Goal: Task Accomplishment & Management: Manage account settings

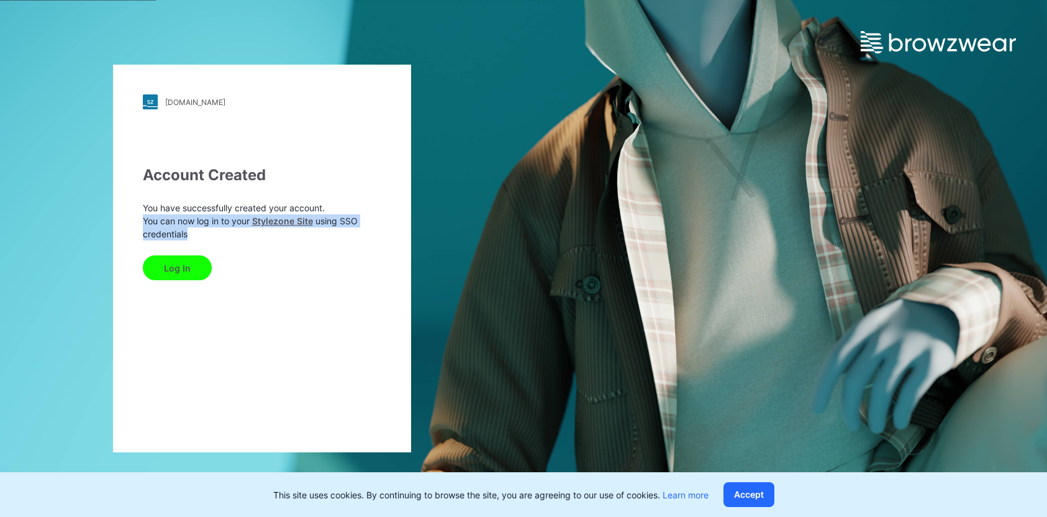
drag, startPoint x: 202, startPoint y: 239, endPoint x: 139, endPoint y: 222, distance: 66.1
click at [139, 222] on div "9358347.stylezone.com Loading... Account Created You have successfully created …" at bounding box center [262, 259] width 298 height 388
copy p "You can now log in to your Stylezone Site using SSO credentials"
click at [427, 190] on div "9358347.stylezone.com Loading... Account Created You have successfully created …" at bounding box center [262, 258] width 524 height 517
click at [193, 268] on button "Log In" at bounding box center [177, 267] width 69 height 25
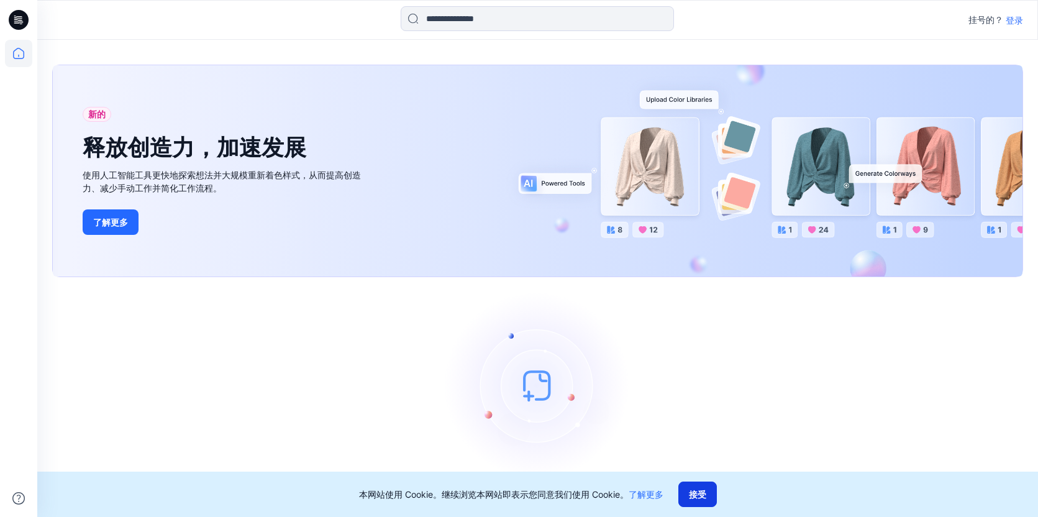
click at [701, 498] on font "接受" at bounding box center [697, 494] width 17 height 11
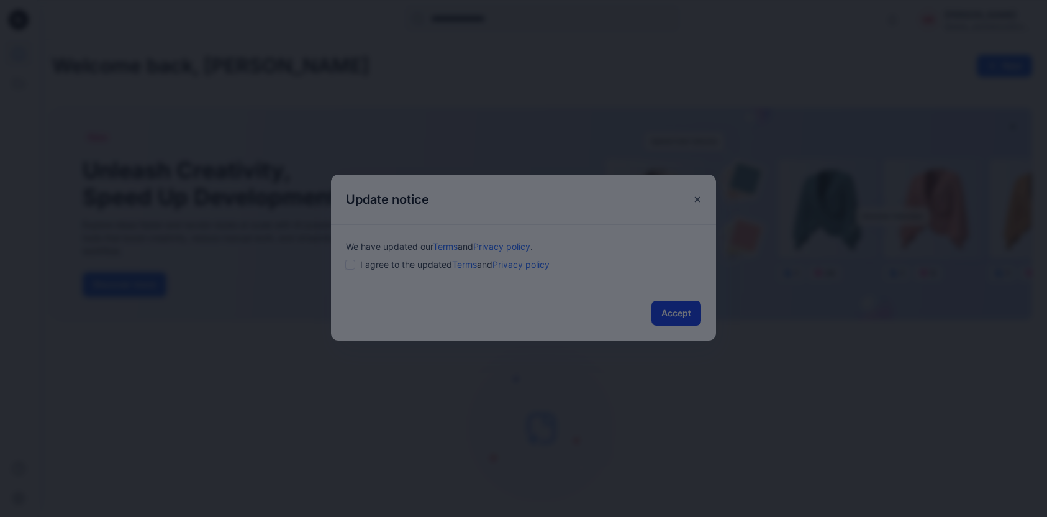
click at [663, 312] on div at bounding box center [523, 258] width 1047 height 517
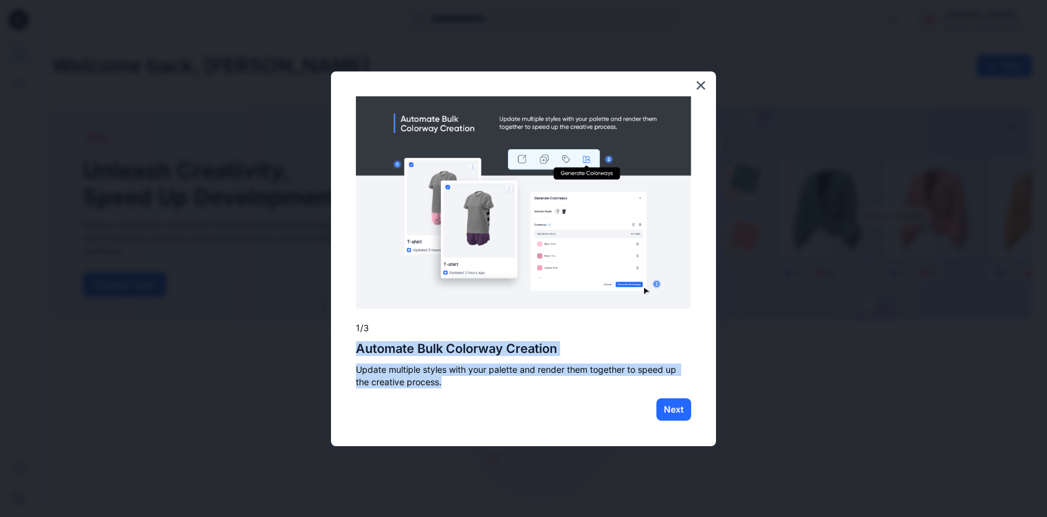
drag, startPoint x: 469, startPoint y: 384, endPoint x: 347, endPoint y: 351, distance: 126.9
click at [347, 351] on div "× 1/3 Automate Bulk Colorway Creation Update multiple styles with your palette …" at bounding box center [523, 258] width 385 height 375
copy div "Automate Bulk Colorway Creation Update multiple styles with your palette and re…"
click at [597, 365] on p "Update multiple styles with your palette and render them together to speed up t…" at bounding box center [523, 375] width 335 height 24
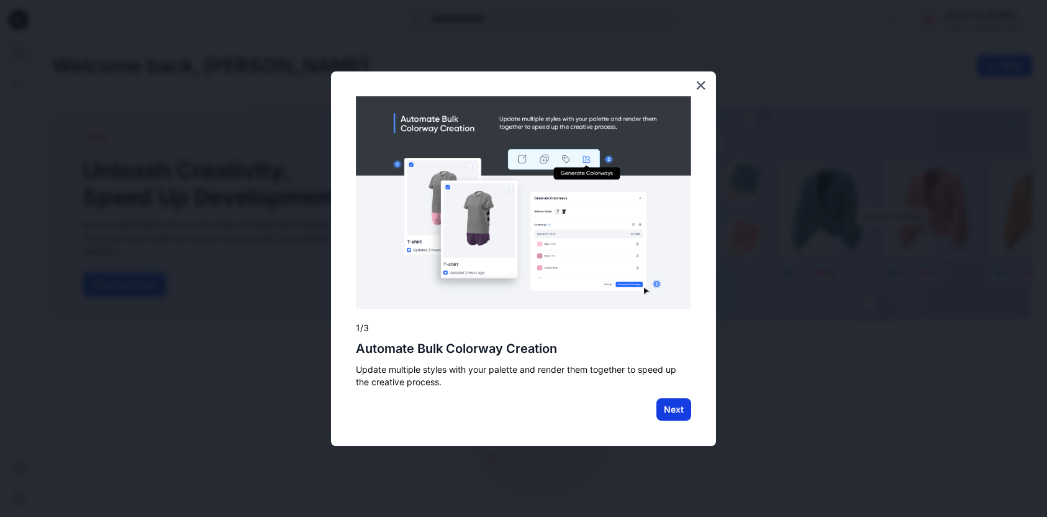
click at [668, 407] on button "Next" at bounding box center [674, 409] width 35 height 22
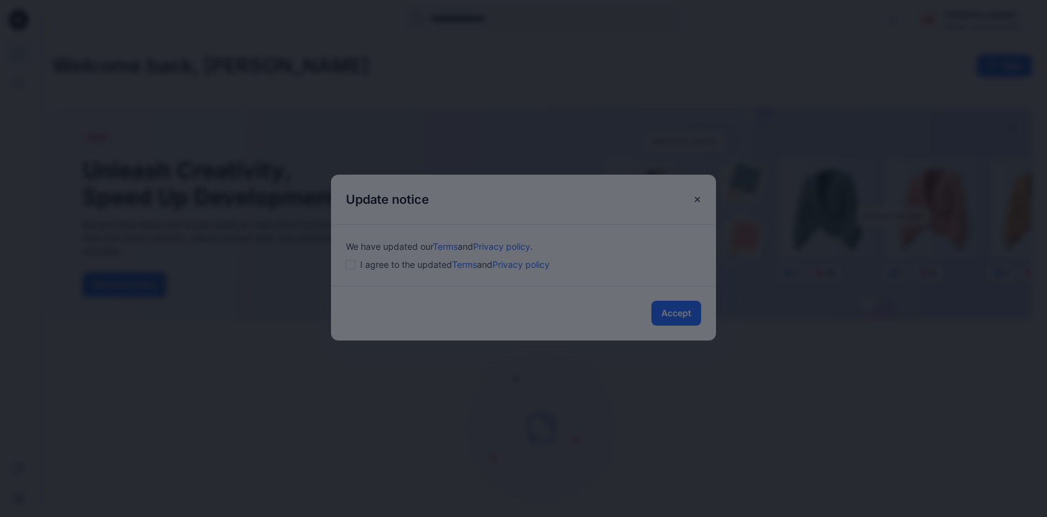
click at [640, 289] on div at bounding box center [523, 258] width 1047 height 517
click at [643, 246] on div at bounding box center [523, 258] width 1047 height 517
click at [673, 307] on div at bounding box center [523, 258] width 1047 height 517
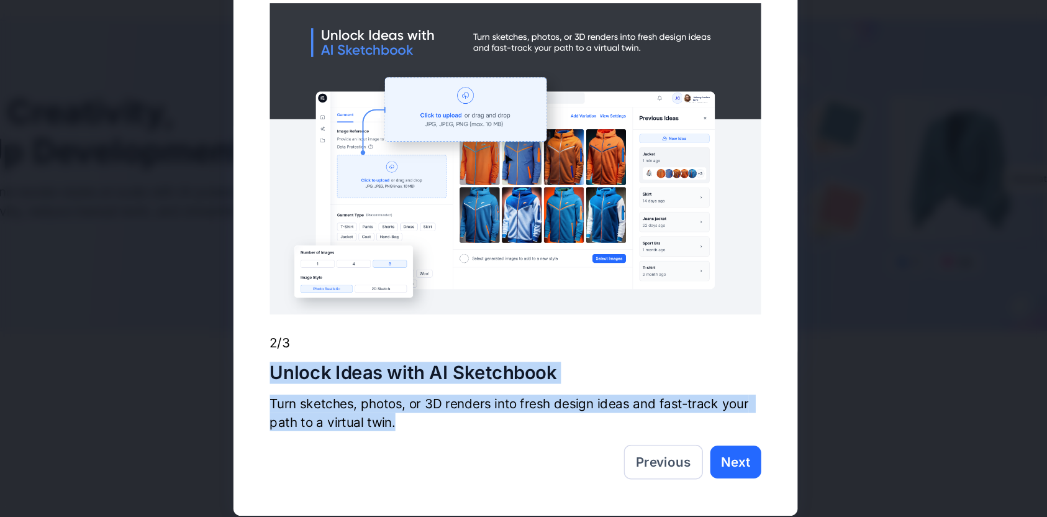
drag, startPoint x: 448, startPoint y: 387, endPoint x: 351, endPoint y: 335, distance: 109.8
click at [351, 335] on div "× 2/3 Unlock Ideas with AI Sketchbook Turn sketches, photos, or 3D renders into…" at bounding box center [523, 258] width 385 height 375
copy div "Unlock Ideas with AI Sketchbook Turn sketches, photos, or 3D renders into fresh…"
click at [559, 348] on h2 "Unlock Ideas with AI Sketchbook" at bounding box center [523, 348] width 335 height 15
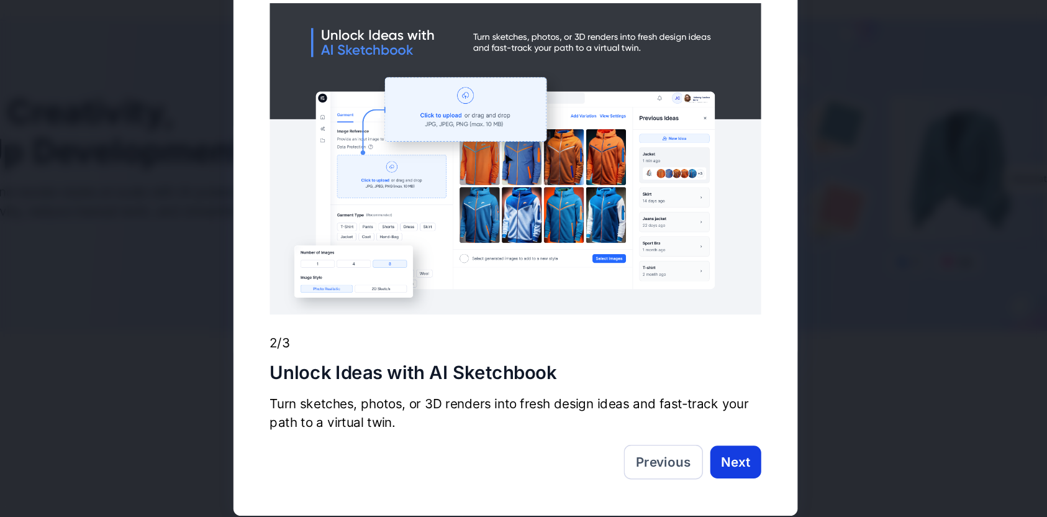
click at [681, 412] on button "Next" at bounding box center [674, 409] width 35 height 22
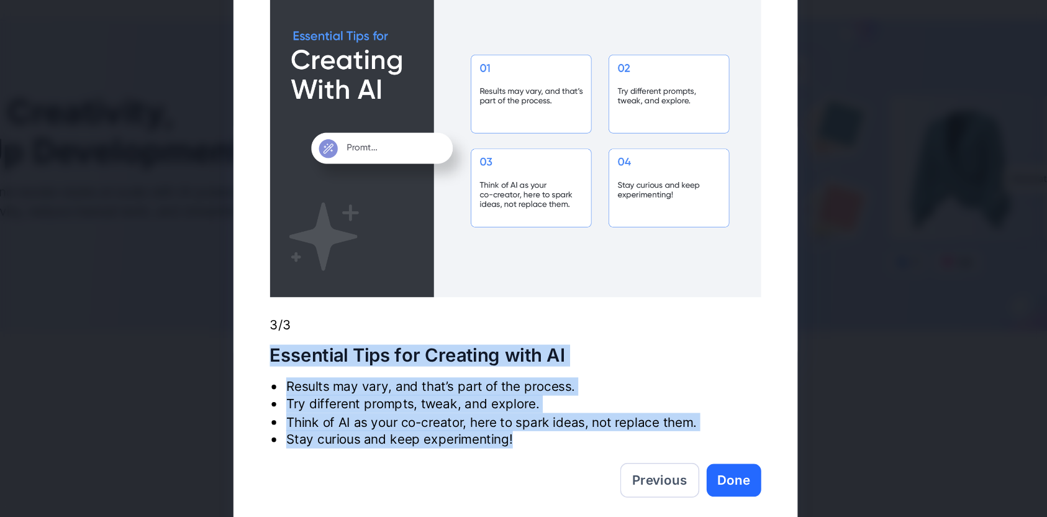
drag, startPoint x: 529, startPoint y: 392, endPoint x: 357, endPoint y: 337, distance: 180.1
click at [357, 337] on div "× 3/3 Essential Tips for Creating with AI Results may vary, and that’s part of …" at bounding box center [523, 258] width 385 height 399
copy div "Essential Tips for Creating with AI Results may vary, and that’s part of the pr…"
click at [686, 339] on h2 "Essential Tips for Creating with AI" at bounding box center [523, 336] width 335 height 15
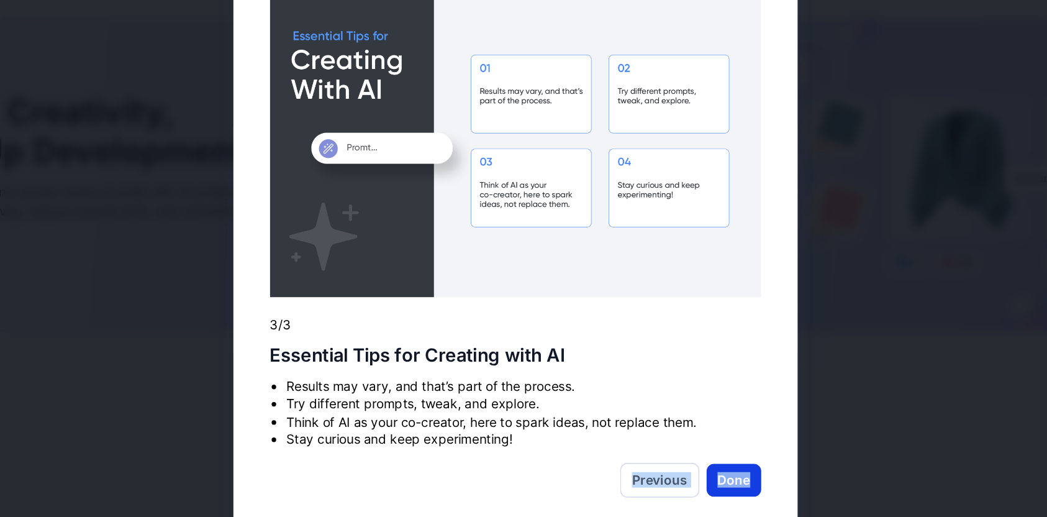
drag, startPoint x: 695, startPoint y: 422, endPoint x: 679, endPoint y: 428, distance: 16.7
click at [679, 428] on div "× 3/3 Essential Tips for Creating with AI Results may vary, and that’s part of …" at bounding box center [523, 258] width 385 height 399
copy div "Previous Done"
click at [407, 195] on img at bounding box center [523, 190] width 335 height 213
click at [551, 152] on img at bounding box center [523, 190] width 335 height 213
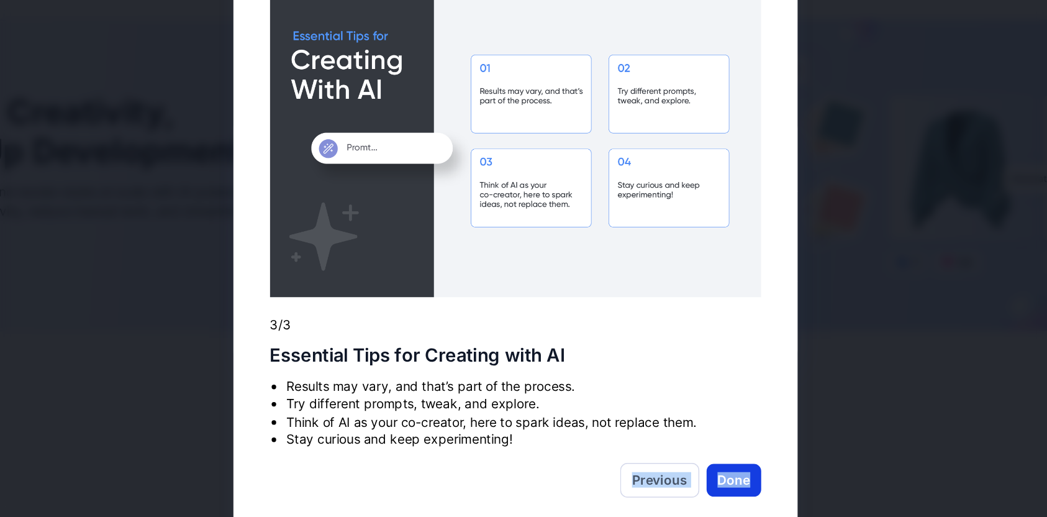
click at [670, 419] on button "Done" at bounding box center [672, 422] width 37 height 22
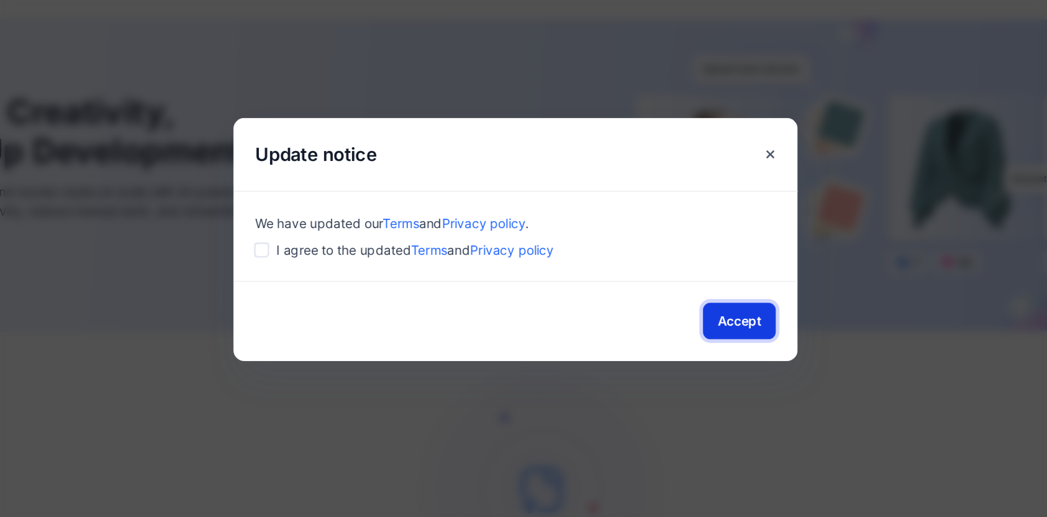
click at [664, 311] on button "Accept" at bounding box center [677, 313] width 50 height 25
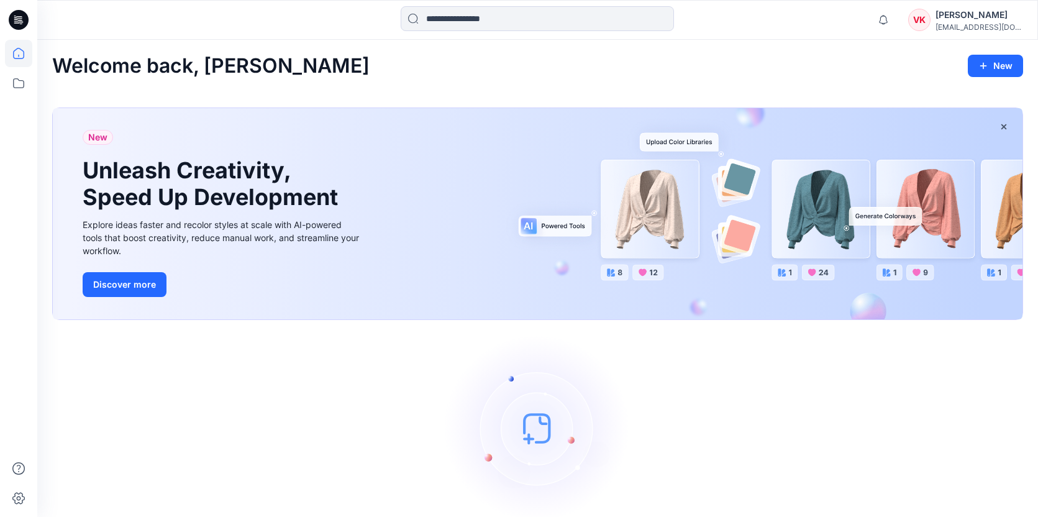
click at [927, 20] on div "VK" at bounding box center [919, 20] width 22 height 22
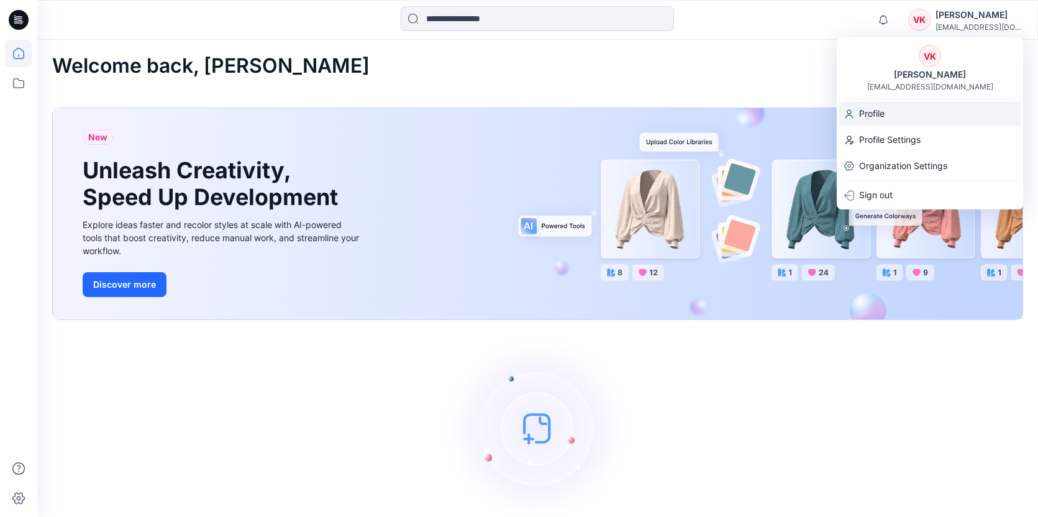
click at [897, 107] on div "Profile" at bounding box center [929, 114] width 181 height 24
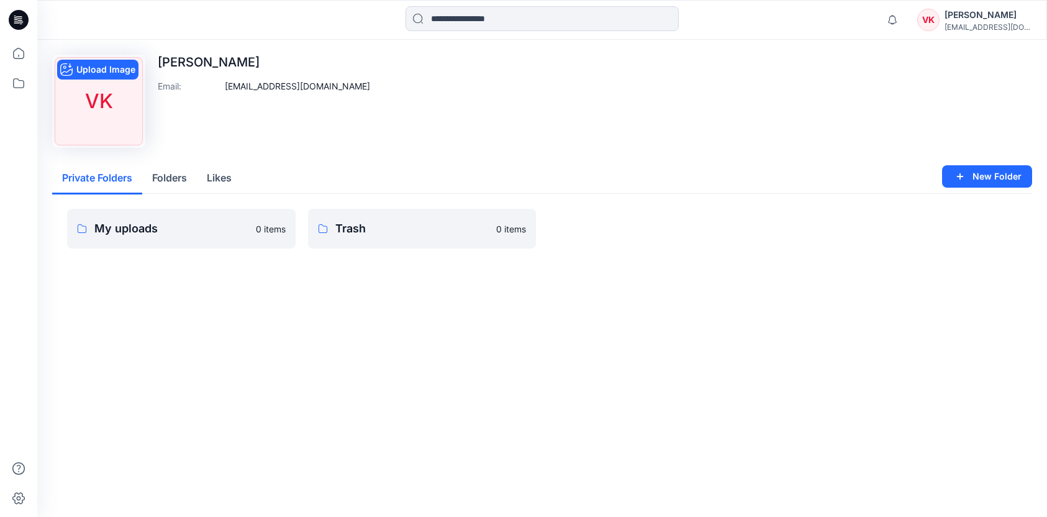
click at [93, 112] on div "VK" at bounding box center [99, 101] width 88 height 88
click at [101, 70] on button "Upload Image" at bounding box center [97, 70] width 81 height 20
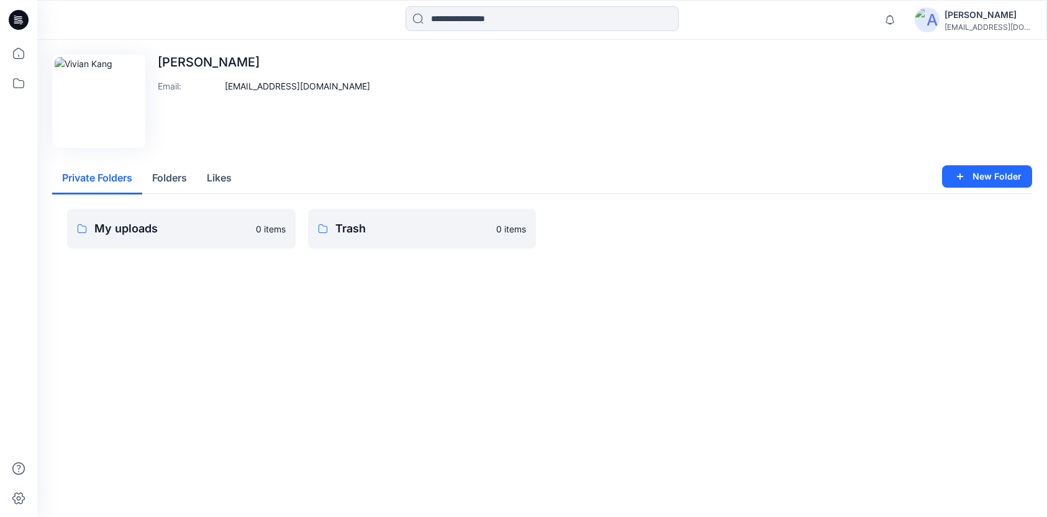
click at [192, 148] on div "Edit Image Vivian Kang Email : order@indigo1995.com Private Folders Folders Lik…" at bounding box center [542, 169] width 1010 height 258
click at [180, 175] on button "Folders" at bounding box center [169, 179] width 55 height 32
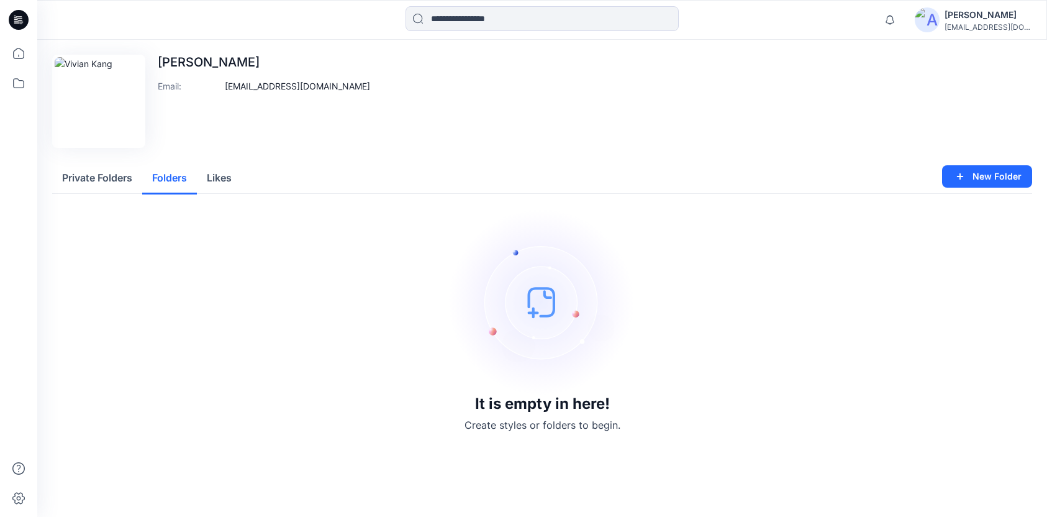
click at [226, 179] on button "Likes" at bounding box center [219, 179] width 45 height 32
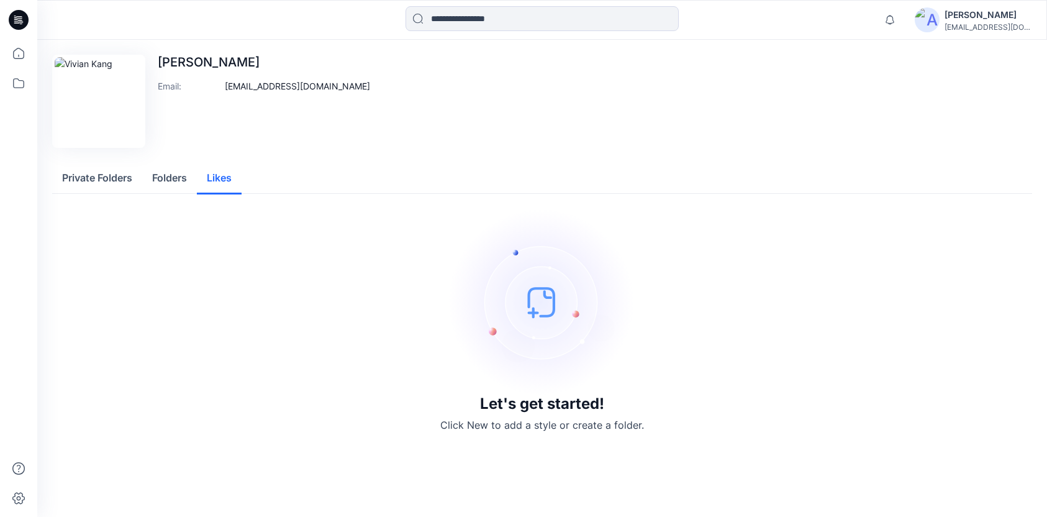
click at [156, 183] on button "Folders" at bounding box center [169, 179] width 55 height 32
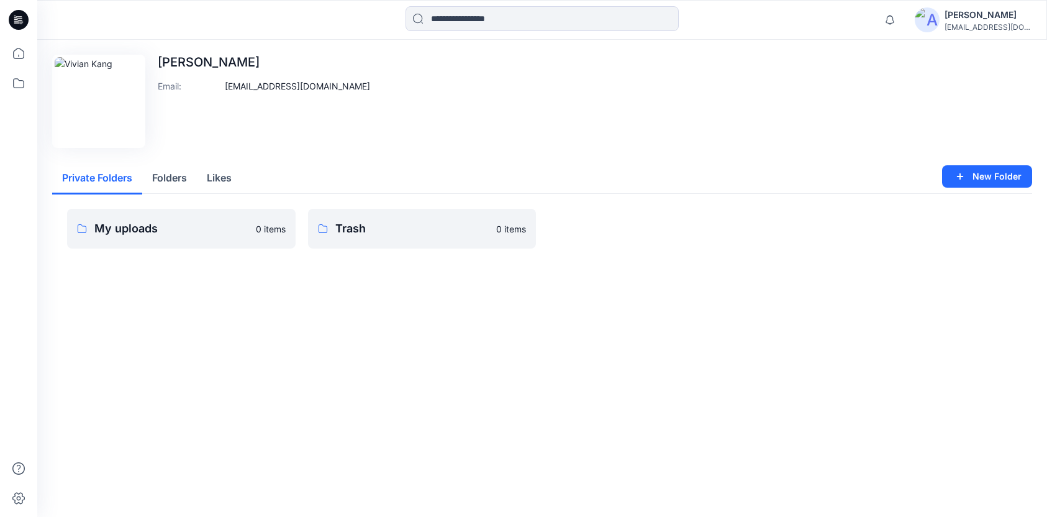
click at [103, 183] on button "Private Folders" at bounding box center [97, 179] width 90 height 32
click at [570, 22] on input at bounding box center [542, 18] width 273 height 25
paste input "**********"
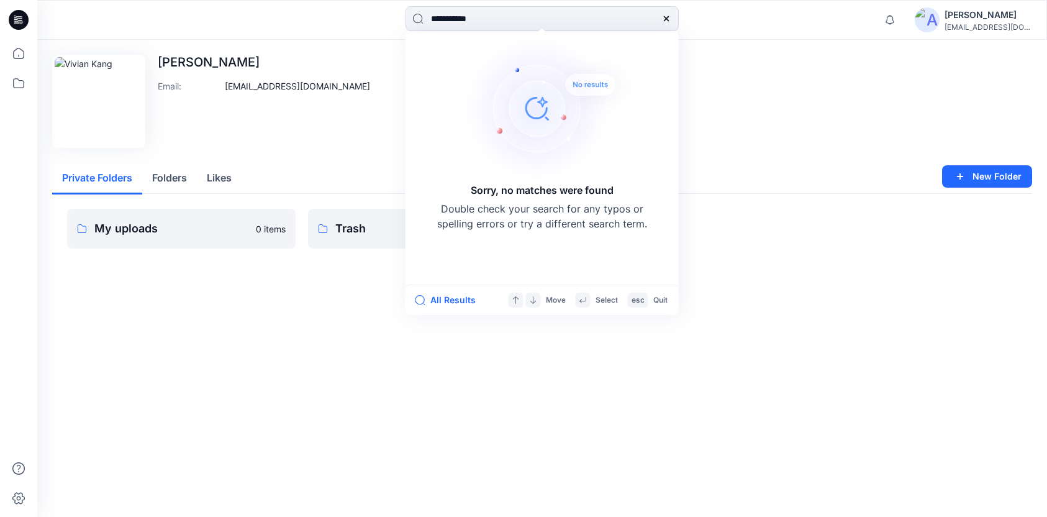
type input "**********"
click at [772, 142] on div "Edit Image Vivian Kang Email : order@indigo1995.com" at bounding box center [542, 101] width 980 height 93
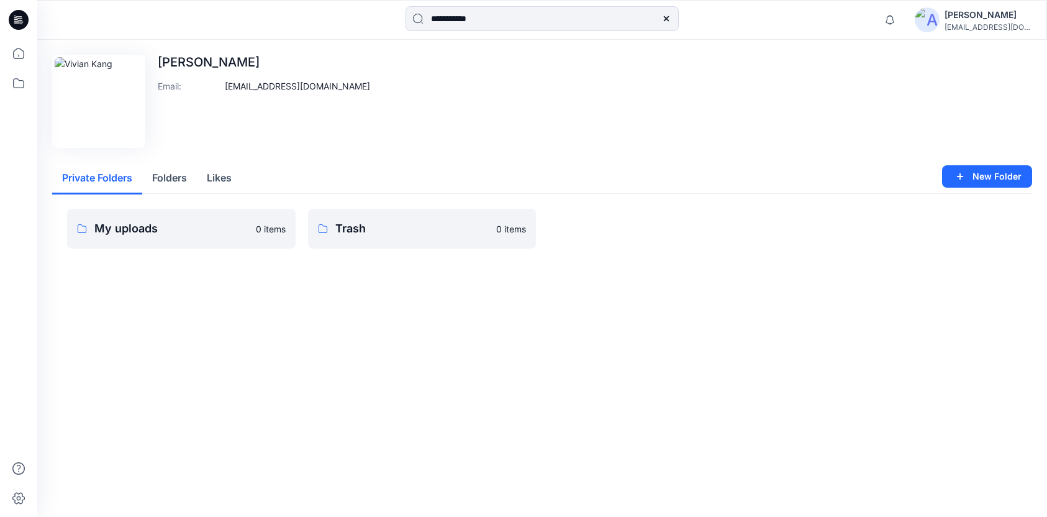
click at [24, 16] on icon at bounding box center [19, 20] width 20 height 20
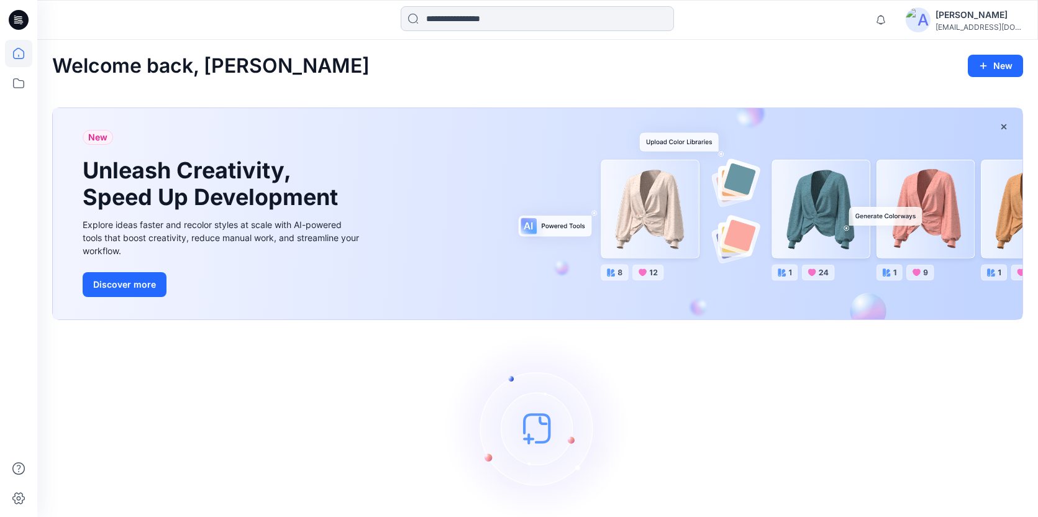
drag, startPoint x: 522, startPoint y: 19, endPoint x: 520, endPoint y: 29, distance: 10.1
click at [520, 29] on input at bounding box center [537, 18] width 273 height 25
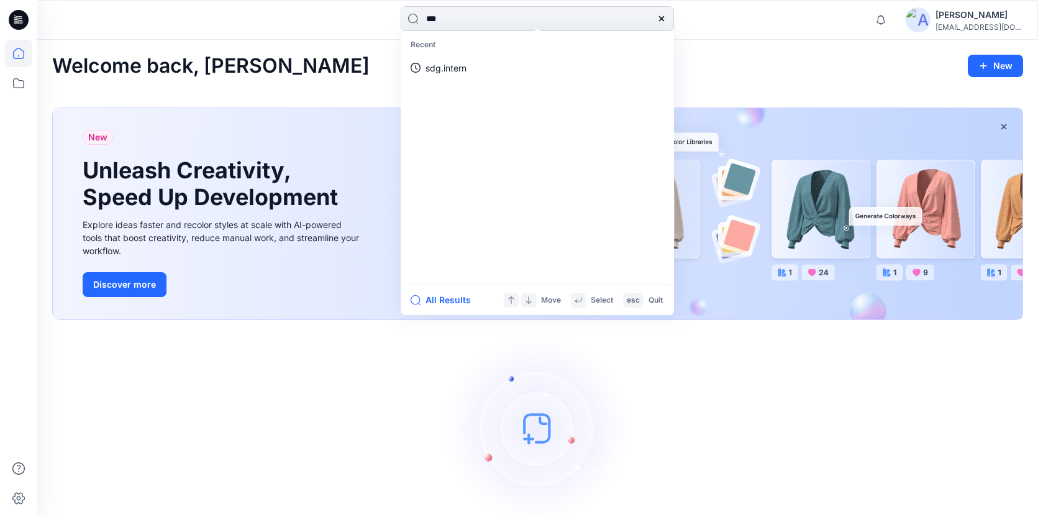
type input "*"
type input "*****"
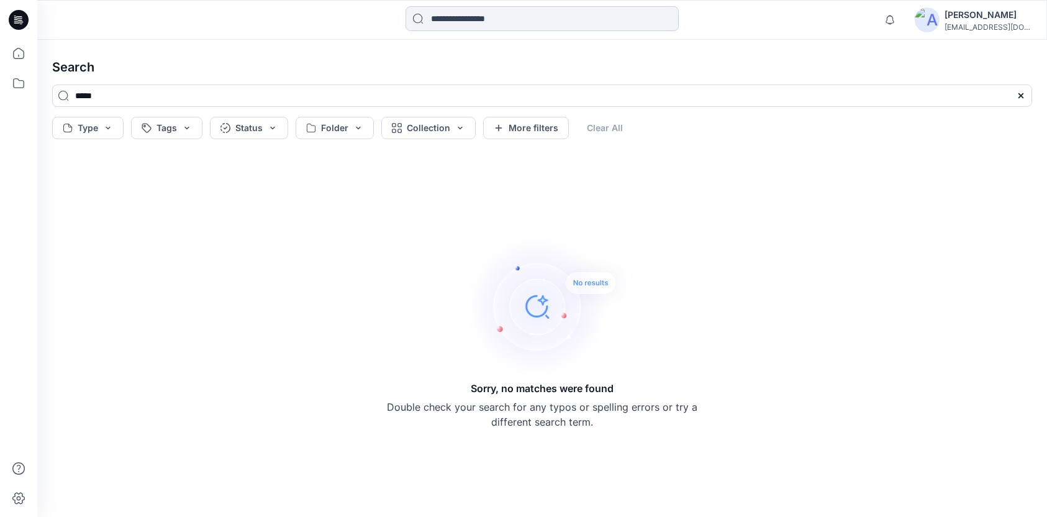
click at [457, 16] on input at bounding box center [542, 18] width 273 height 25
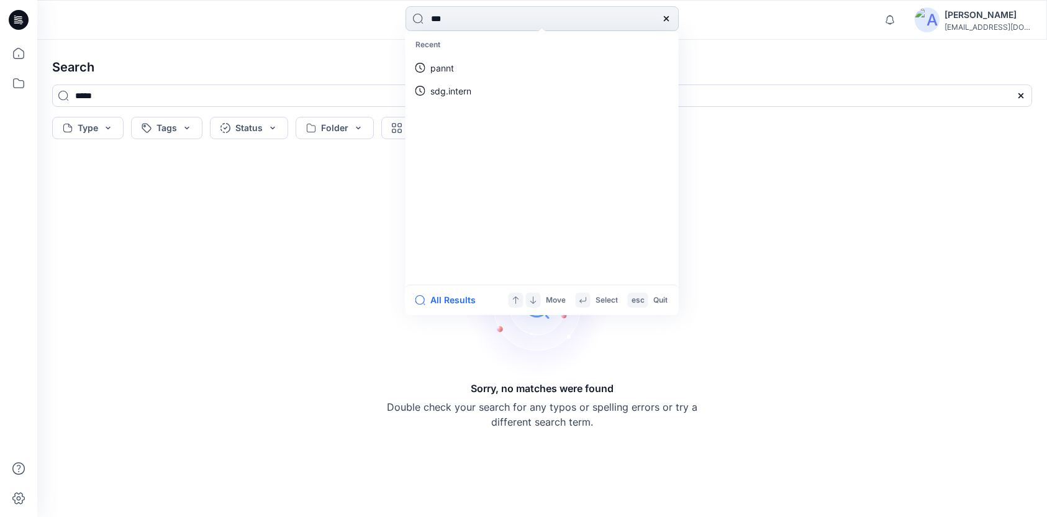
type input "****"
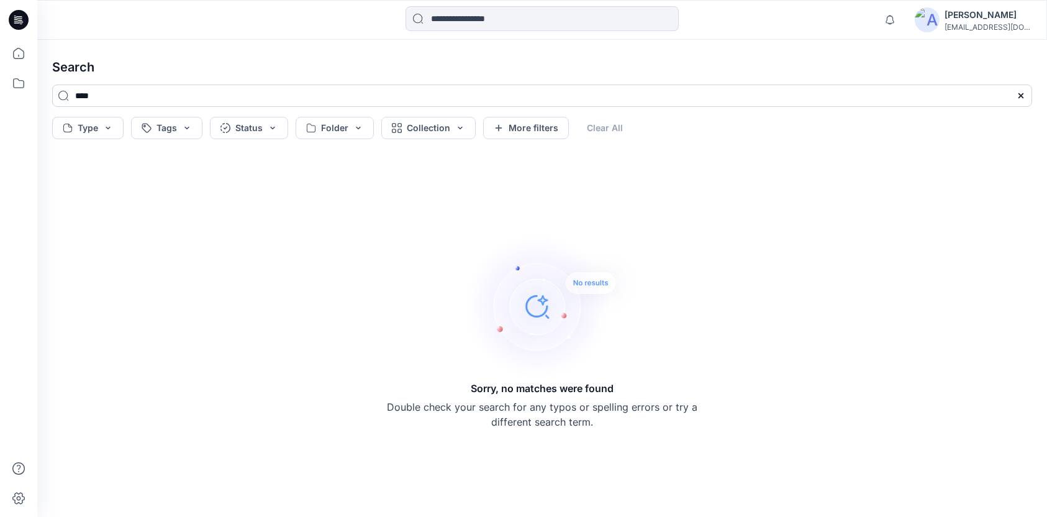
click at [106, 98] on input "****" at bounding box center [542, 95] width 980 height 22
click at [245, 74] on h4 "Search" at bounding box center [542, 67] width 1000 height 35
click at [19, 493] on icon at bounding box center [18, 499] width 12 height 12
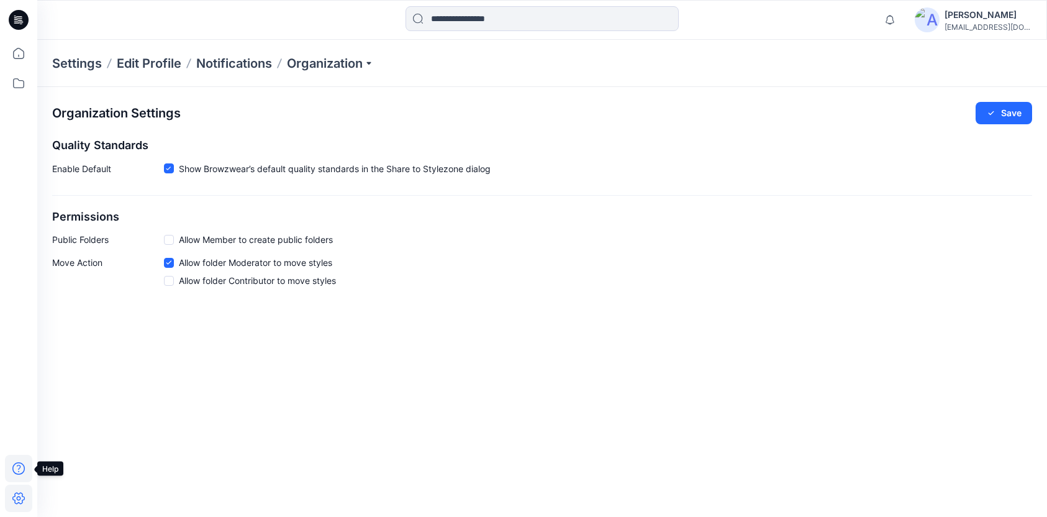
click at [17, 469] on icon at bounding box center [18, 468] width 27 height 27
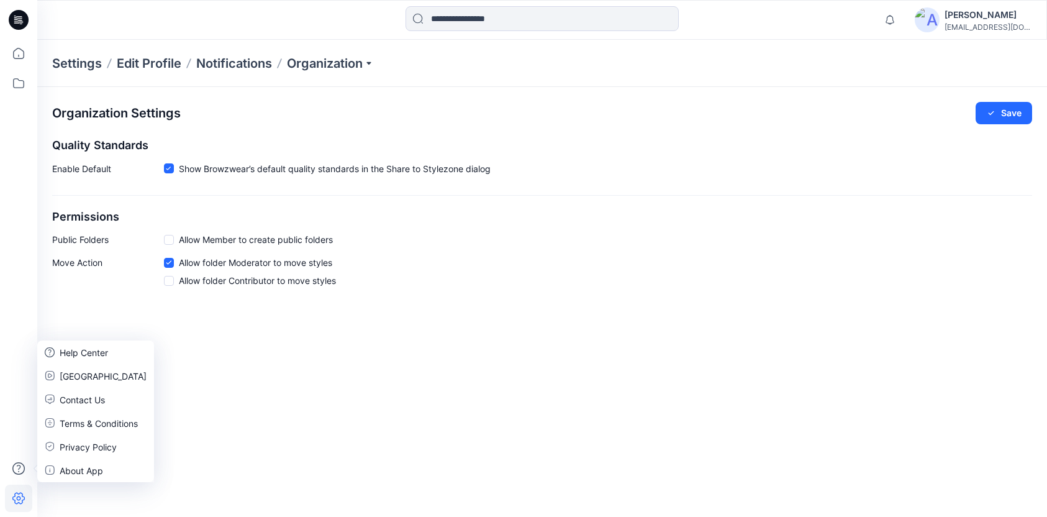
click at [26, 281] on div at bounding box center [18, 278] width 27 height 477
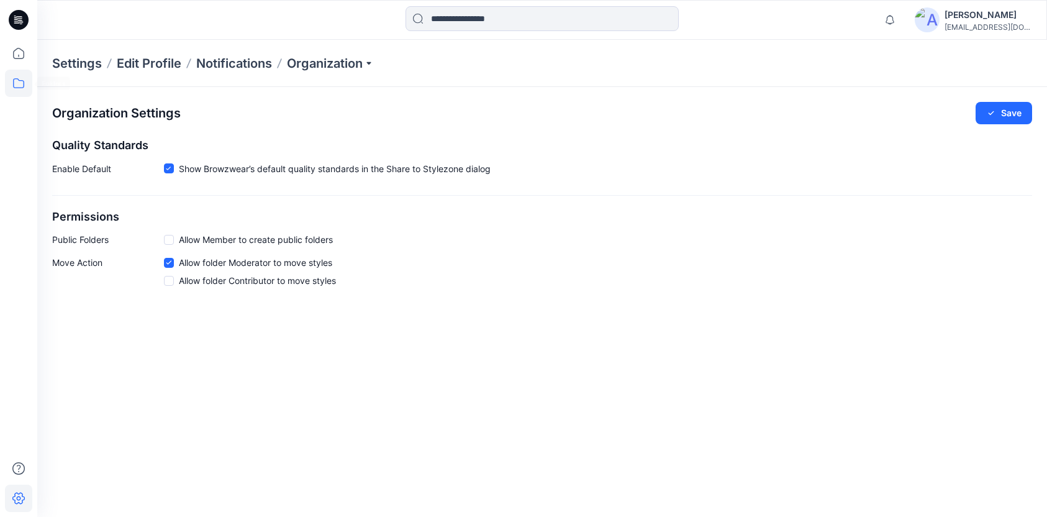
click at [20, 84] on icon at bounding box center [18, 83] width 27 height 27
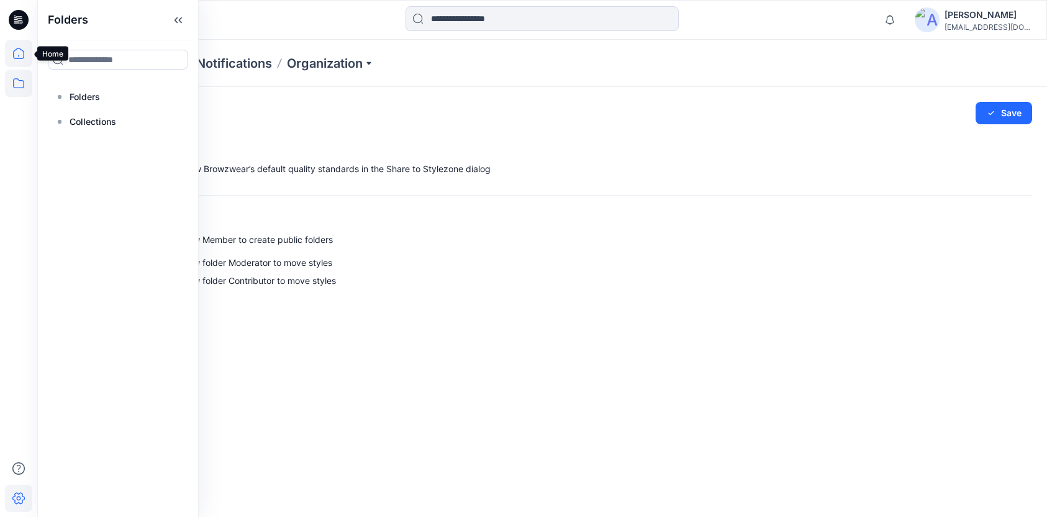
click at [17, 53] on icon at bounding box center [18, 53] width 27 height 27
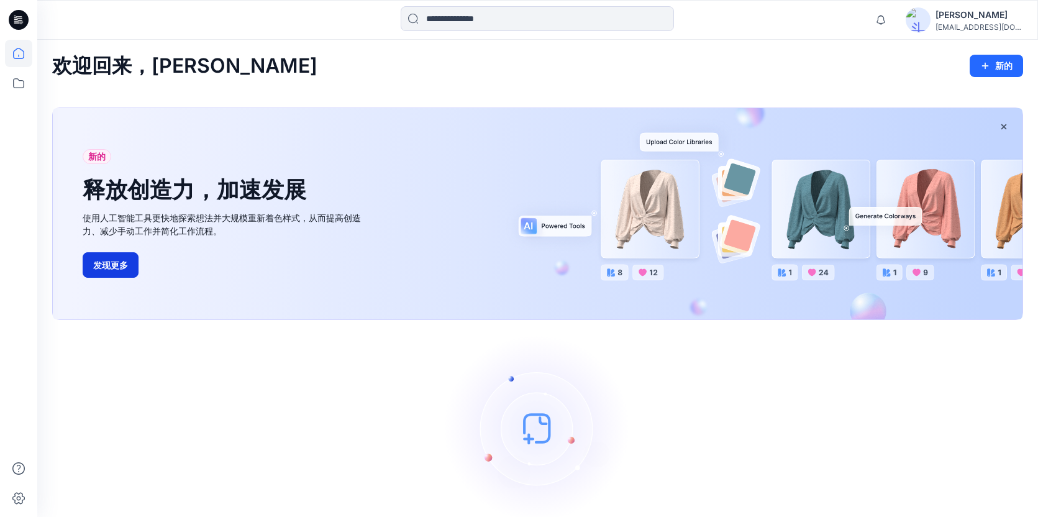
click at [101, 263] on font "发现更多" at bounding box center [110, 265] width 35 height 11
click at [548, 69] on div "欢迎回来，[PERSON_NAME] 新的" at bounding box center [537, 66] width 971 height 23
click at [540, 430] on img at bounding box center [538, 428] width 186 height 186
click at [540, 439] on img at bounding box center [538, 428] width 186 height 186
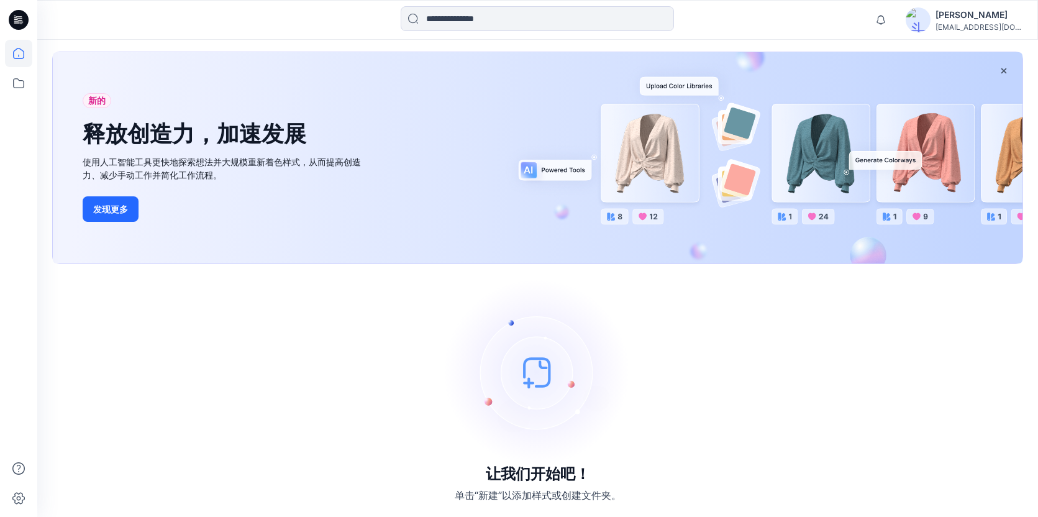
click at [514, 477] on font "让我们开始吧！" at bounding box center [538, 474] width 104 height 18
click at [488, 499] on font "单击“新建”以添加样式或创建文件夹。" at bounding box center [538, 495] width 166 height 12
click at [467, 491] on font "单击“新建”以添加样式或创建文件夹。" at bounding box center [538, 495] width 166 height 12
click at [527, 380] on img at bounding box center [538, 372] width 186 height 186
click at [529, 349] on img at bounding box center [538, 372] width 186 height 186
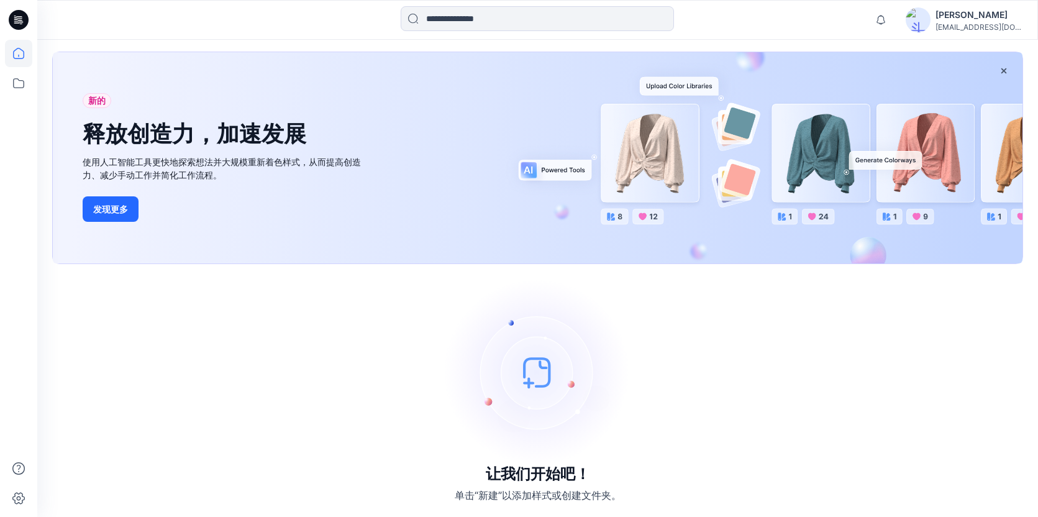
click at [538, 374] on img at bounding box center [538, 372] width 186 height 186
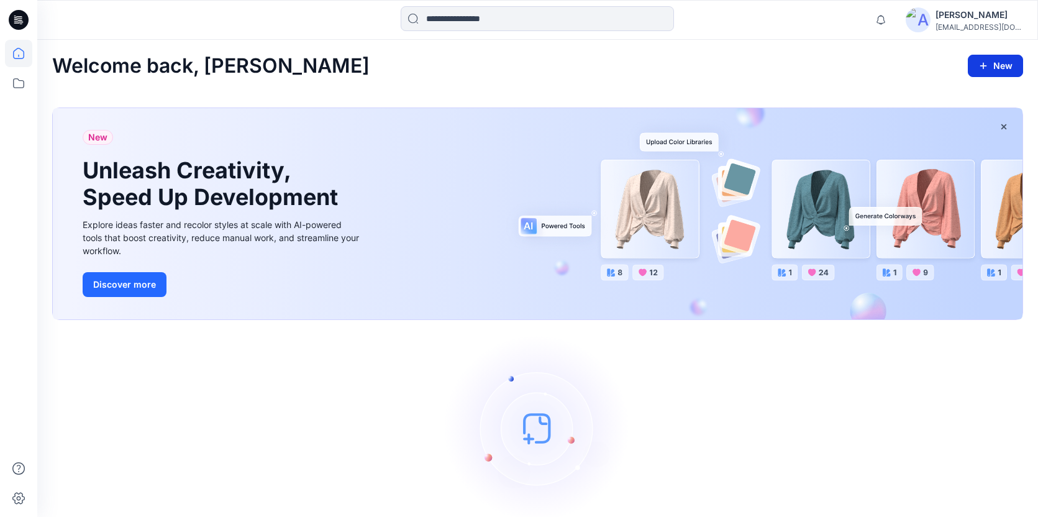
click at [987, 60] on button "New" at bounding box center [995, 66] width 55 height 22
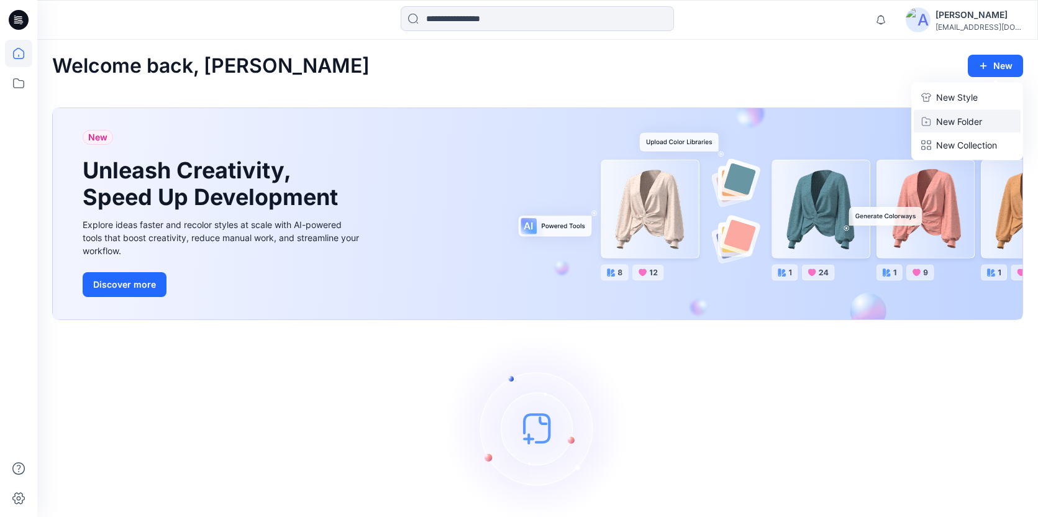
click at [963, 123] on p "New Folder" at bounding box center [959, 121] width 46 height 13
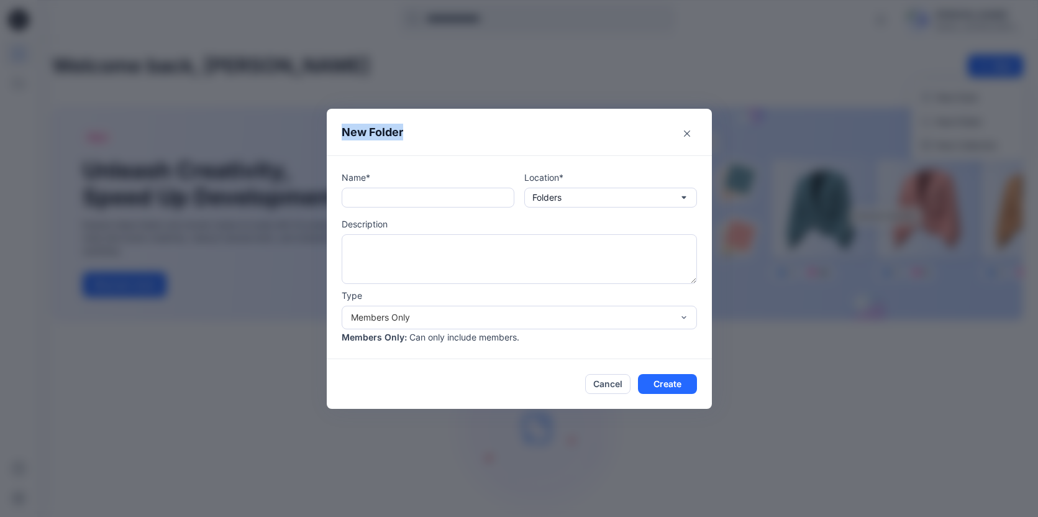
drag, startPoint x: 418, startPoint y: 134, endPoint x: 334, endPoint y: 130, distance: 83.9
click at [334, 130] on header "New Folder" at bounding box center [519, 132] width 385 height 47
copy header "New Folder"
click at [406, 191] on input "text" at bounding box center [428, 198] width 173 height 20
type input "*"
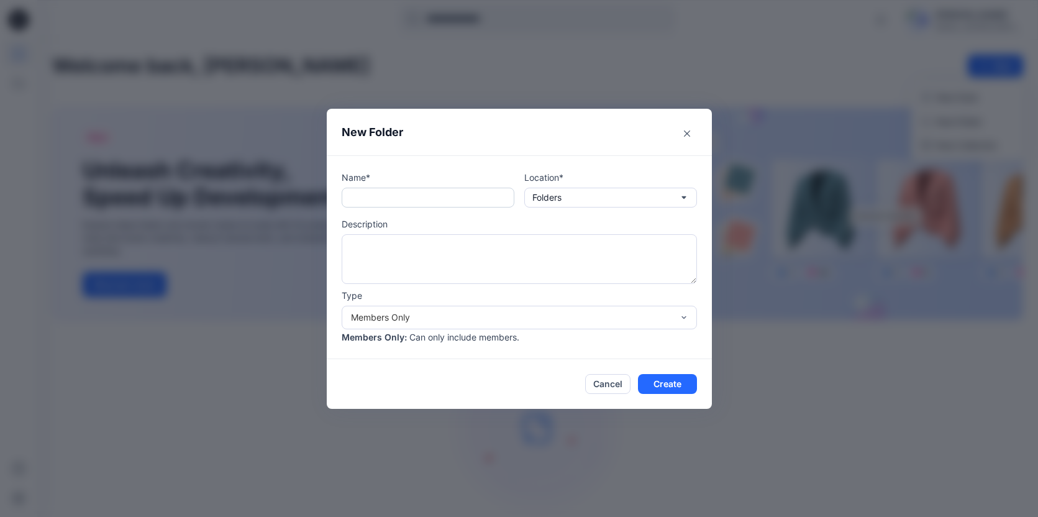
type input "*"
click at [689, 130] on icon "Close" at bounding box center [687, 133] width 6 height 6
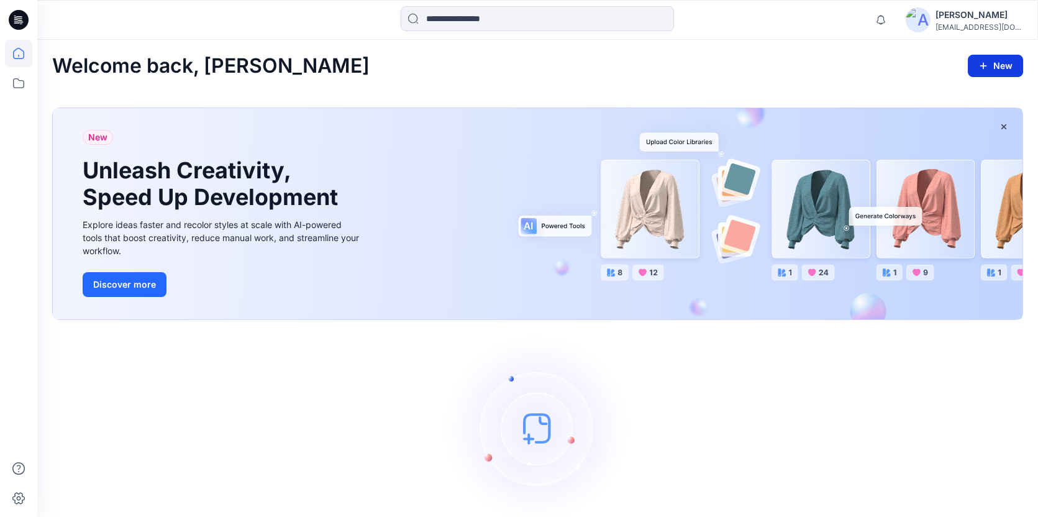
click at [998, 69] on button "New" at bounding box center [995, 66] width 55 height 22
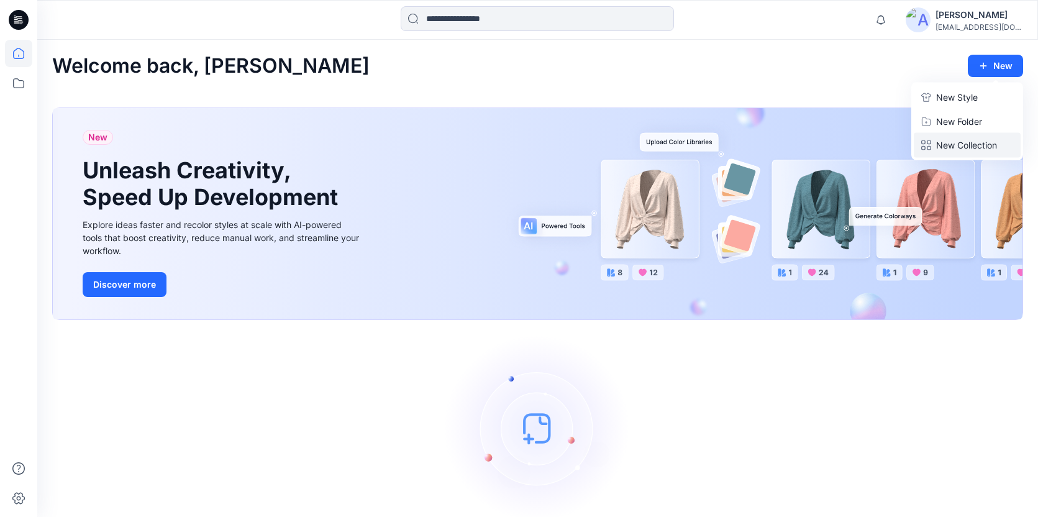
click at [951, 140] on p "New Collection" at bounding box center [966, 145] width 61 height 15
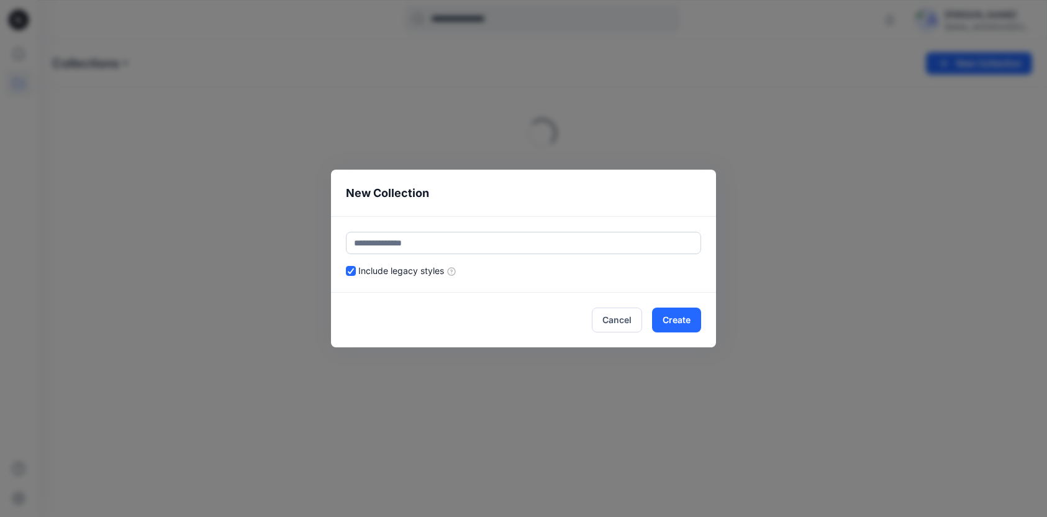
click at [416, 241] on input "text" at bounding box center [523, 243] width 355 height 22
type input "*"
type input "******"
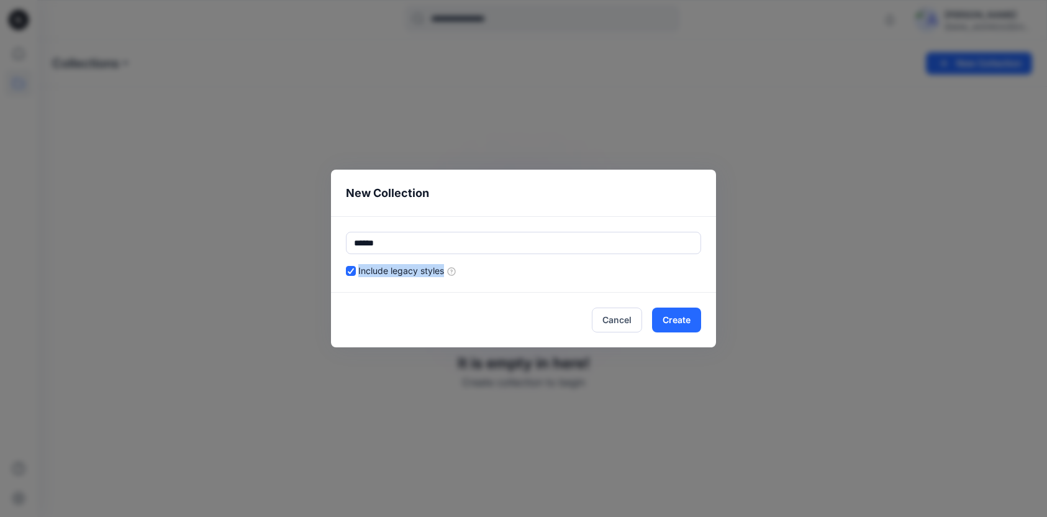
drag, startPoint x: 471, startPoint y: 273, endPoint x: 358, endPoint y: 273, distance: 112.4
click at [358, 273] on div "Include legacy styles" at bounding box center [523, 270] width 355 height 13
copy label "Include legacy styles"
click at [538, 263] on div "****** Include legacy styles" at bounding box center [523, 254] width 355 height 45
click at [689, 317] on button "Create" at bounding box center [676, 319] width 49 height 25
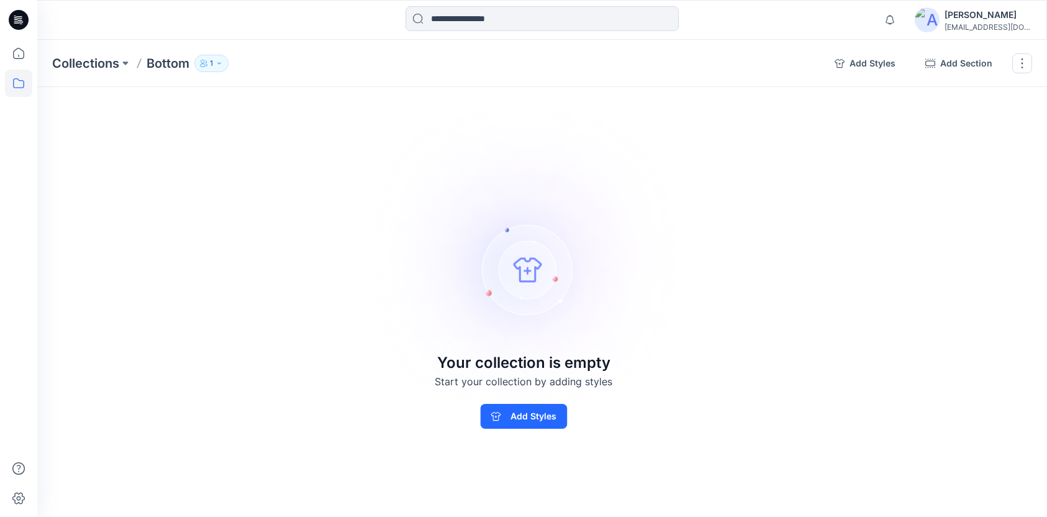
click at [75, 50] on div "Collections Bottom 1 Add Styles Add Section Rename Collection Clone Collection …" at bounding box center [542, 63] width 1010 height 47
click at [98, 61] on p "Collections" at bounding box center [85, 63] width 67 height 17
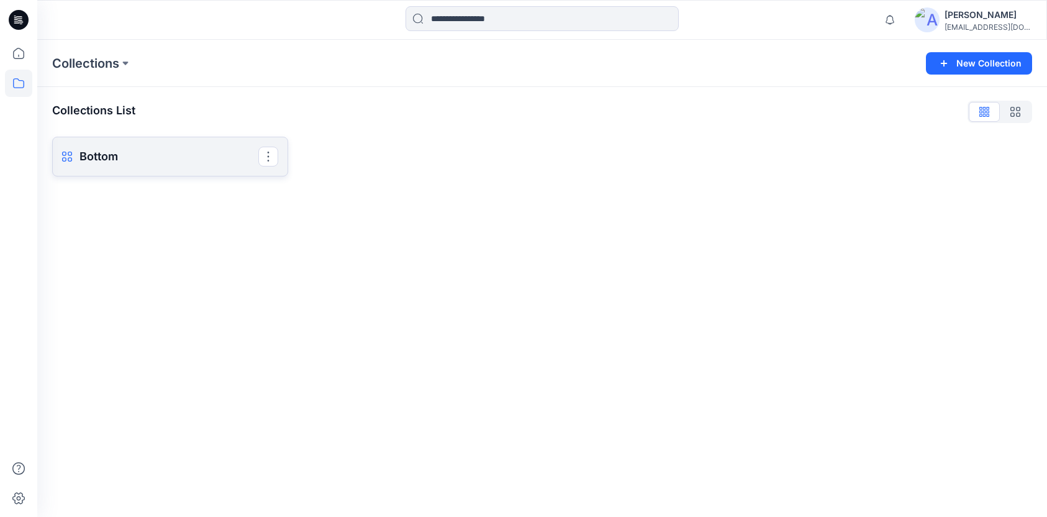
click at [111, 158] on p "Bottom" at bounding box center [169, 156] width 179 height 17
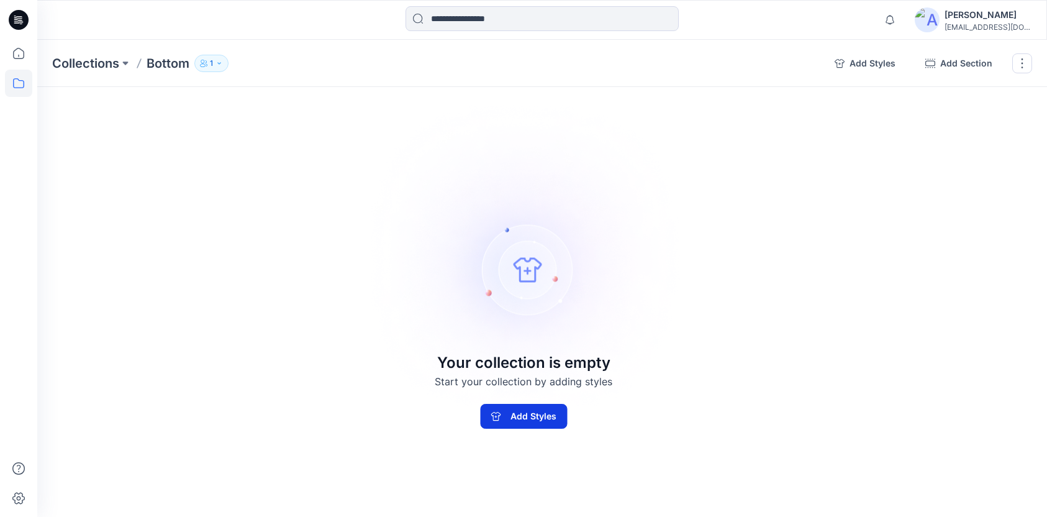
click at [543, 415] on button "Add Styles" at bounding box center [523, 416] width 87 height 25
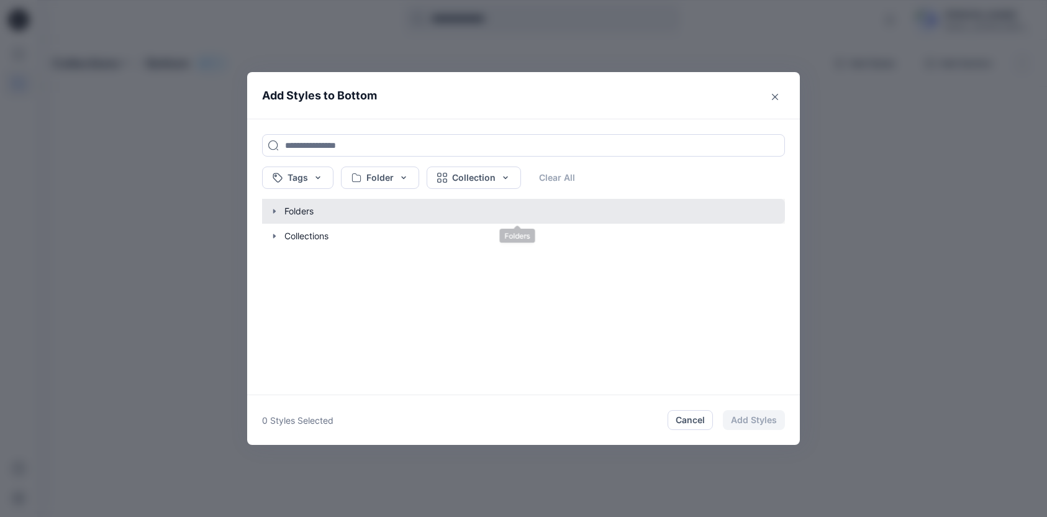
click at [283, 206] on button "button" at bounding box center [517, 211] width 535 height 25
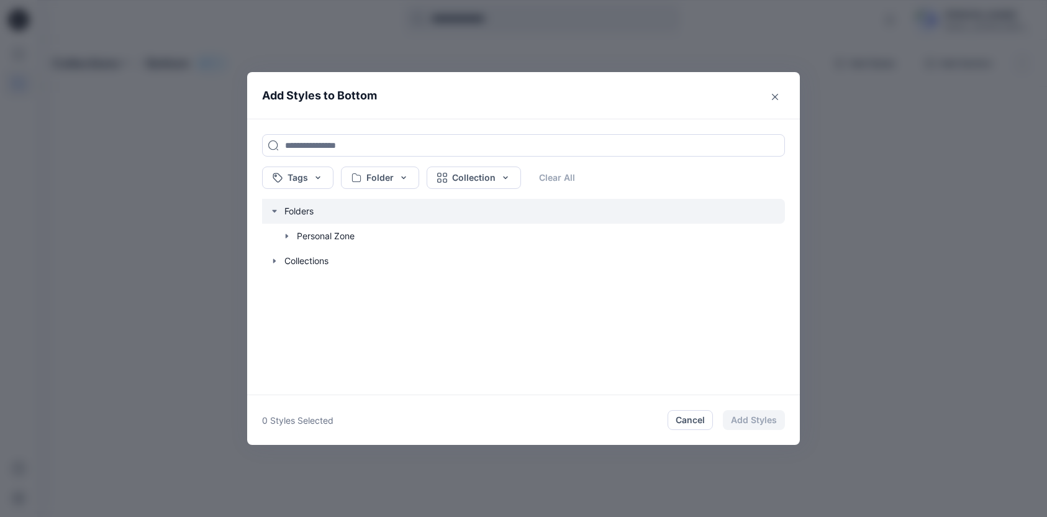
click at [272, 212] on icon "button" at bounding box center [275, 211] width 10 height 10
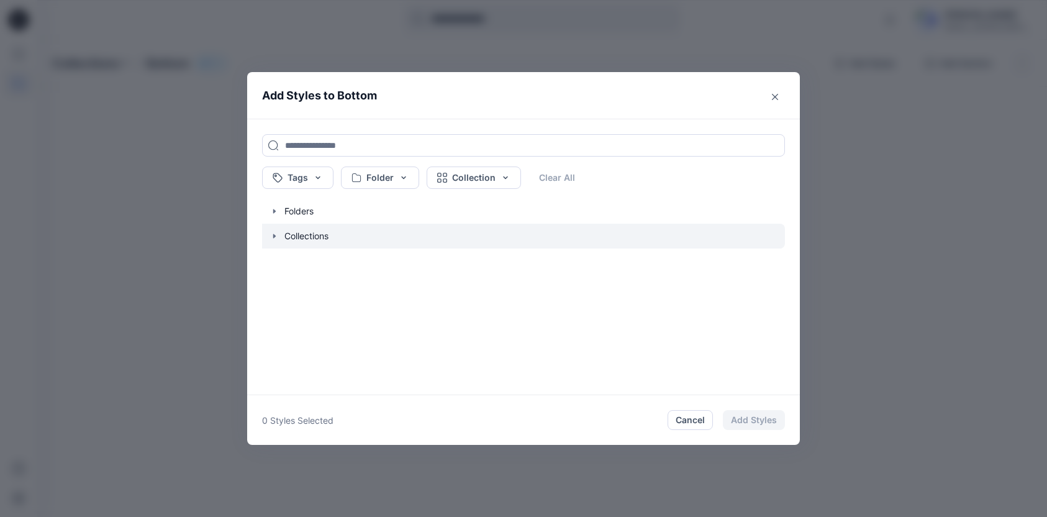
click at [273, 237] on icon "button" at bounding box center [274, 236] width 2 height 4
click at [276, 238] on icon at bounding box center [275, 236] width 10 height 10
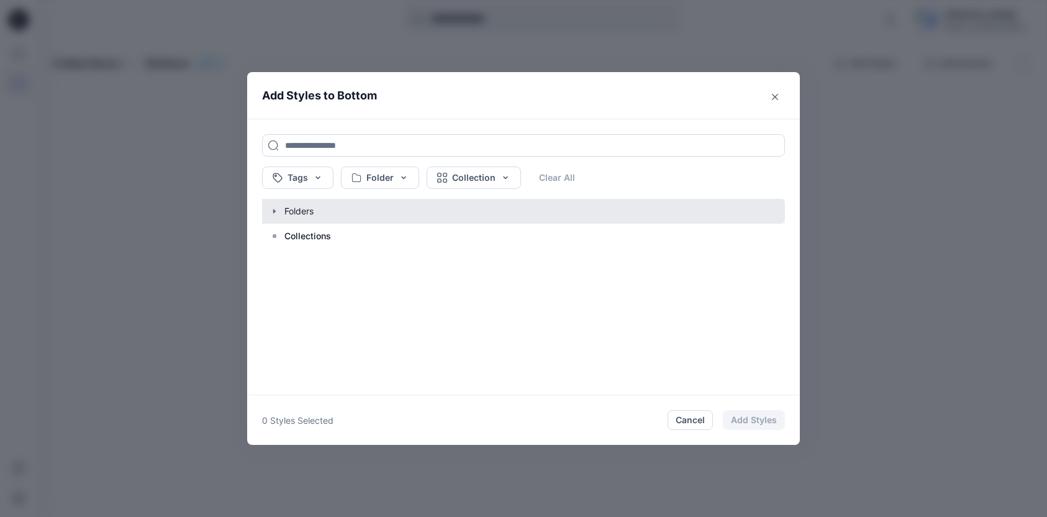
click at [283, 216] on button "button" at bounding box center [517, 211] width 535 height 25
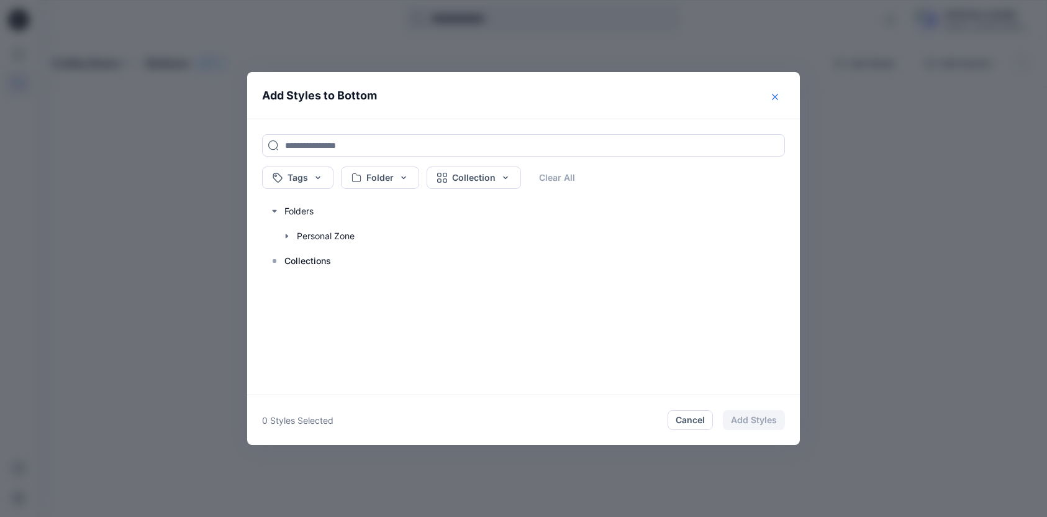
click at [778, 96] on icon "Close" at bounding box center [775, 97] width 6 height 6
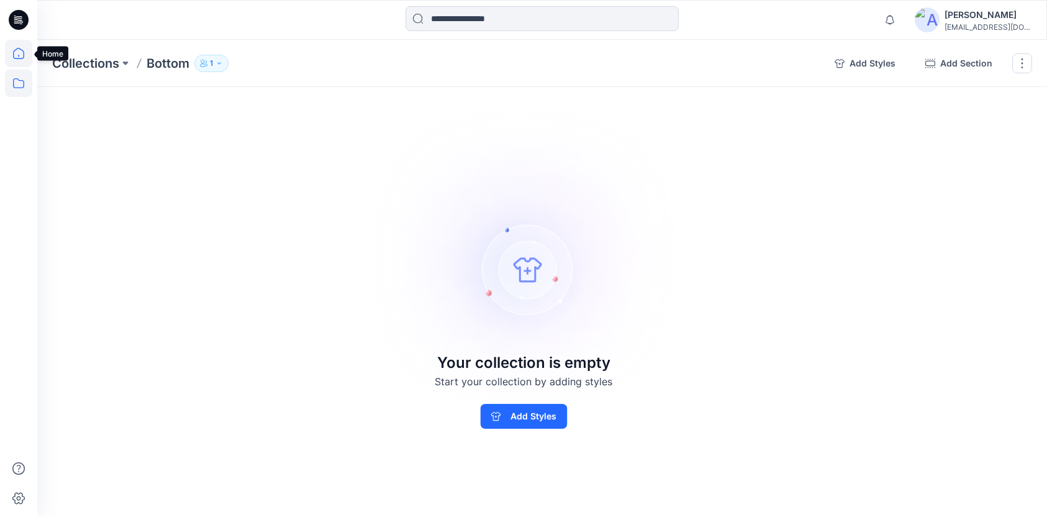
click at [17, 57] on icon at bounding box center [18, 53] width 27 height 27
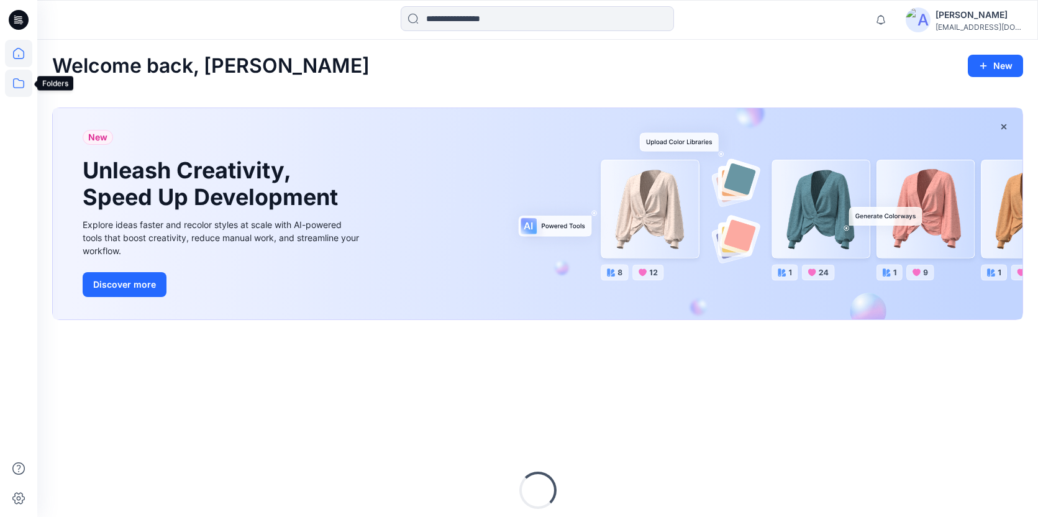
click at [21, 87] on icon at bounding box center [18, 83] width 27 height 27
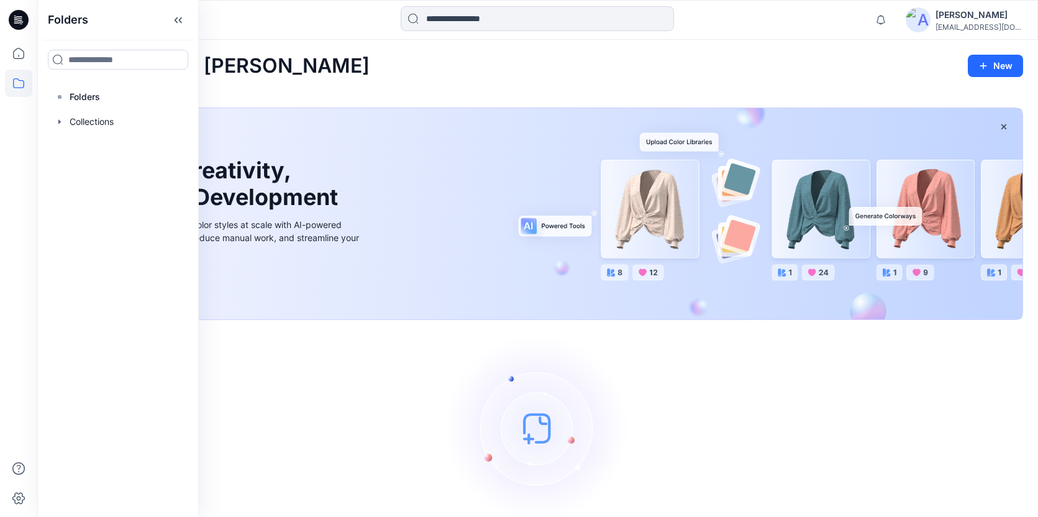
click at [297, 65] on div "Welcome back, [PERSON_NAME]" at bounding box center [537, 66] width 971 height 23
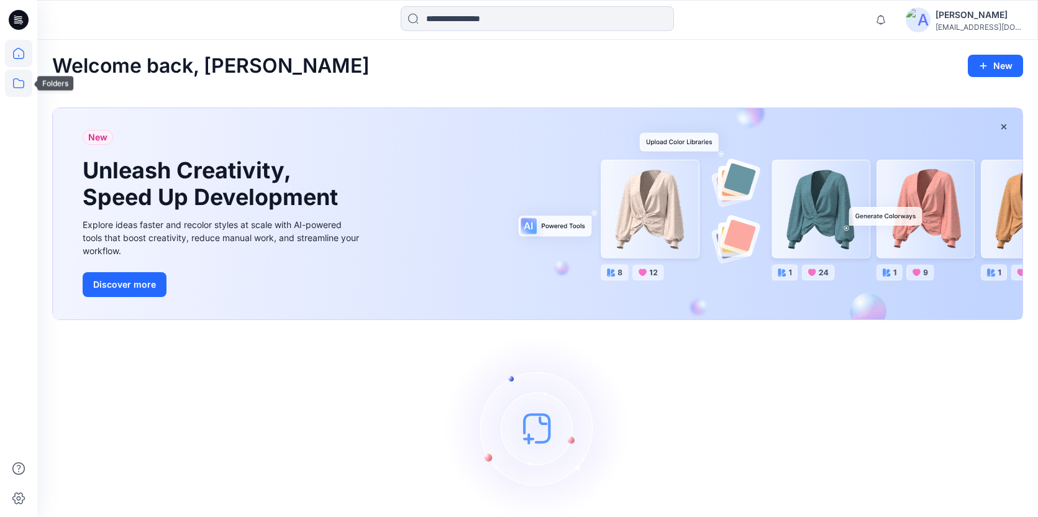
click at [24, 83] on icon at bounding box center [18, 83] width 27 height 27
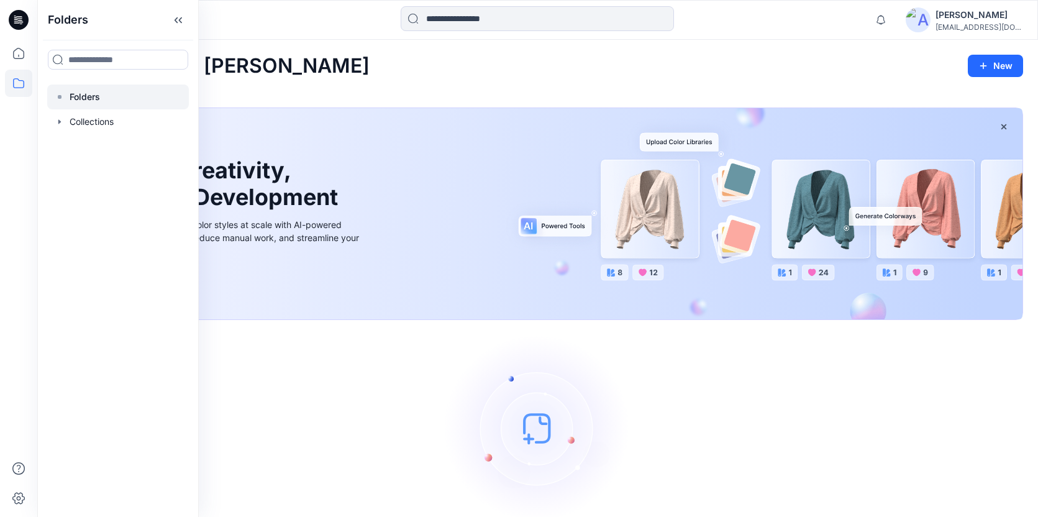
click at [59, 97] on rect at bounding box center [60, 97] width 4 height 4
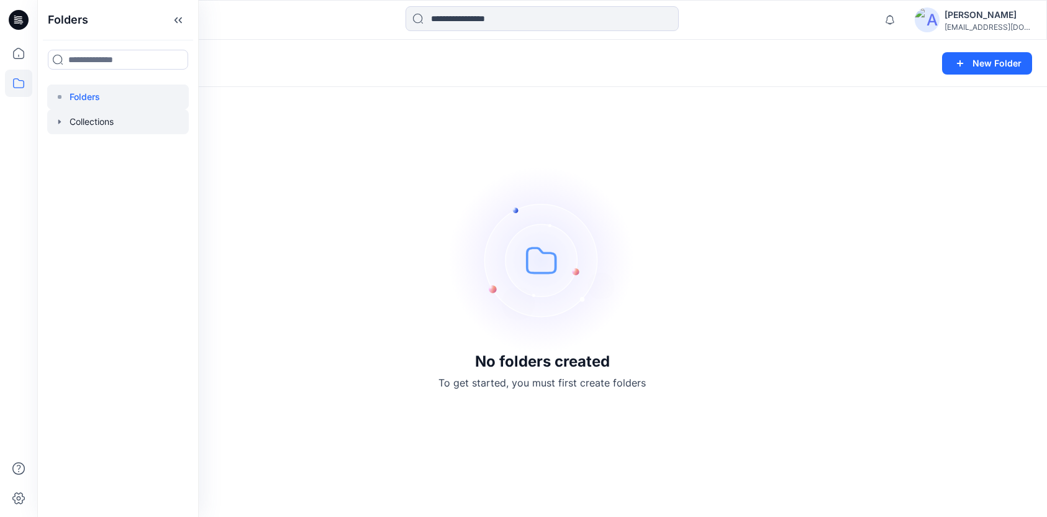
click at [60, 123] on icon "button" at bounding box center [60, 122] width 10 height 10
click at [74, 150] on icon at bounding box center [72, 147] width 10 height 10
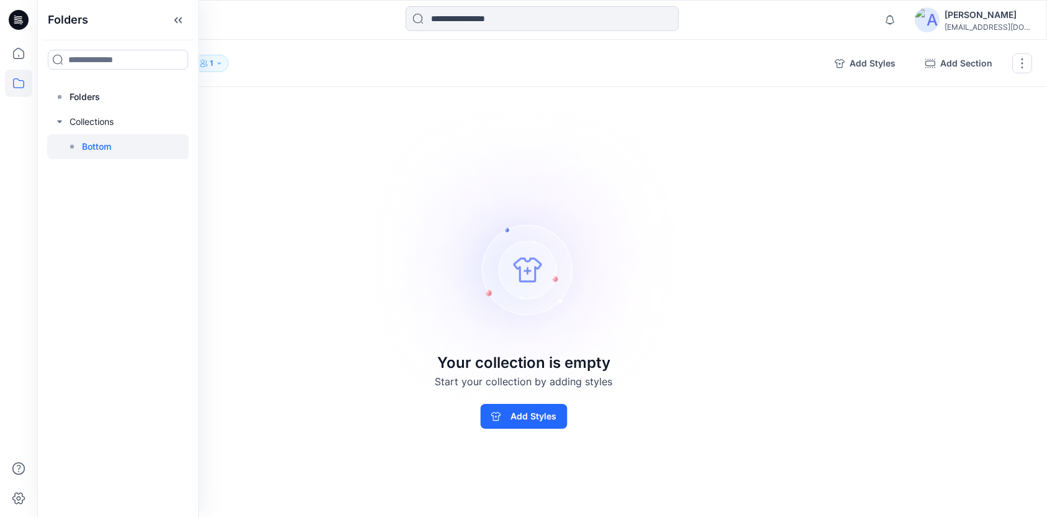
click at [1009, 114] on div "Collections Bottom 1 Add Styles Add Section Rename Collection Clone Collection …" at bounding box center [542, 278] width 1010 height 477
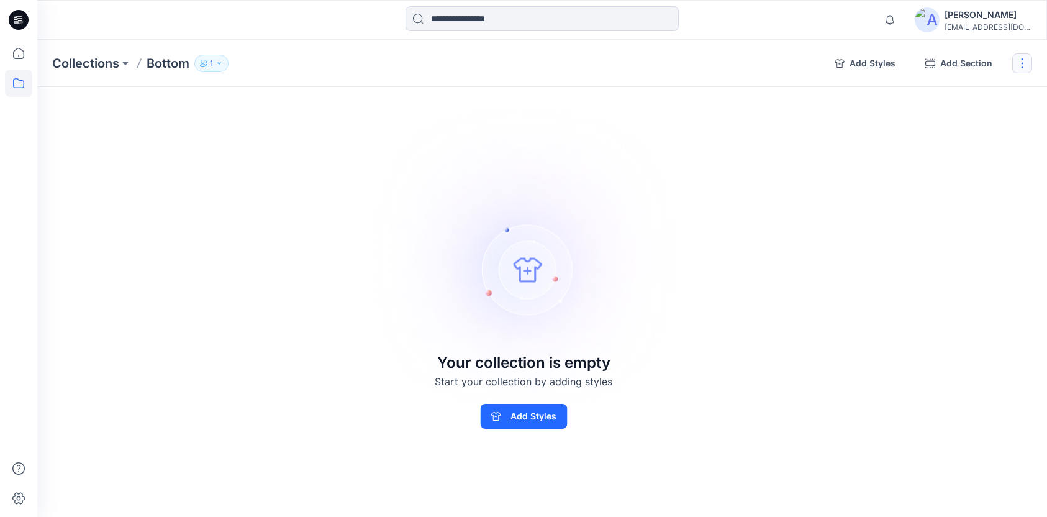
click at [1019, 68] on button "button" at bounding box center [1022, 63] width 20 height 20
click at [953, 147] on button "Delete Collection" at bounding box center [963, 149] width 134 height 23
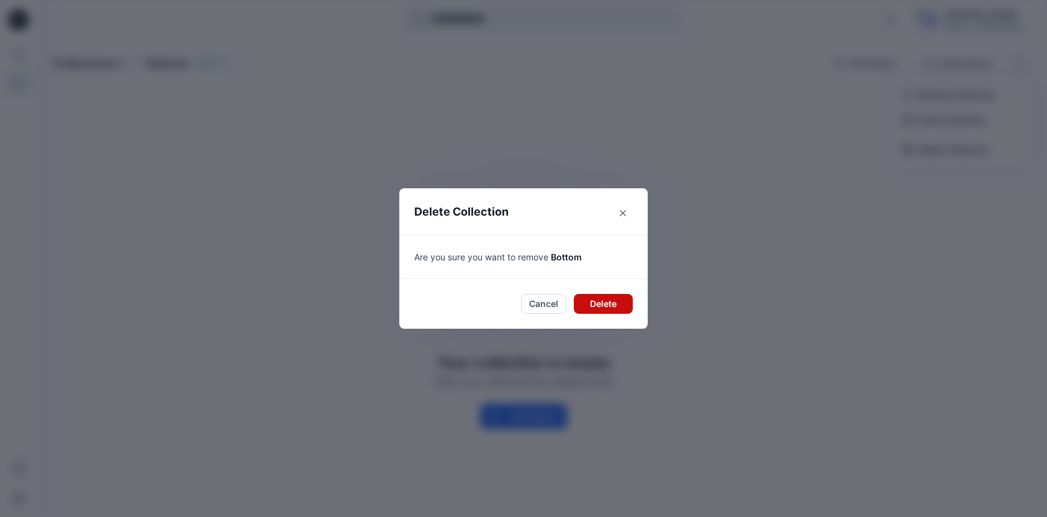
click at [613, 299] on button "Delete" at bounding box center [603, 304] width 59 height 20
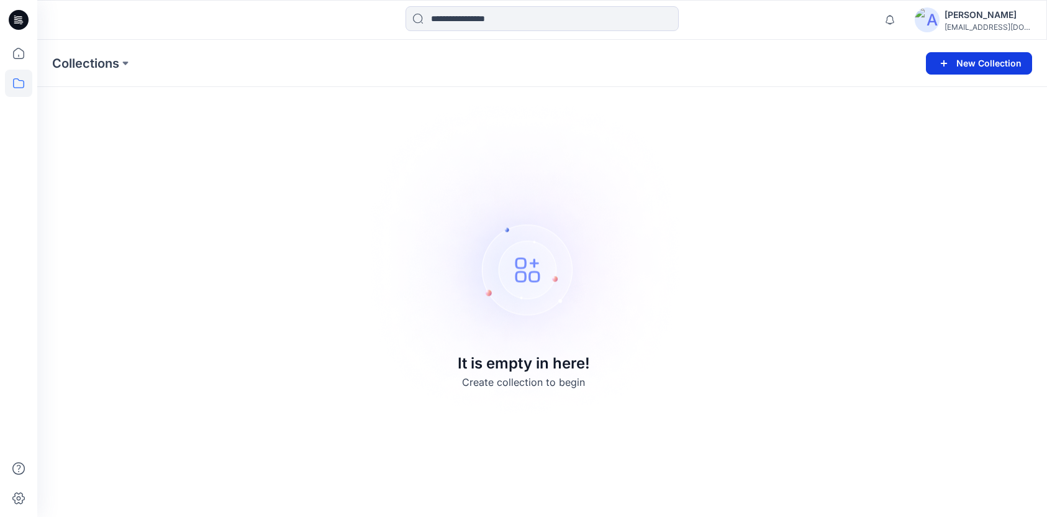
click at [986, 62] on button "New Collection" at bounding box center [979, 63] width 106 height 22
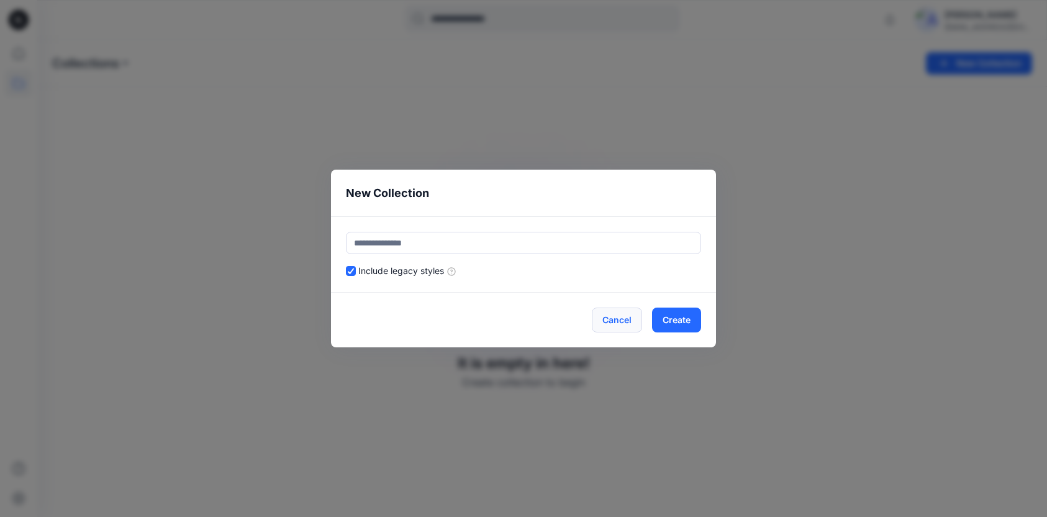
click at [617, 319] on button "Cancel" at bounding box center [617, 319] width 50 height 25
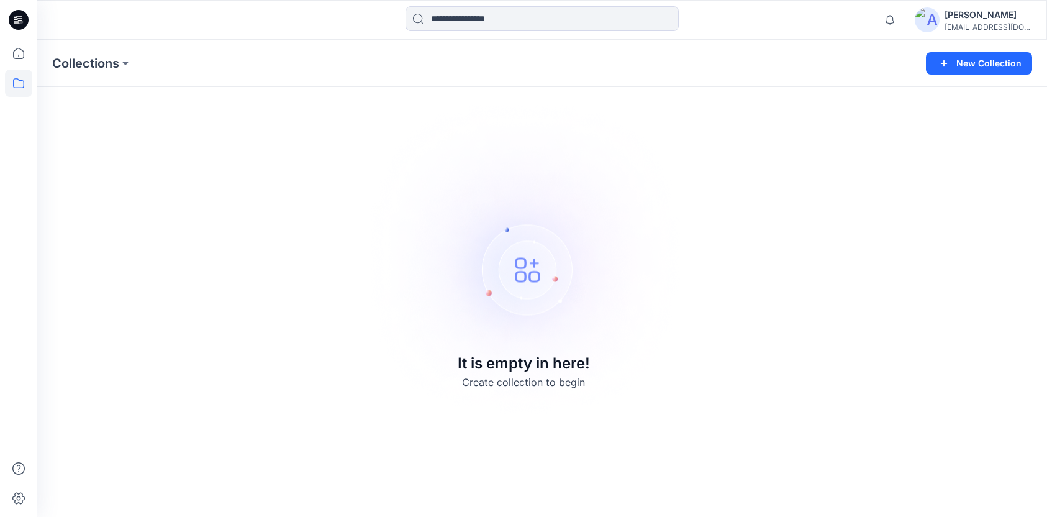
click at [873, 185] on div "Collections New Collection It is empty in here! Create collection to begin" at bounding box center [542, 278] width 1010 height 477
click at [37, 52] on div at bounding box center [18, 258] width 37 height 517
click at [22, 56] on icon at bounding box center [18, 53] width 27 height 27
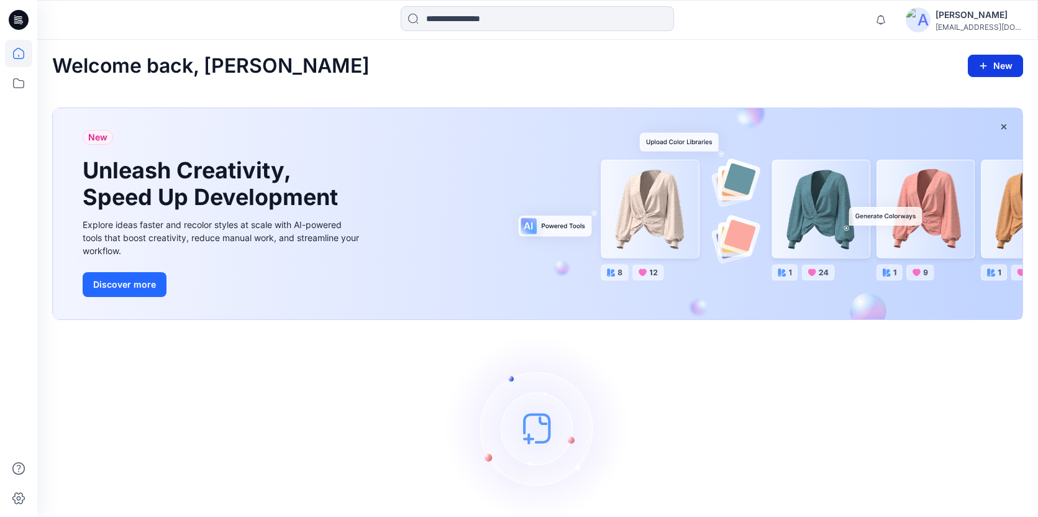
click at [1002, 67] on button "New" at bounding box center [995, 66] width 55 height 22
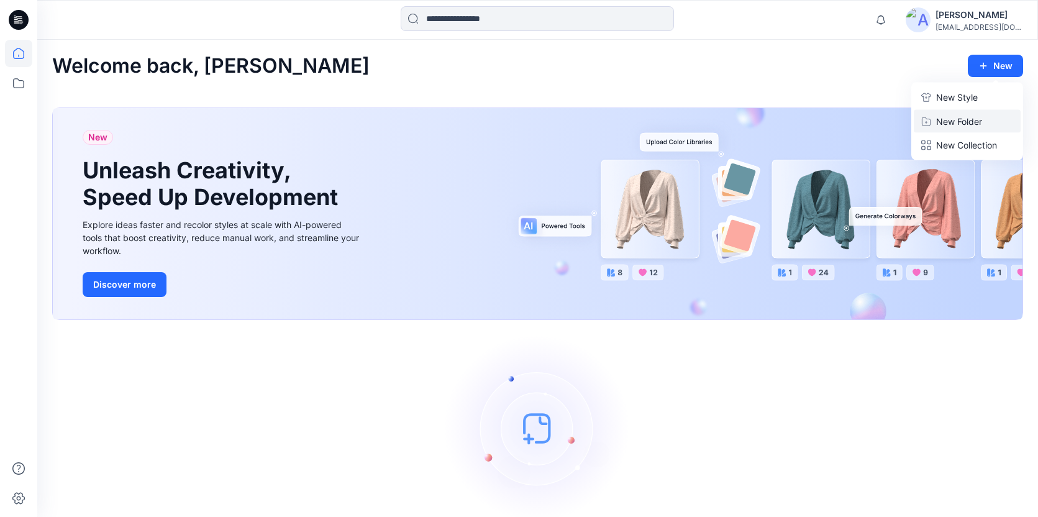
click at [970, 117] on p "New Folder" at bounding box center [959, 121] width 46 height 13
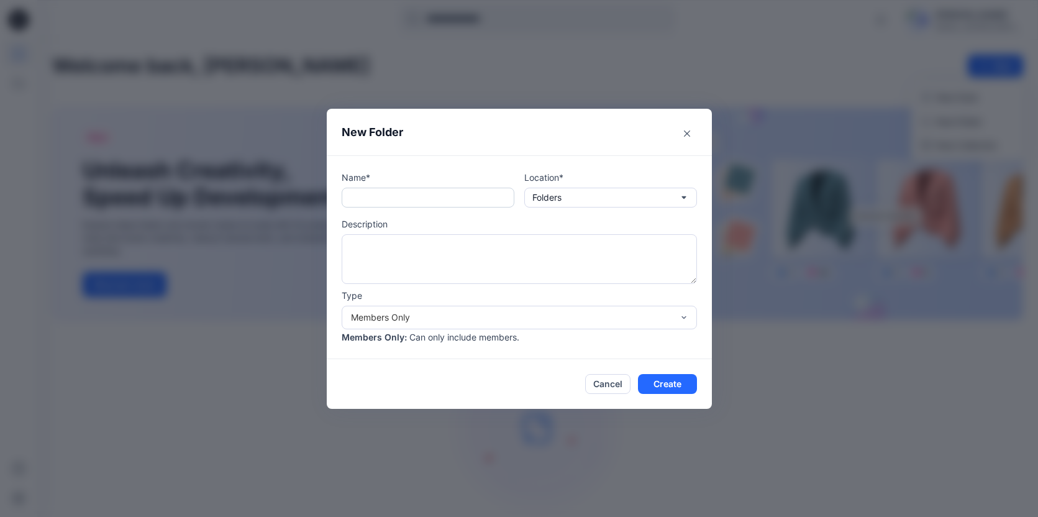
click at [449, 198] on input "text" at bounding box center [428, 198] width 173 height 20
click at [561, 198] on p "Folders" at bounding box center [546, 198] width 29 height 14
click at [502, 161] on div "Name* Location* Folders Description Type Members Only Members Only : Can only i…" at bounding box center [519, 257] width 385 height 204
click at [591, 206] on button "Folders" at bounding box center [610, 198] width 173 height 20
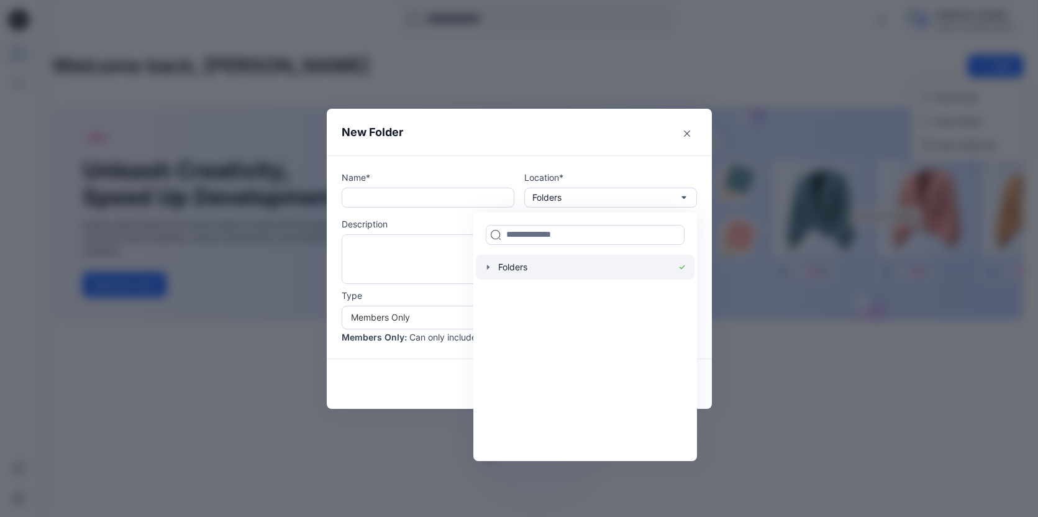
click at [493, 264] on icon "button" at bounding box center [488, 267] width 10 height 10
click at [519, 158] on div "Name* Location* Folders Folders Description Type Members Only Members Only : Ca…" at bounding box center [519, 257] width 385 height 204
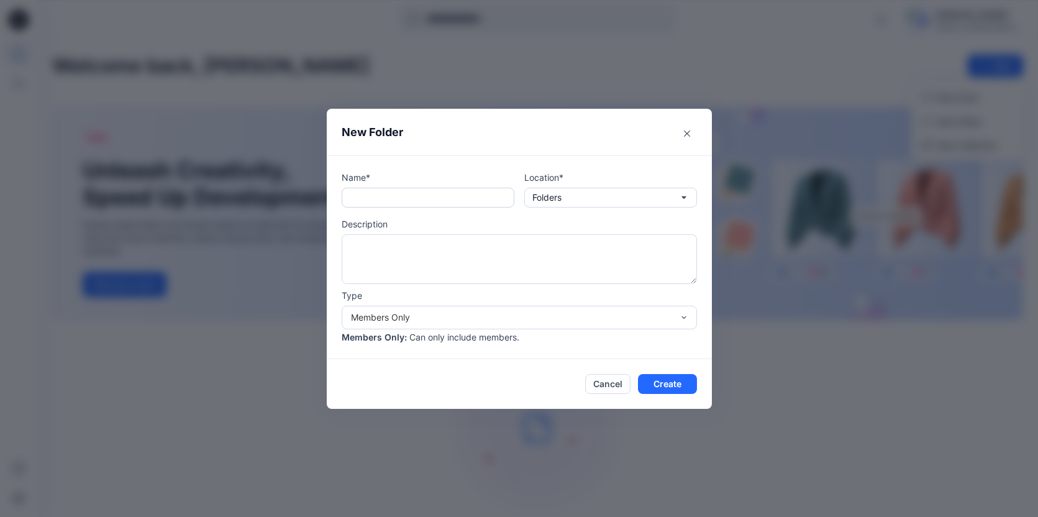
click at [476, 202] on input "text" at bounding box center [428, 198] width 173 height 20
click at [561, 199] on p "Folders" at bounding box center [546, 198] width 29 height 14
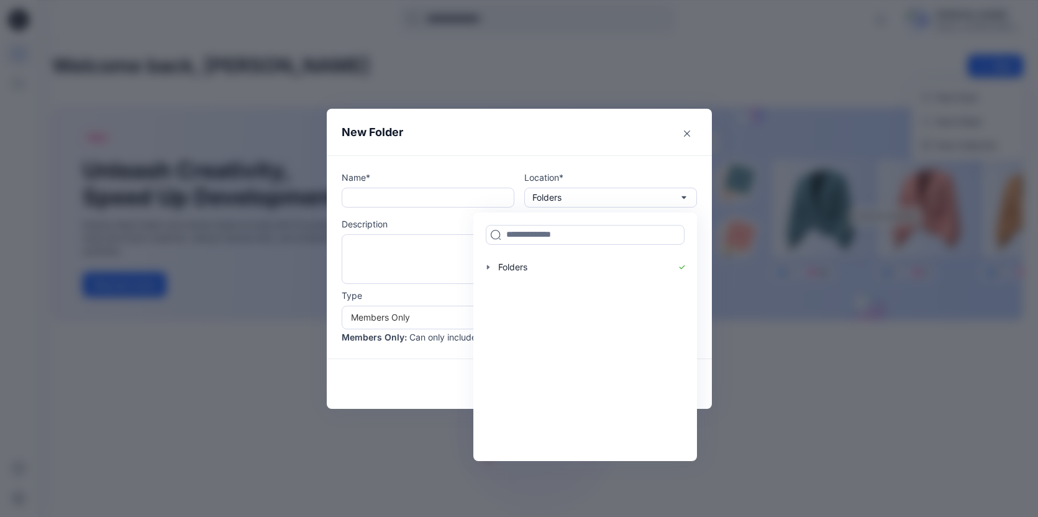
click at [493, 168] on div "Name* Location* Folders Folders Description Type Members Only Members Only : Ca…" at bounding box center [519, 257] width 385 height 204
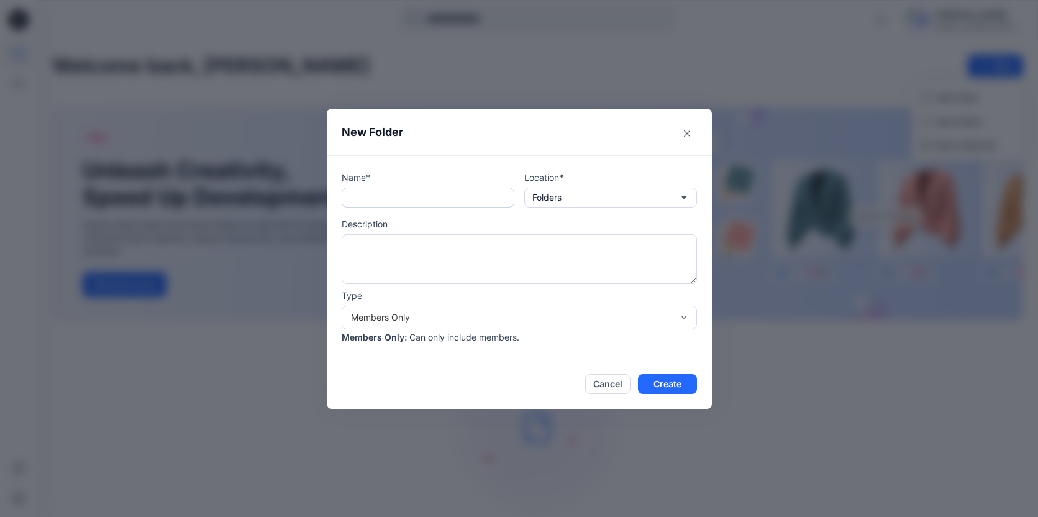
click at [465, 203] on input "text" at bounding box center [428, 198] width 173 height 20
click at [424, 253] on textarea at bounding box center [519, 259] width 355 height 50
click at [399, 193] on input "***" at bounding box center [428, 198] width 173 height 20
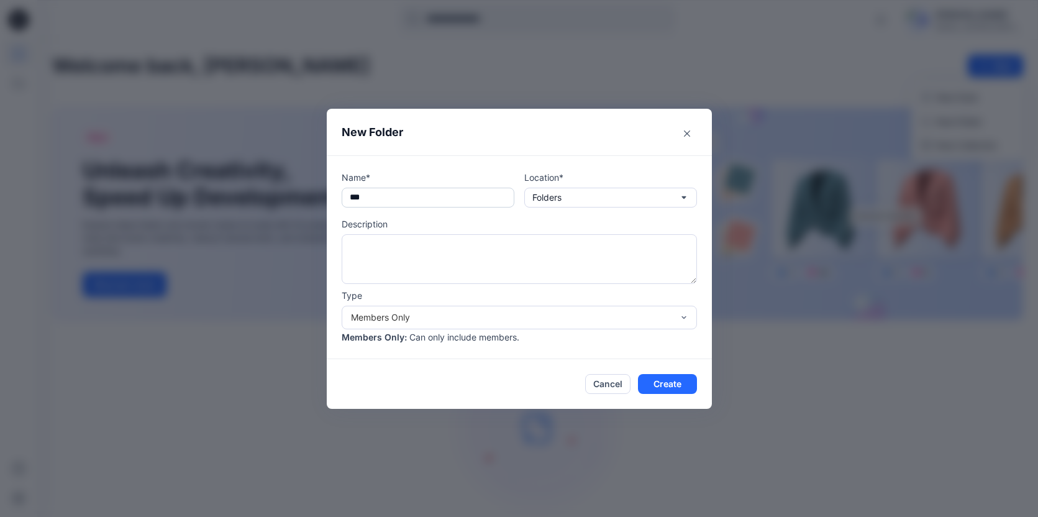
paste input "****"
type input "*******"
click at [420, 249] on textarea at bounding box center [519, 259] width 355 height 50
click at [468, 312] on div "Members Only" at bounding box center [512, 317] width 322 height 13
drag, startPoint x: 332, startPoint y: 343, endPoint x: 406, endPoint y: 343, distance: 73.3
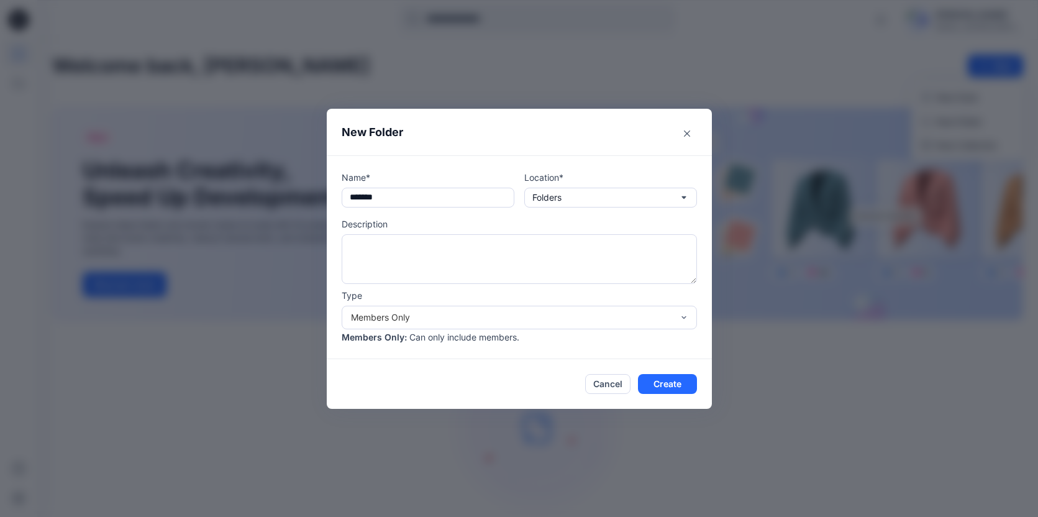
click at [406, 343] on div "Name* ******* Location* Folders Description Type Members Only Members Only : Ca…" at bounding box center [519, 257] width 385 height 204
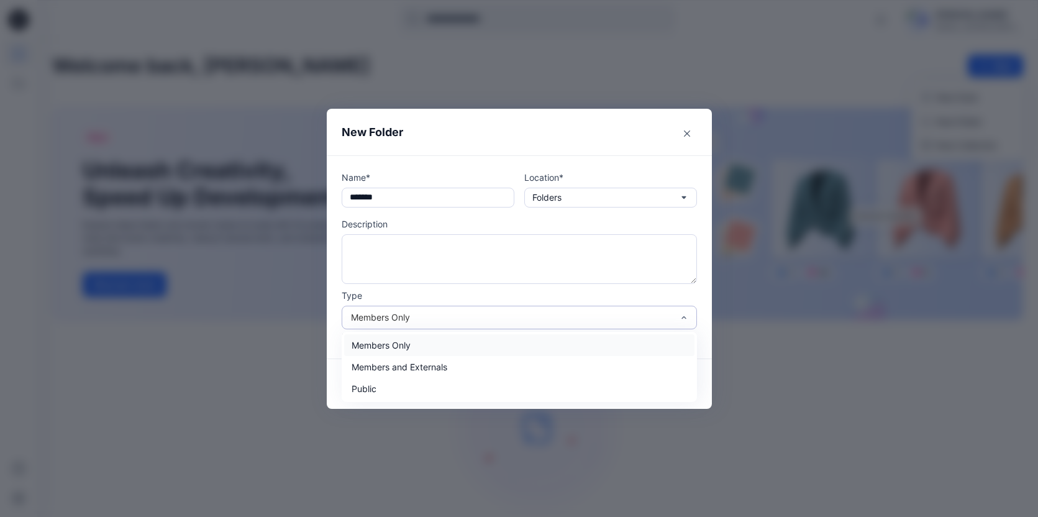
click at [424, 319] on div "Members Only" at bounding box center [512, 317] width 322 height 13
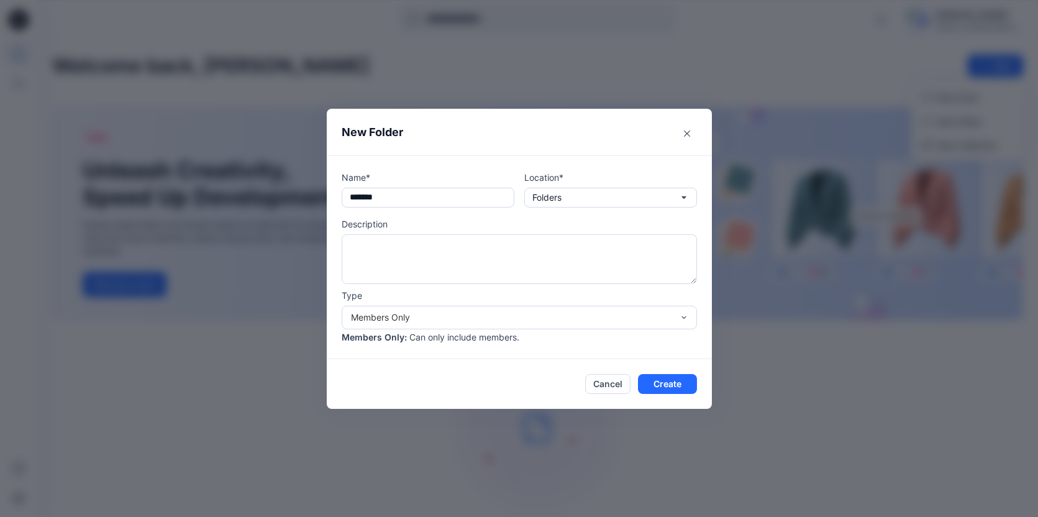
drag, startPoint x: 345, startPoint y: 343, endPoint x: 397, endPoint y: 358, distance: 54.1
click at [397, 358] on div "Name* ******* Location* Folders Description Type Members Only Members Only : Ca…" at bounding box center [519, 257] width 385 height 204
drag, startPoint x: 553, startPoint y: 337, endPoint x: 353, endPoint y: 315, distance: 201.2
click at [353, 315] on div "Type Members Only Members Only : Can only include members." at bounding box center [519, 316] width 355 height 55
copy div "Members Only Members Only : Can only include members."
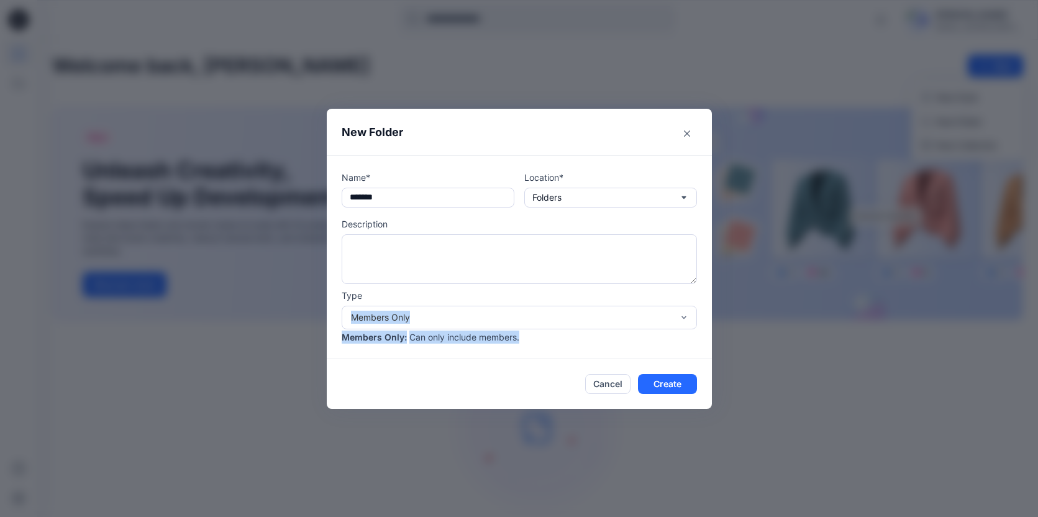
click at [557, 353] on div "Name* ******* Location* Folders Description Type Members Only Members Only : Ca…" at bounding box center [519, 257] width 385 height 204
click at [470, 320] on div "Members Only" at bounding box center [512, 317] width 322 height 13
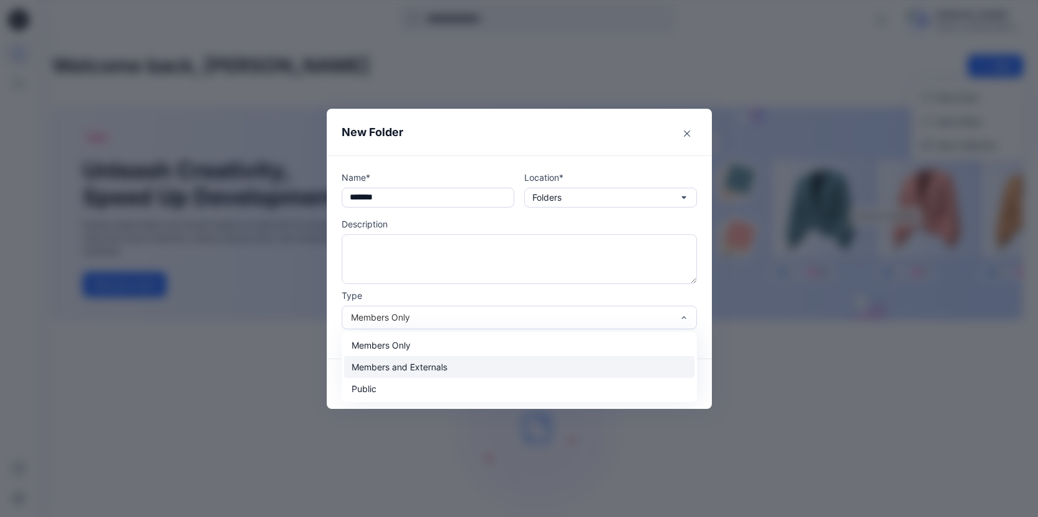
click at [467, 360] on div "Members and Externals" at bounding box center [519, 367] width 350 height 22
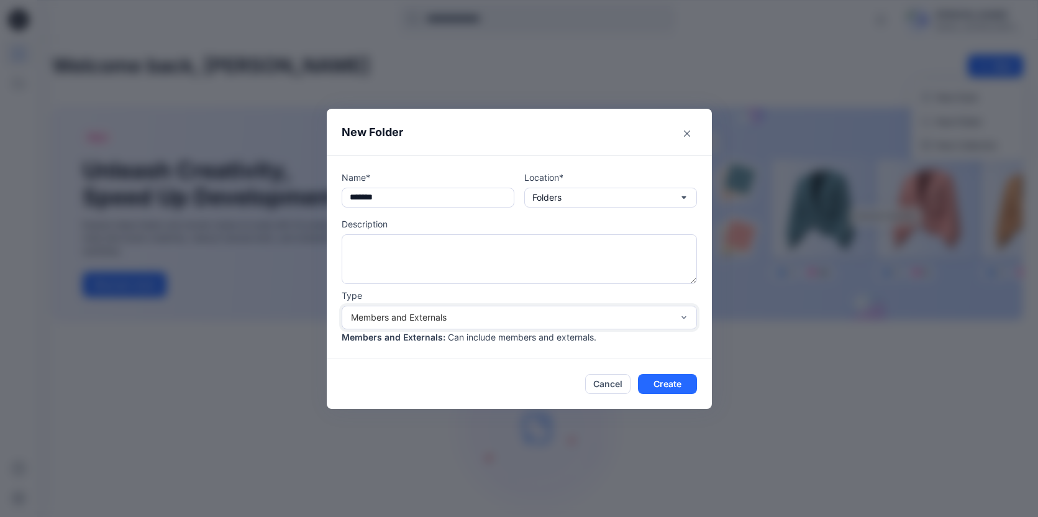
click at [596, 339] on p "Can include members and externals." at bounding box center [522, 336] width 148 height 13
click at [575, 339] on p "Can include members and externals." at bounding box center [522, 336] width 148 height 13
copy p "Can include members and externals."
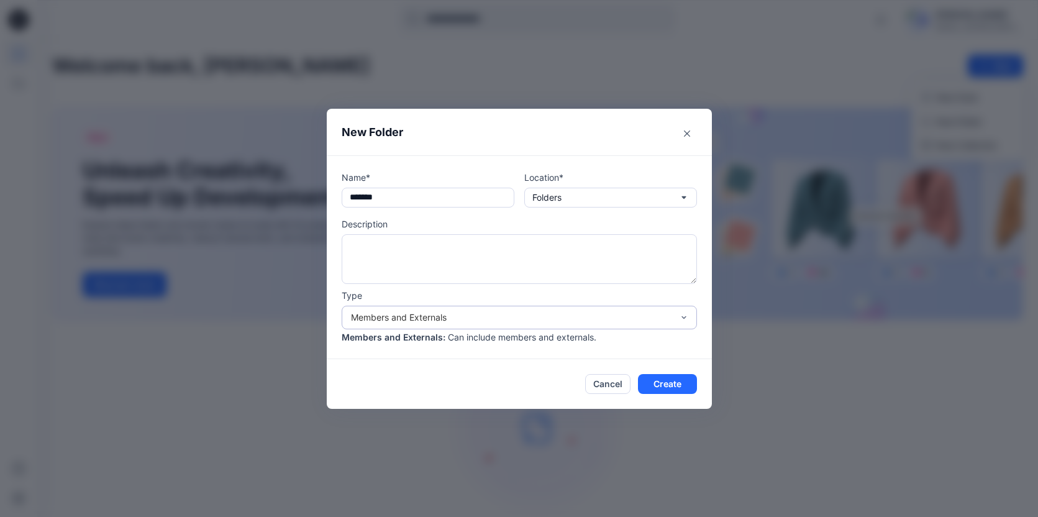
click at [484, 321] on div "Members and Externals" at bounding box center [512, 317] width 322 height 13
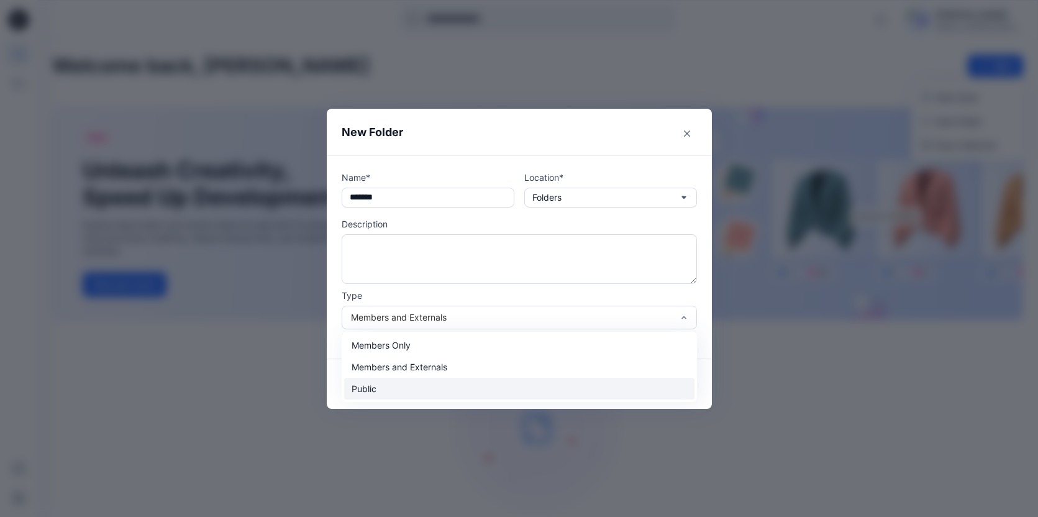
click at [421, 384] on div "Public" at bounding box center [519, 389] width 350 height 22
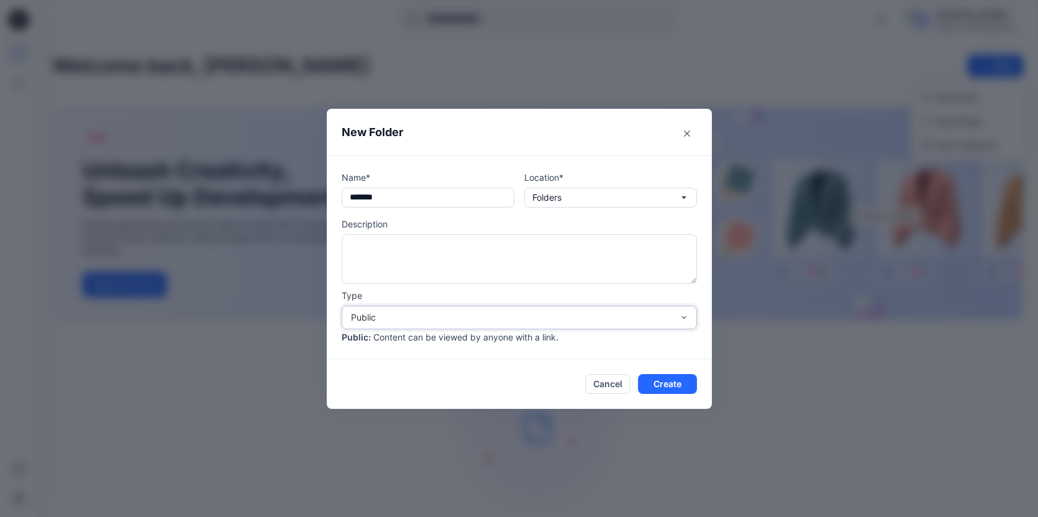
click at [453, 310] on div "Public" at bounding box center [519, 318] width 355 height 24
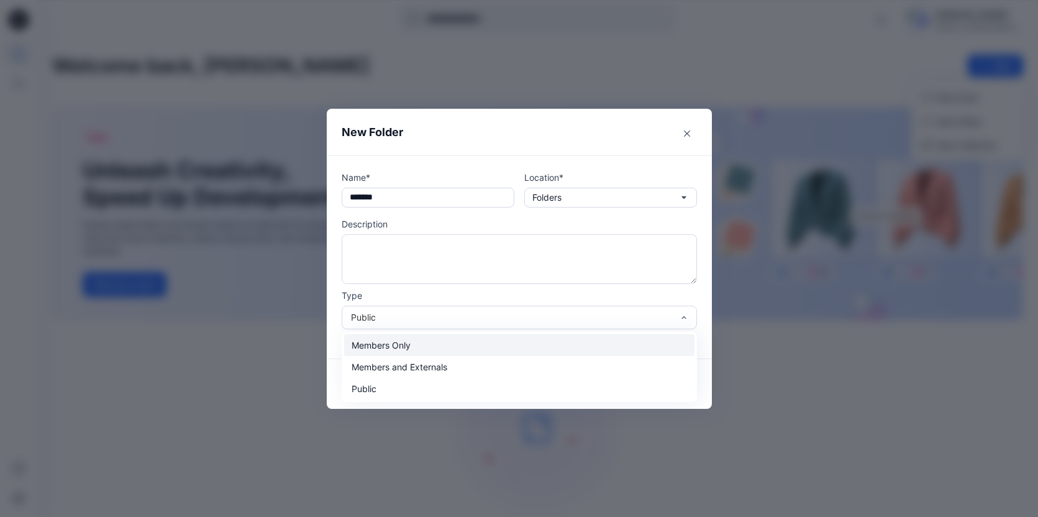
click at [452, 340] on div "Members Only" at bounding box center [519, 345] width 350 height 22
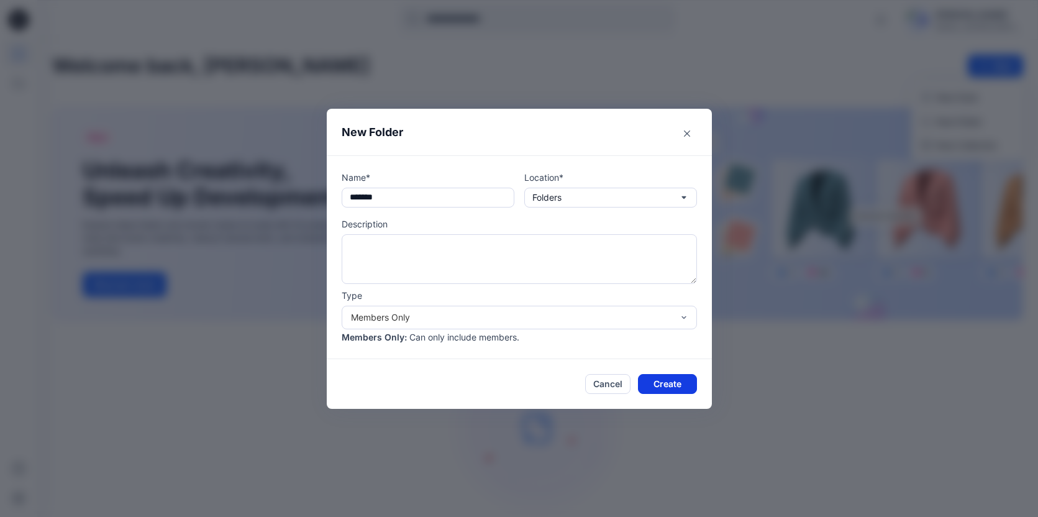
click at [689, 375] on button "Create" at bounding box center [667, 384] width 59 height 20
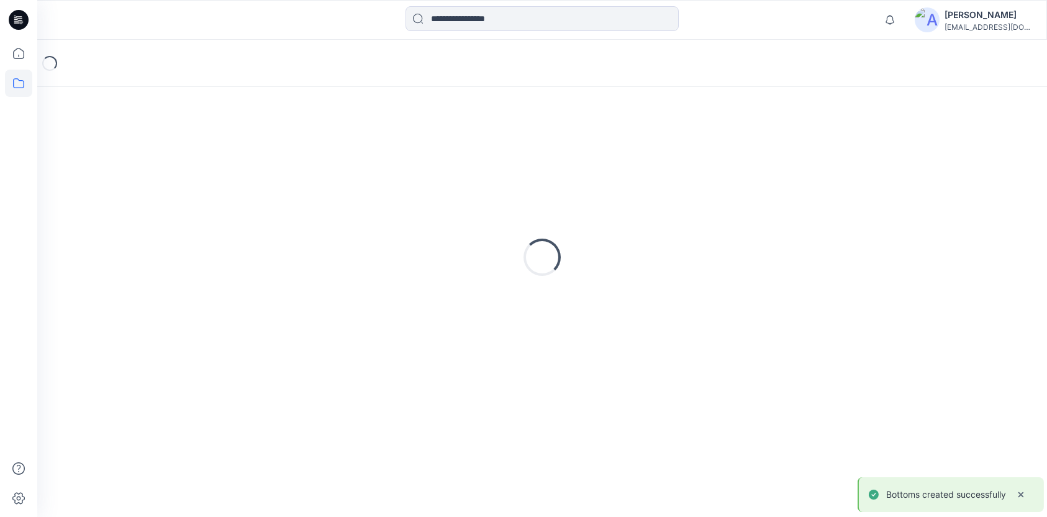
click at [683, 381] on div "Loading..." at bounding box center [542, 257] width 980 height 311
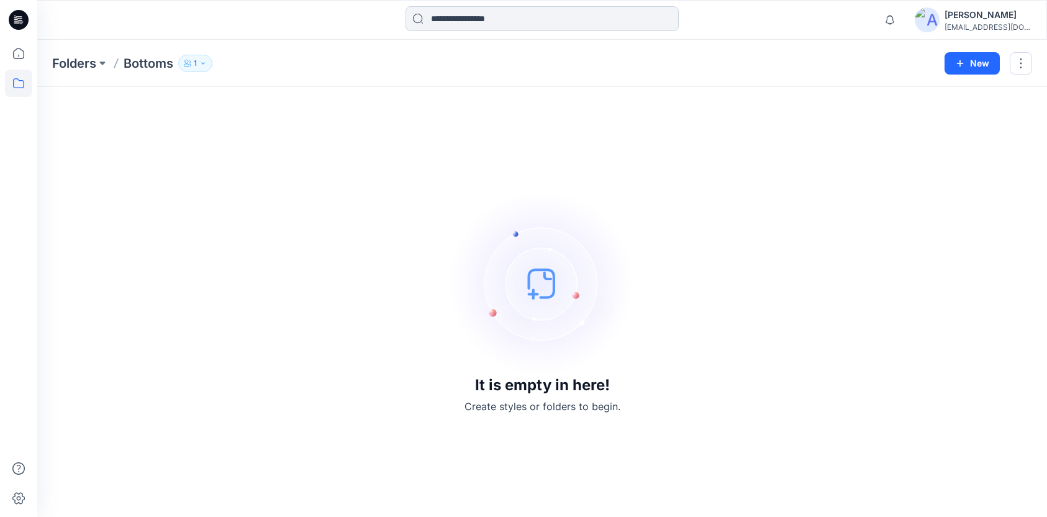
click at [478, 19] on input at bounding box center [542, 18] width 273 height 25
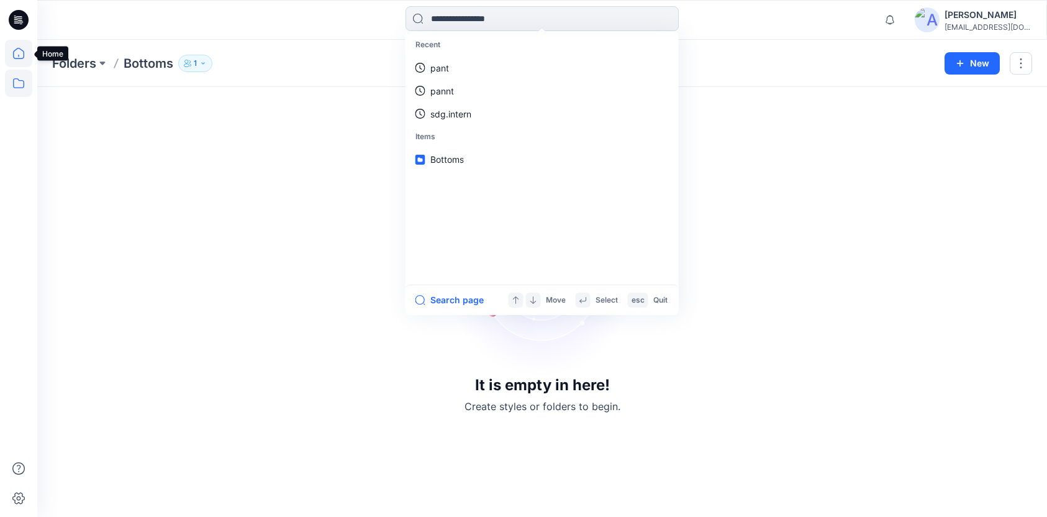
click at [12, 50] on icon at bounding box center [18, 53] width 27 height 27
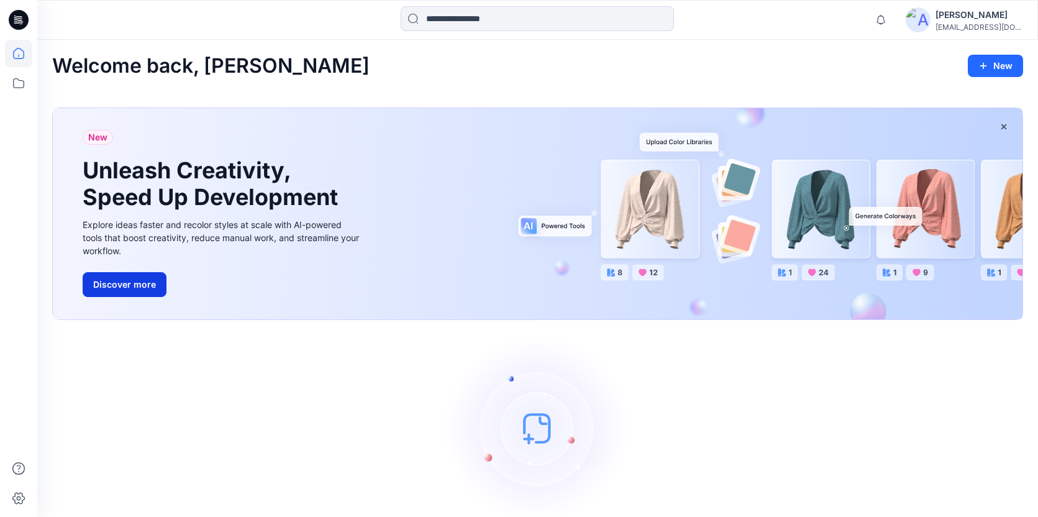
click at [120, 284] on button "Discover more" at bounding box center [125, 284] width 84 height 25
click at [466, 50] on div "Welcome back, [PERSON_NAME] New New Unleash Creativity, Speed Up Development Ex…" at bounding box center [537, 307] width 1001 height 534
click at [20, 81] on icon at bounding box center [18, 83] width 27 height 27
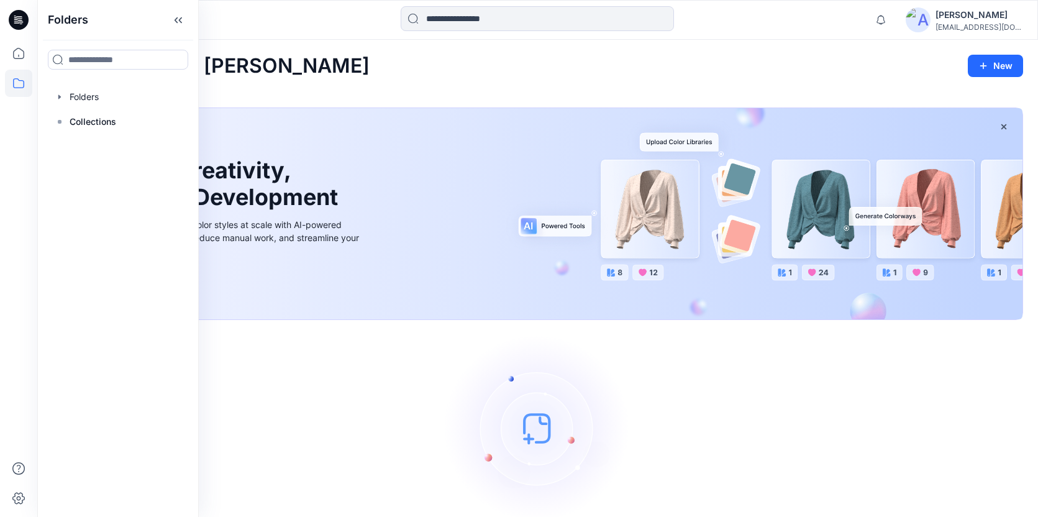
click at [17, 19] on icon at bounding box center [20, 18] width 6 height 1
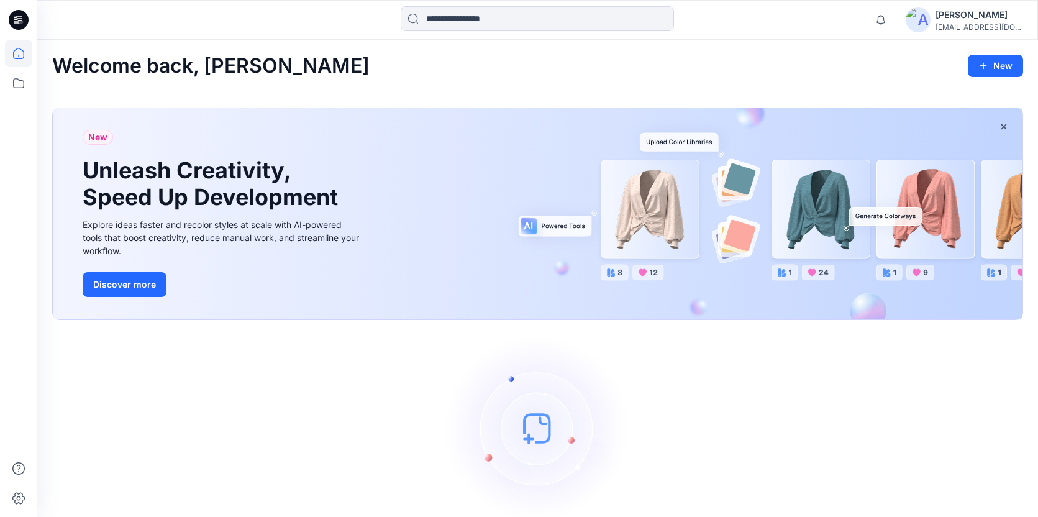
click at [17, 19] on icon at bounding box center [20, 18] width 6 height 1
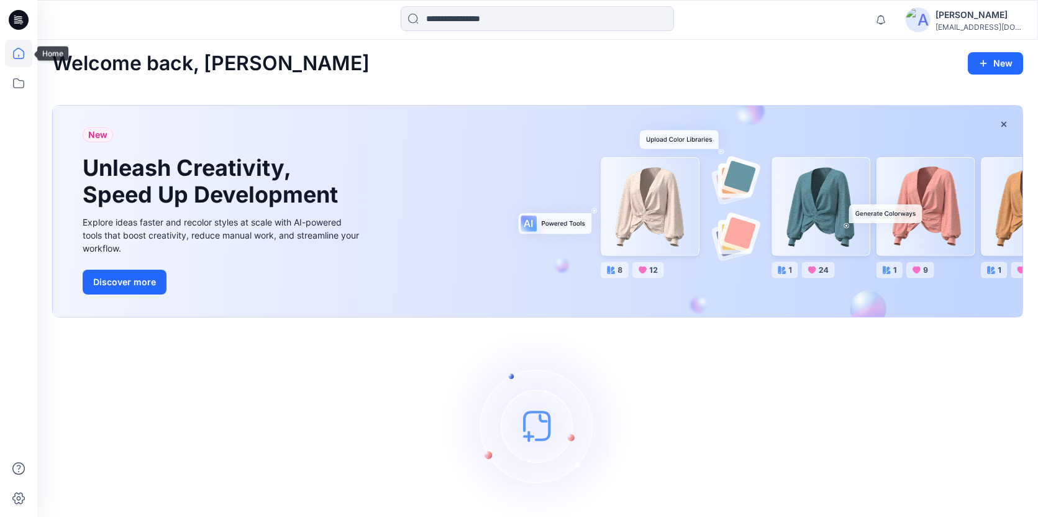
click at [18, 60] on icon at bounding box center [18, 53] width 27 height 27
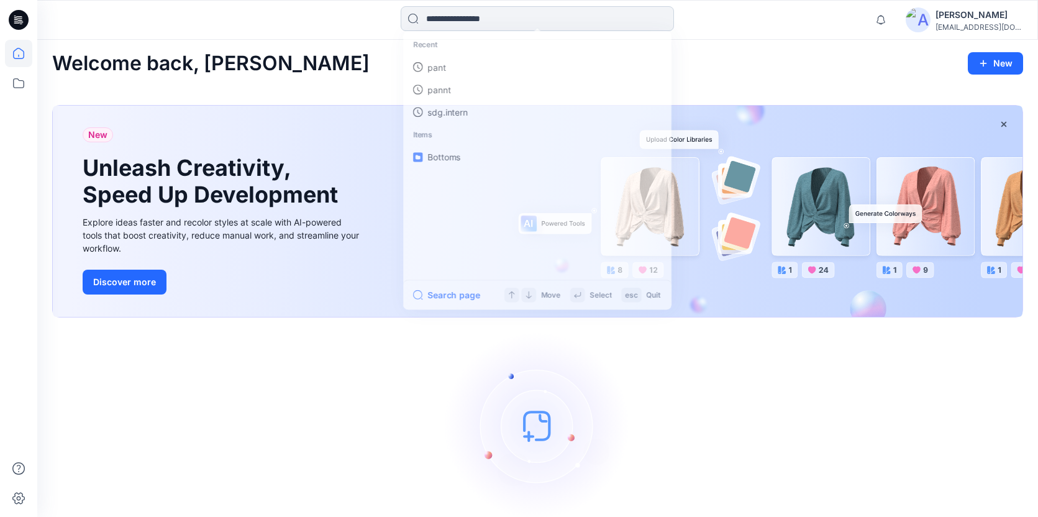
click at [445, 18] on input at bounding box center [537, 18] width 273 height 25
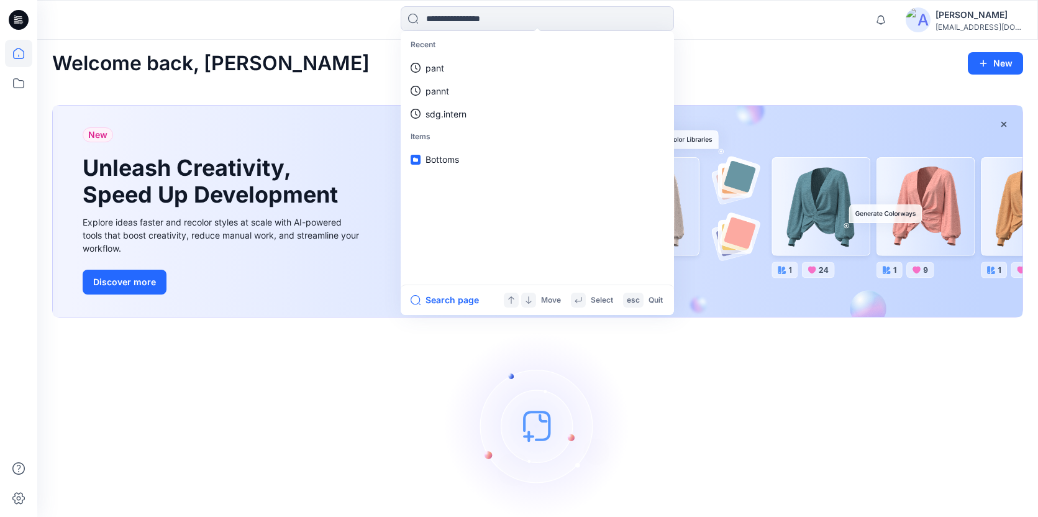
click at [345, 22] on div "Recent pant pannt sdg.intern Items Bottoms Search page Move Select esc Quit" at bounding box center [538, 19] width 500 height 27
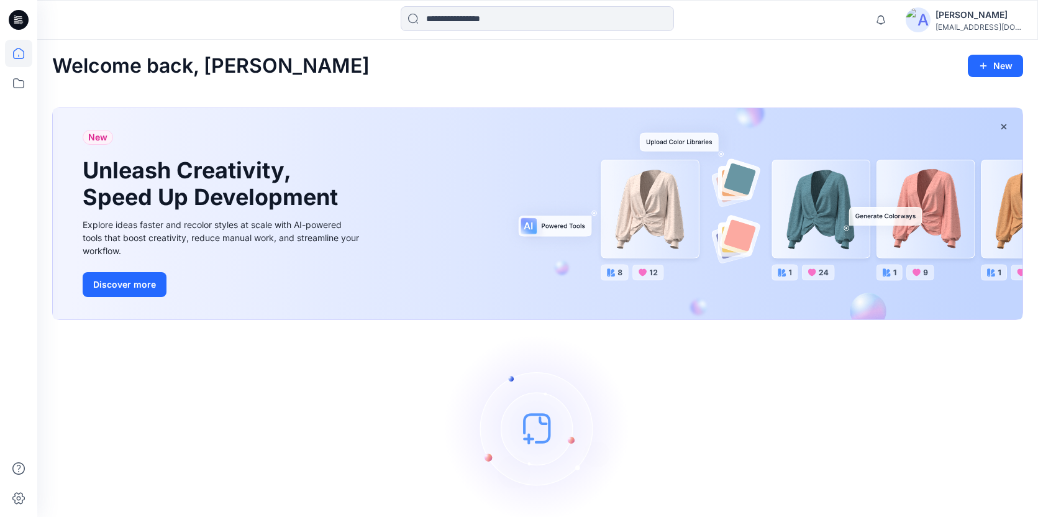
click at [942, 14] on div "[PERSON_NAME]" at bounding box center [978, 14] width 87 height 15
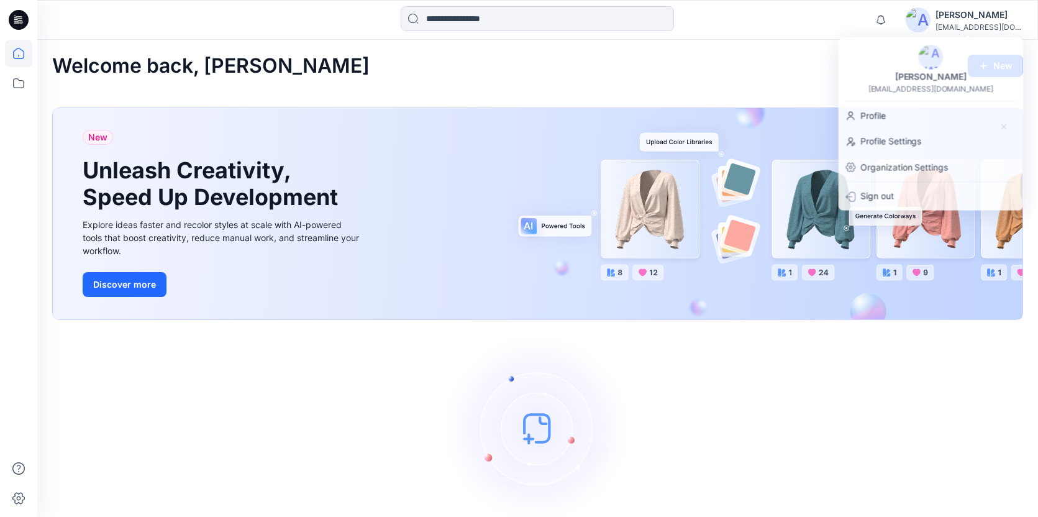
click at [774, 65] on div "Welcome back, [PERSON_NAME]" at bounding box center [537, 66] width 971 height 23
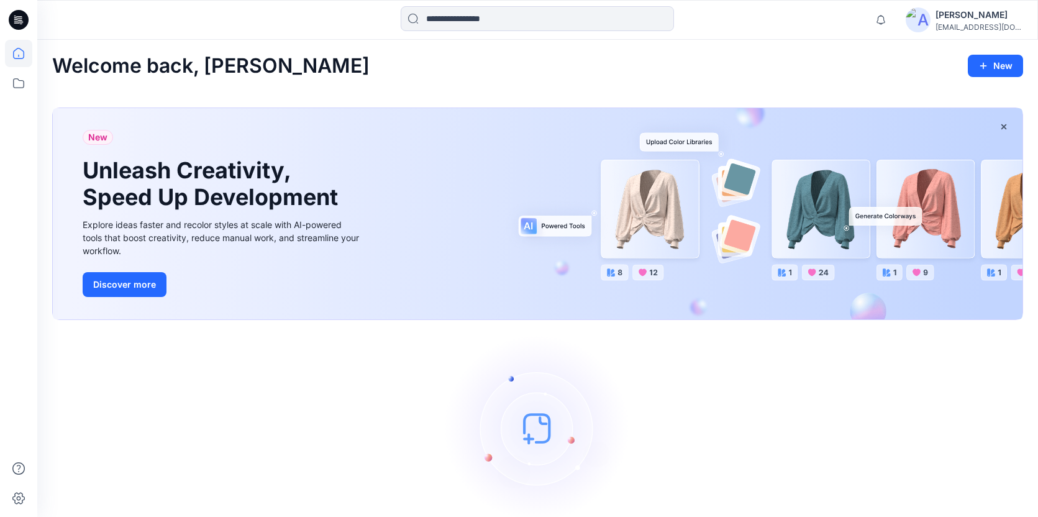
click at [22, 14] on icon at bounding box center [19, 20] width 20 height 20
click at [20, 21] on icon at bounding box center [19, 20] width 20 height 20
click at [17, 57] on icon at bounding box center [18, 53] width 27 height 27
click at [17, 83] on icon at bounding box center [18, 83] width 27 height 27
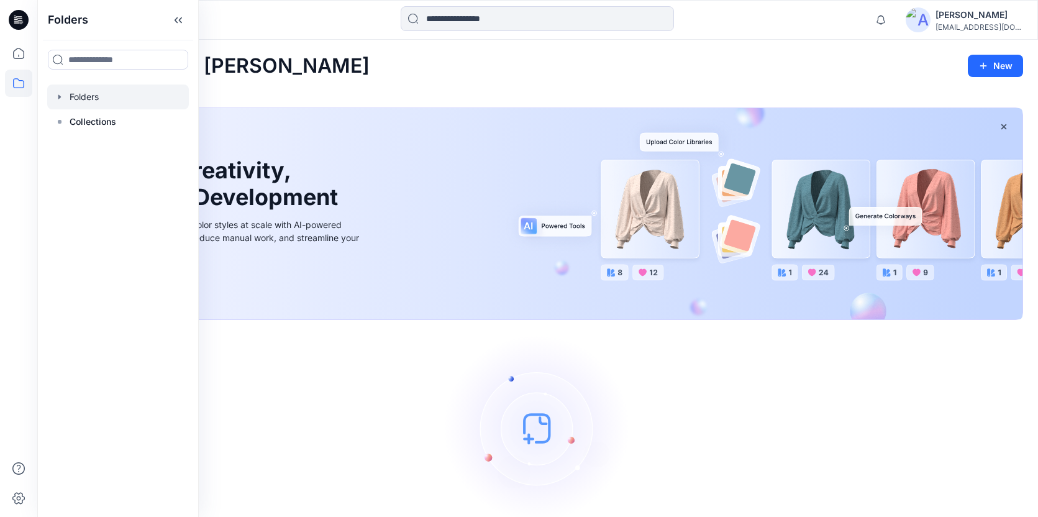
click at [80, 98] on div at bounding box center [118, 96] width 142 height 25
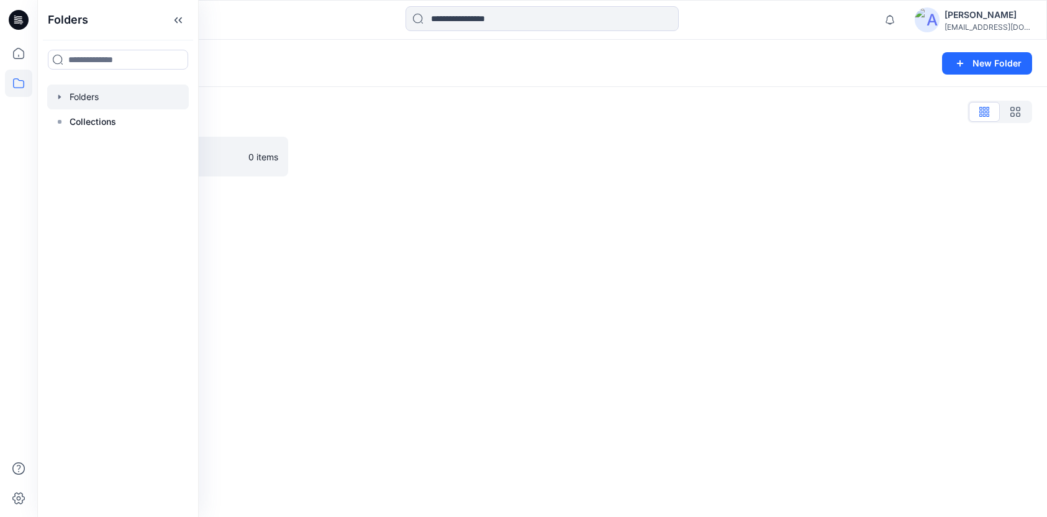
click at [525, 69] on div "Folders" at bounding box center [493, 63] width 883 height 17
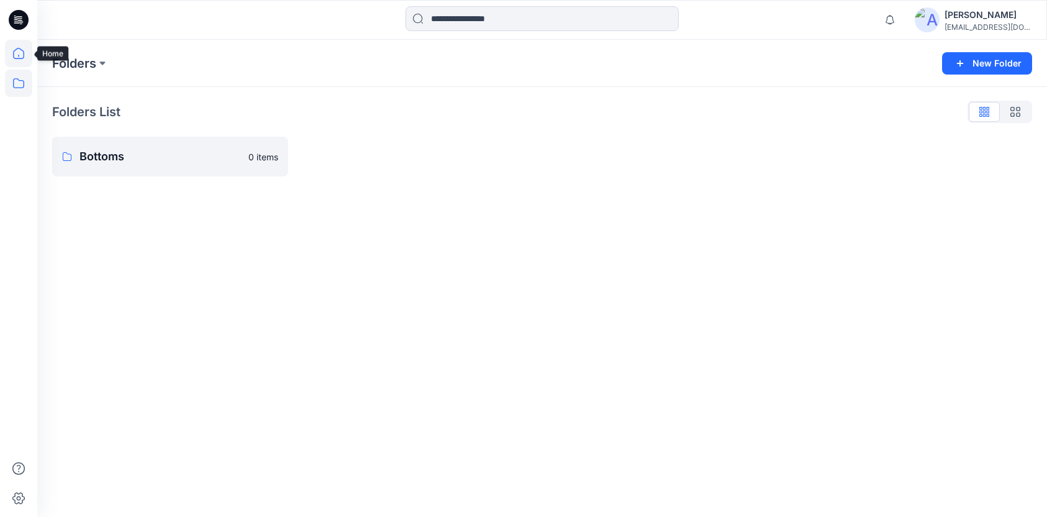
click at [12, 53] on icon at bounding box center [18, 53] width 27 height 27
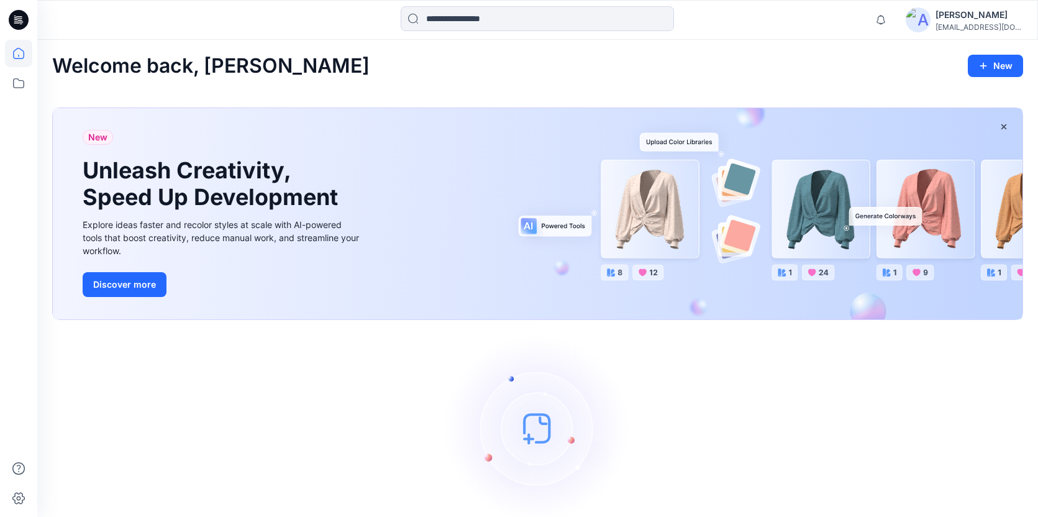
click at [20, 19] on icon at bounding box center [19, 20] width 20 height 20
click at [27, 61] on icon at bounding box center [18, 53] width 27 height 27
click at [24, 57] on icon at bounding box center [18, 53] width 27 height 27
click at [20, 88] on icon at bounding box center [18, 83] width 27 height 27
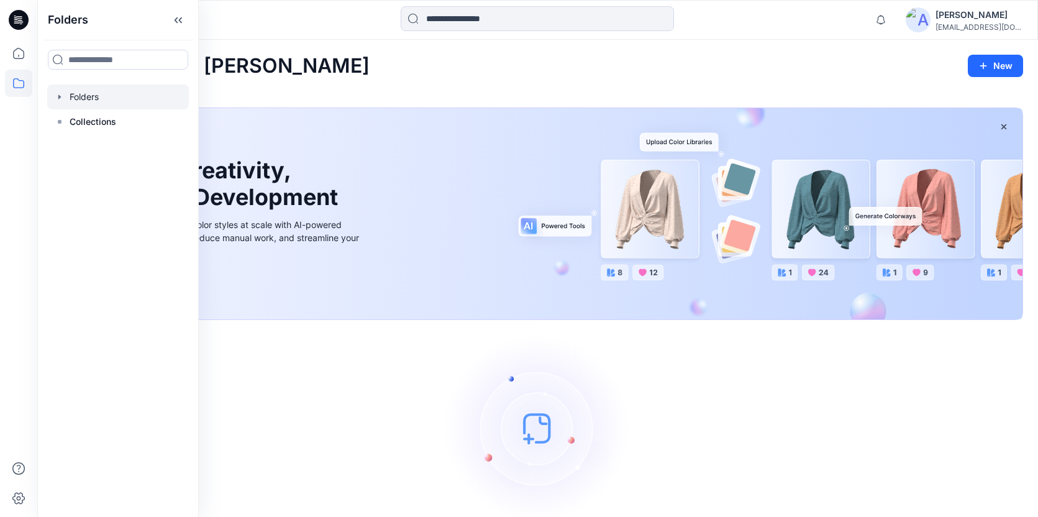
click at [79, 99] on div at bounding box center [118, 96] width 142 height 25
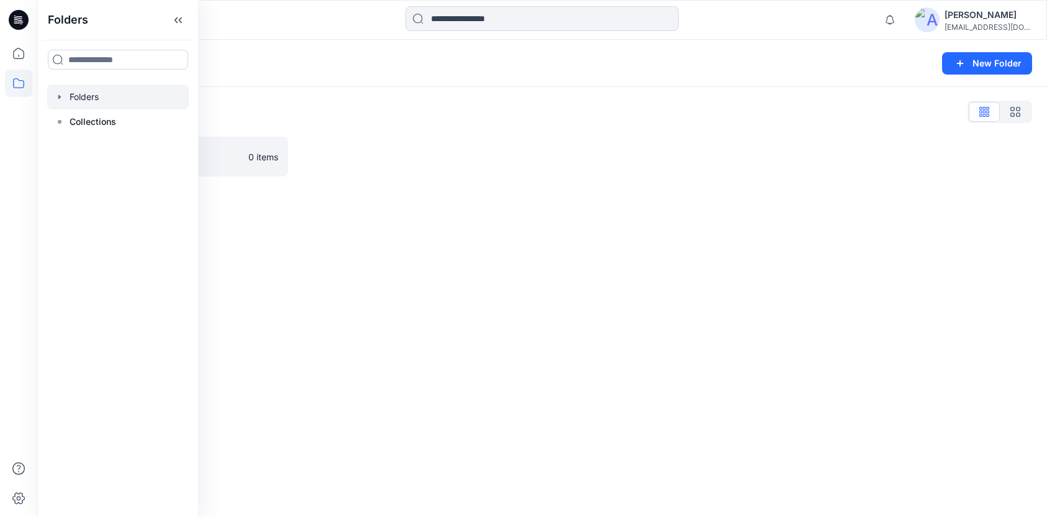
click at [593, 120] on div "Folders List" at bounding box center [542, 112] width 980 height 20
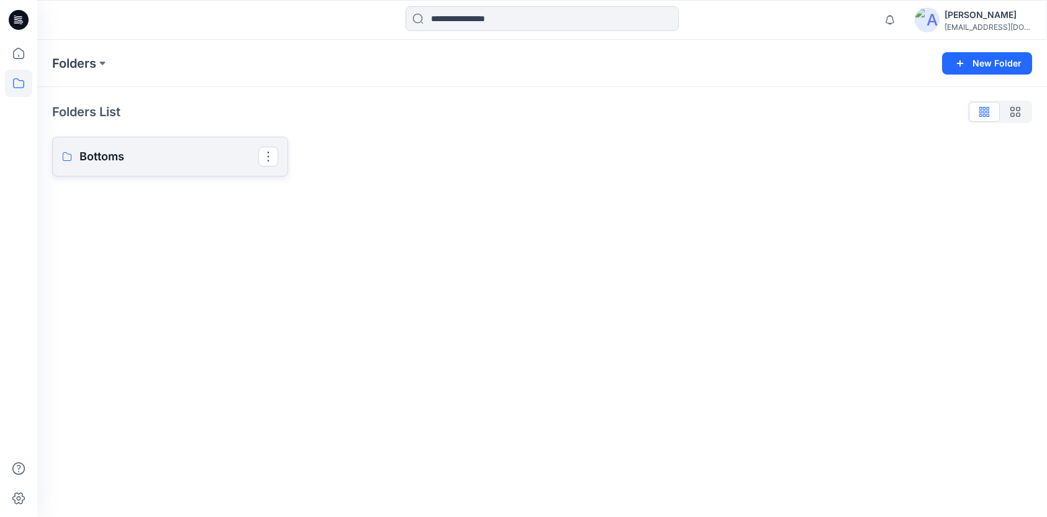
click at [130, 152] on p "Bottoms" at bounding box center [169, 156] width 179 height 17
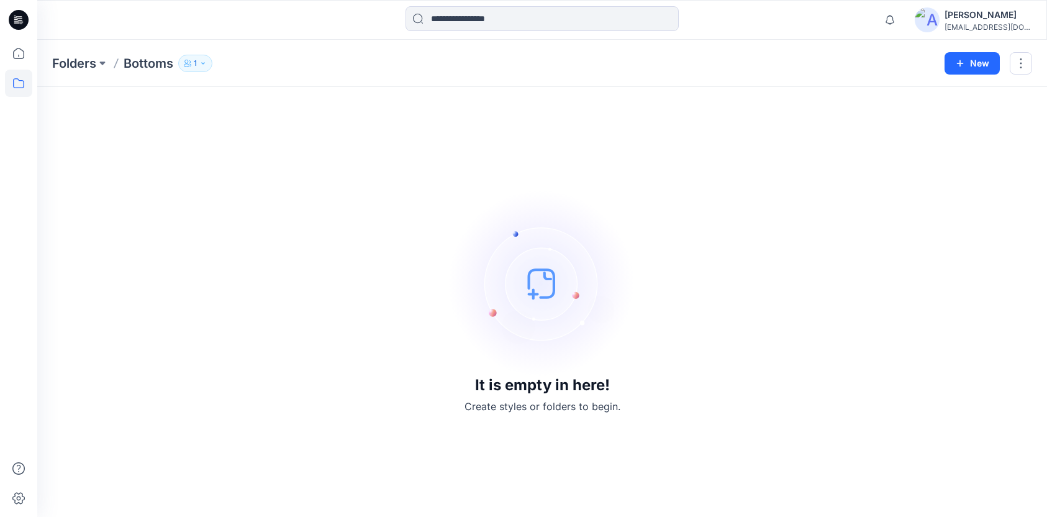
click at [529, 293] on img at bounding box center [542, 283] width 186 height 186
click at [968, 68] on button "New" at bounding box center [972, 63] width 55 height 22
click at [584, 138] on div "It is empty in here! Create styles or folders to begin." at bounding box center [542, 302] width 980 height 400
click at [32, 14] on div at bounding box center [19, 20] width 40 height 40
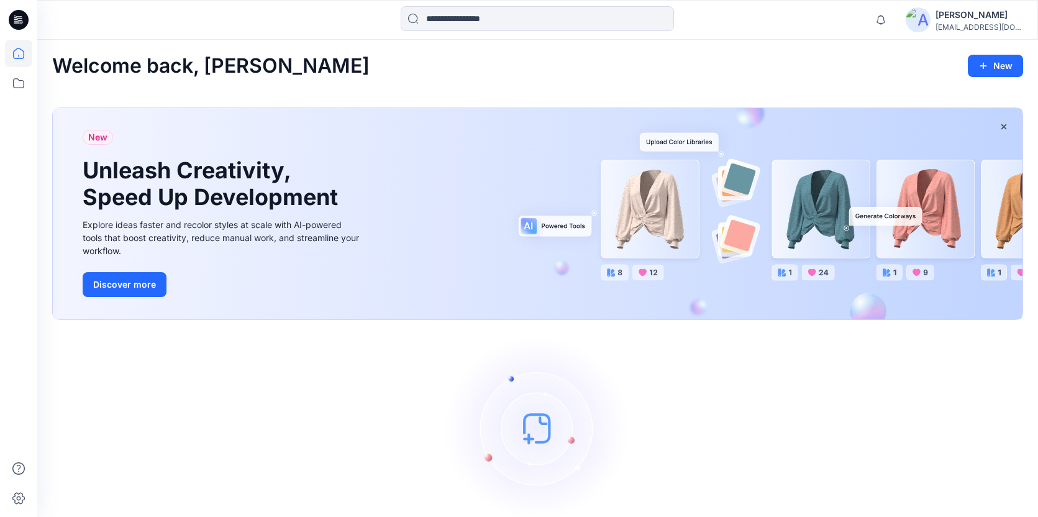
click at [540, 398] on img at bounding box center [538, 428] width 186 height 186
drag, startPoint x: 542, startPoint y: 396, endPoint x: 598, endPoint y: 343, distance: 77.8
click at [543, 395] on img at bounding box center [538, 428] width 186 height 186
click at [884, 51] on div "Welcome back, [PERSON_NAME] New New Unleash Creativity, Speed Up Development Ex…" at bounding box center [537, 307] width 1001 height 534
click at [19, 12] on icon at bounding box center [19, 20] width 20 height 20
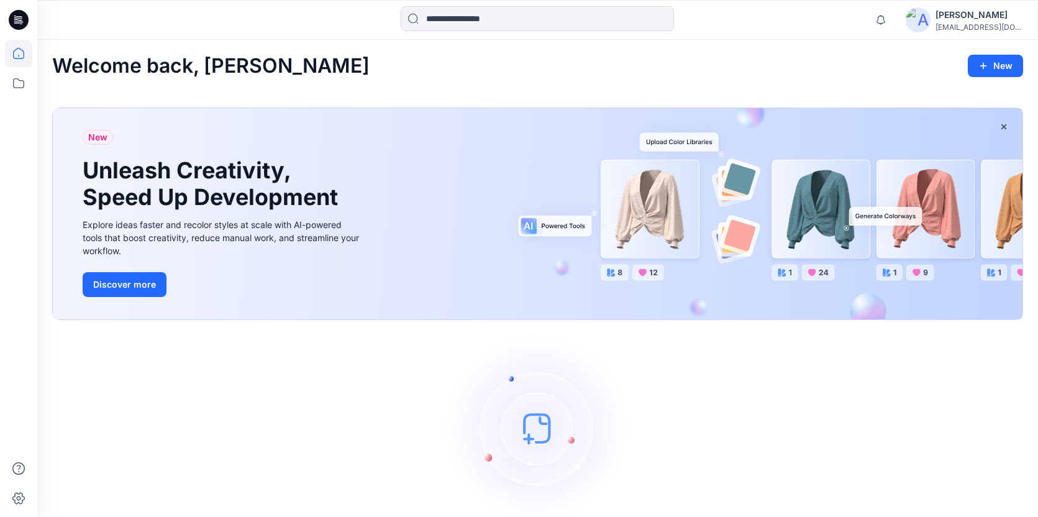
click at [973, 16] on div "[PERSON_NAME]" at bounding box center [978, 14] width 87 height 15
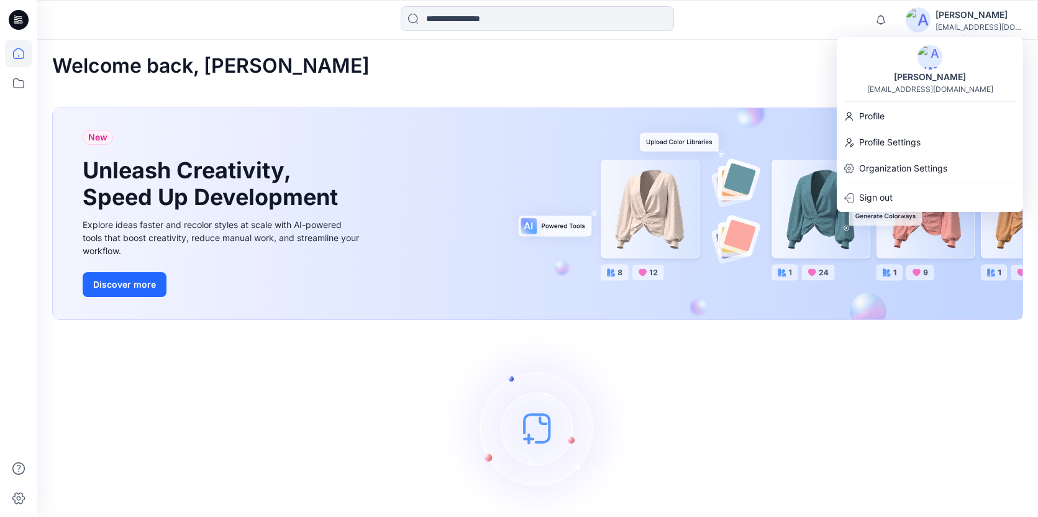
click at [689, 74] on div "Welcome back, [PERSON_NAME]" at bounding box center [537, 66] width 971 height 23
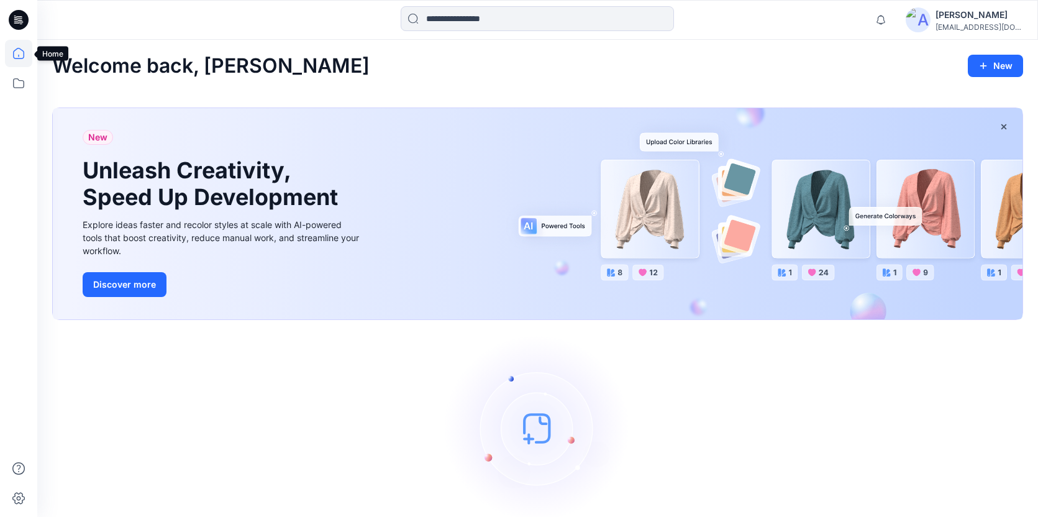
click at [10, 60] on icon at bounding box center [18, 53] width 27 height 27
click at [17, 52] on icon at bounding box center [18, 53] width 27 height 27
click at [30, 26] on div at bounding box center [19, 20] width 40 height 40
click at [25, 22] on icon at bounding box center [19, 20] width 20 height 20
click at [31, 51] on icon at bounding box center [18, 53] width 27 height 27
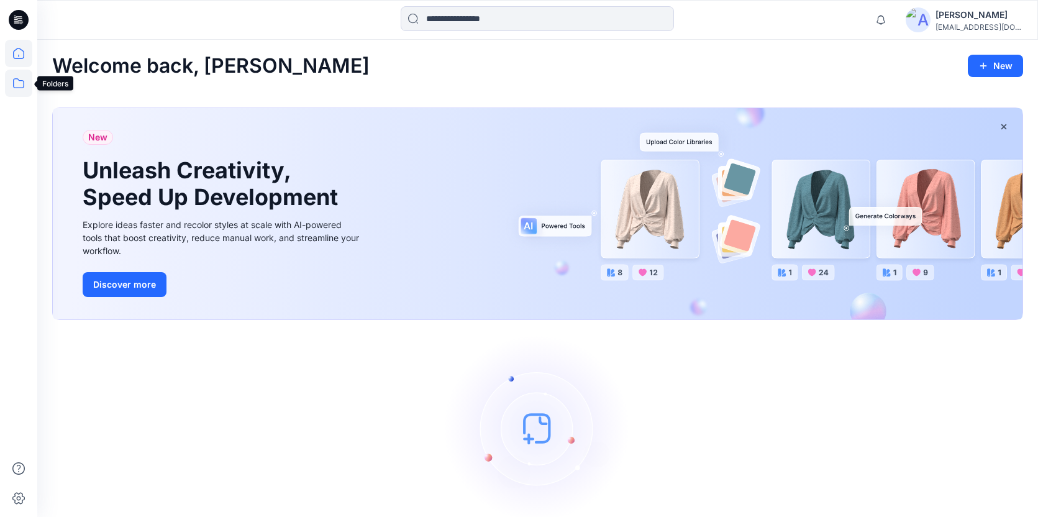
click at [22, 89] on icon at bounding box center [18, 83] width 27 height 27
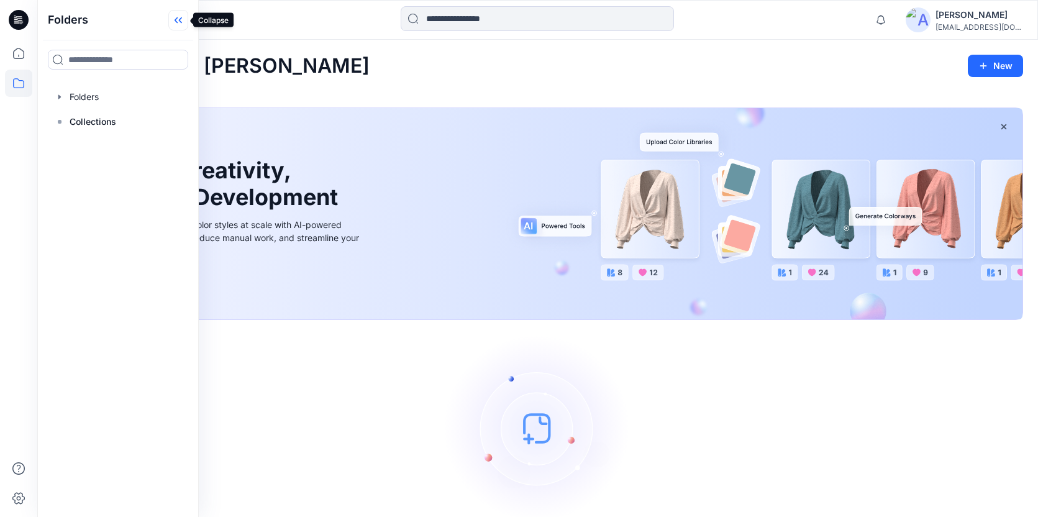
click at [181, 20] on icon at bounding box center [178, 20] width 20 height 20
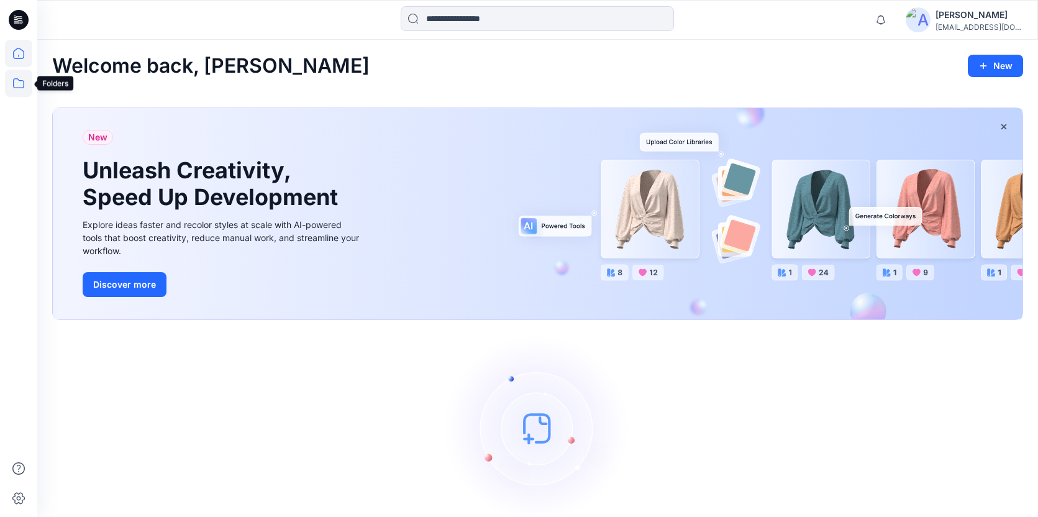
click at [22, 82] on icon at bounding box center [18, 83] width 27 height 27
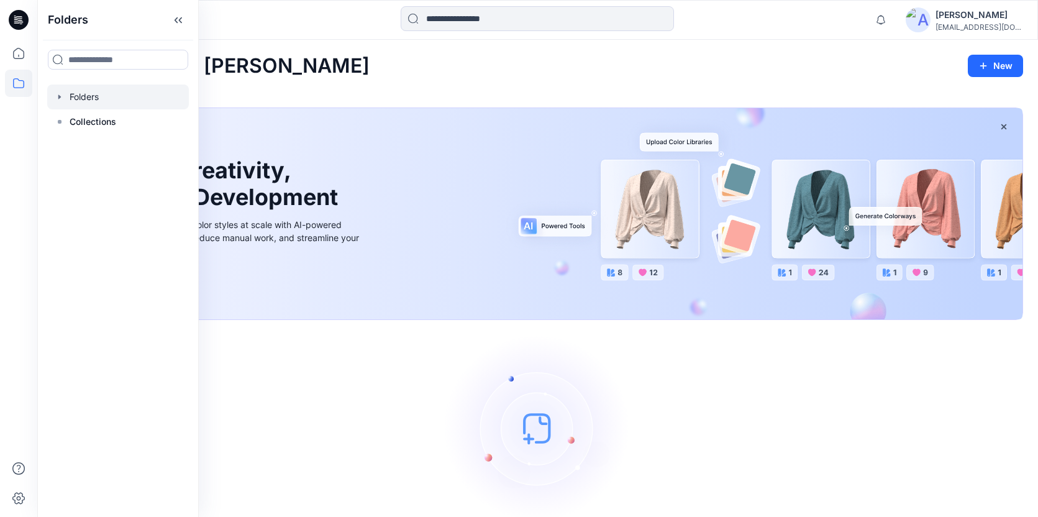
click at [73, 96] on div at bounding box center [118, 96] width 142 height 25
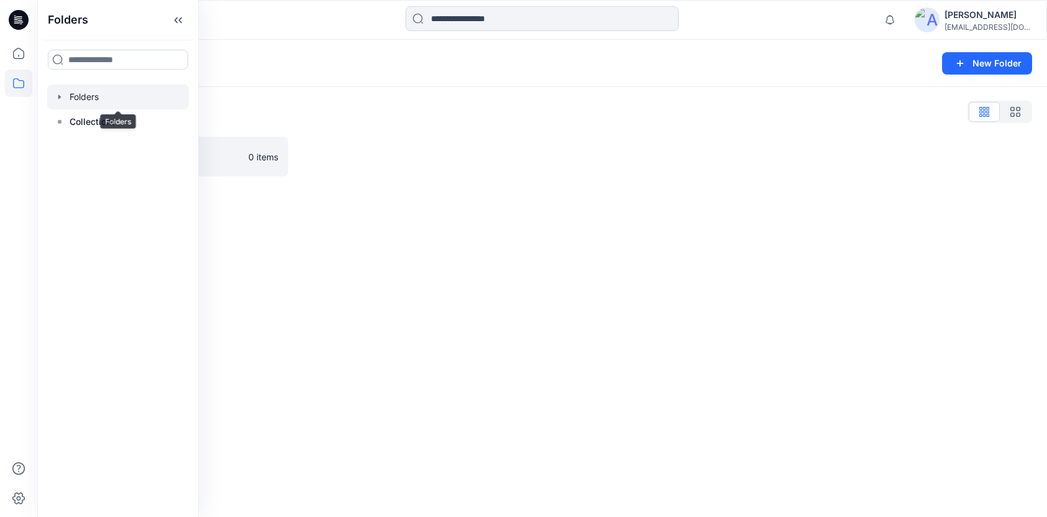
click at [293, 82] on div "Folders New Folder" at bounding box center [542, 63] width 1010 height 47
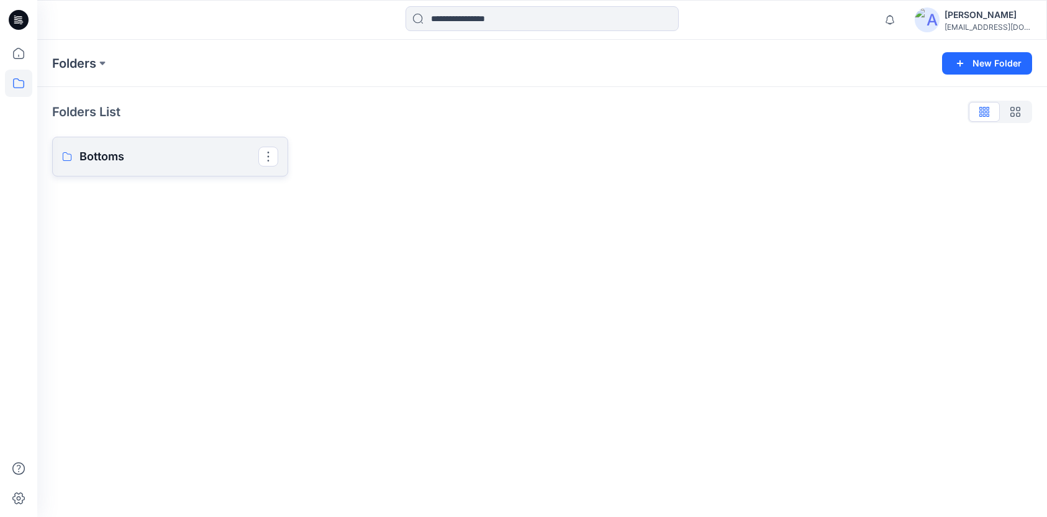
click at [94, 157] on p "Bottoms" at bounding box center [169, 156] width 179 height 17
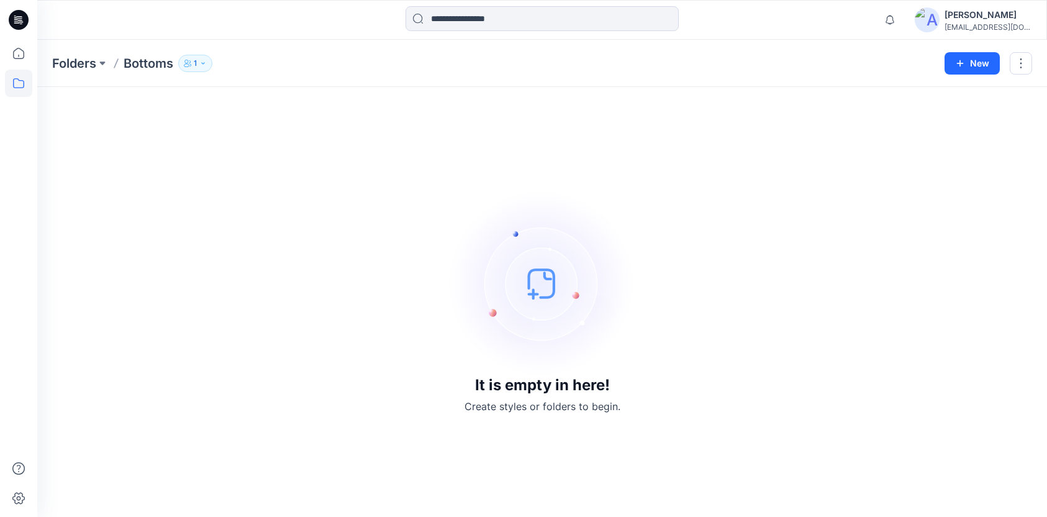
click at [532, 288] on img at bounding box center [542, 283] width 186 height 186
drag, startPoint x: 620, startPoint y: 398, endPoint x: 471, endPoint y: 389, distance: 149.9
click at [471, 389] on div "It is empty in here! Create styles or folders to begin." at bounding box center [542, 302] width 980 height 400
copy div "It is empty in here! Create styles or folders to begin."
click at [373, 170] on div "It is empty in here! Create styles or folders to begin." at bounding box center [542, 302] width 980 height 400
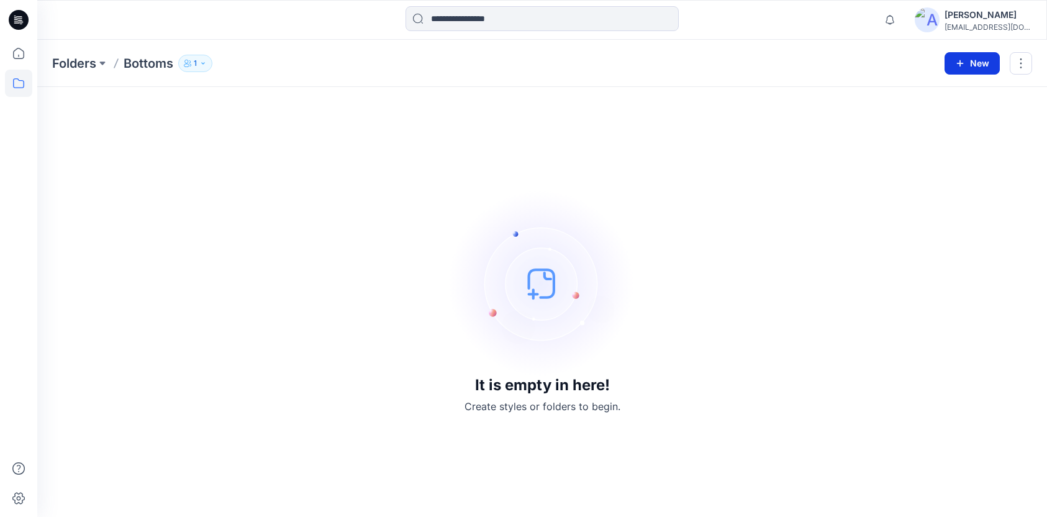
click at [981, 65] on button "New" at bounding box center [972, 63] width 55 height 22
click at [903, 116] on icon "button" at bounding box center [903, 118] width 10 height 10
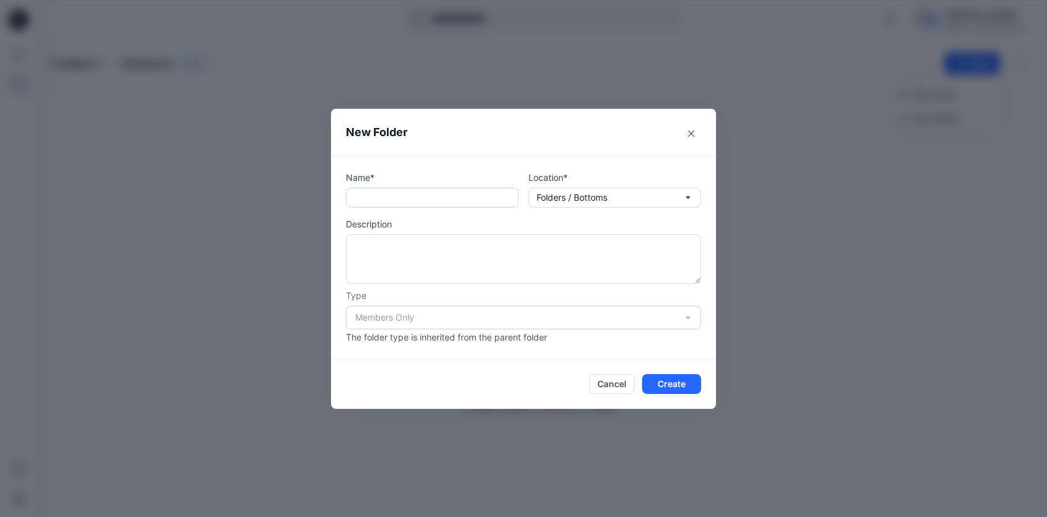
click at [449, 197] on input "text" at bounding box center [432, 198] width 173 height 20
type input "*"
paste input "*****"
type input "*****"
click at [684, 316] on div "Members Only" at bounding box center [523, 318] width 355 height 24
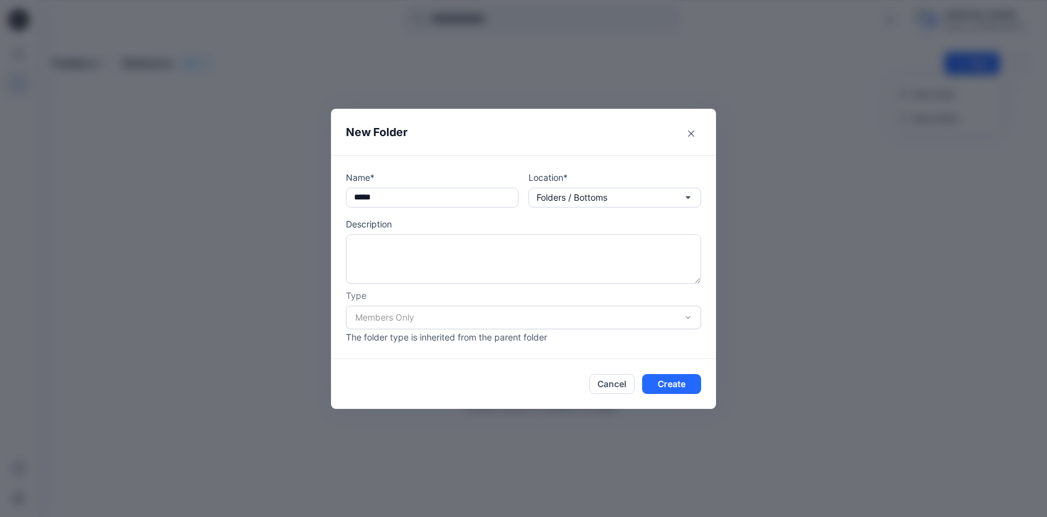
click at [694, 317] on div "Members Only" at bounding box center [523, 318] width 355 height 24
click at [682, 314] on div "Members Only" at bounding box center [523, 318] width 355 height 24
click at [544, 313] on div "Members Only" at bounding box center [523, 318] width 355 height 24
click at [480, 322] on div "Members Only" at bounding box center [523, 318] width 355 height 24
click at [477, 325] on div "Members Only" at bounding box center [523, 318] width 355 height 24
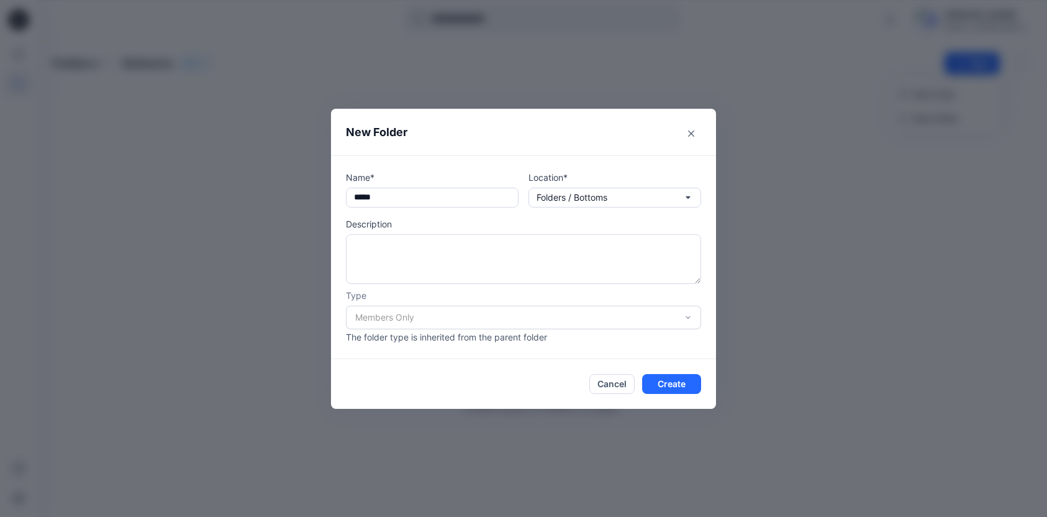
click at [416, 336] on p "The folder type is inherited from the parent folder" at bounding box center [523, 336] width 355 height 13
click at [668, 381] on button "Create" at bounding box center [671, 384] width 59 height 20
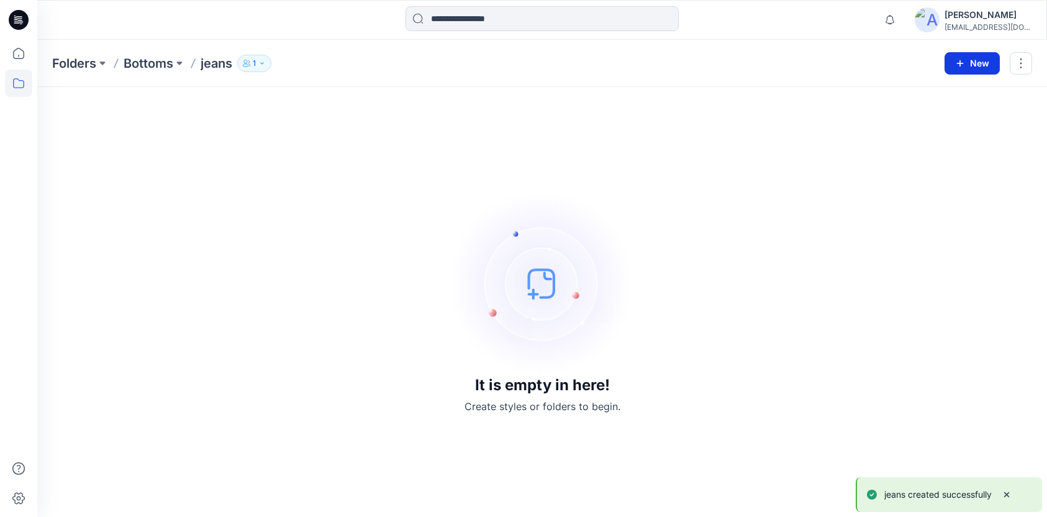
click at [974, 69] on button "New" at bounding box center [972, 63] width 55 height 22
click at [947, 97] on p "New Style" at bounding box center [934, 94] width 42 height 15
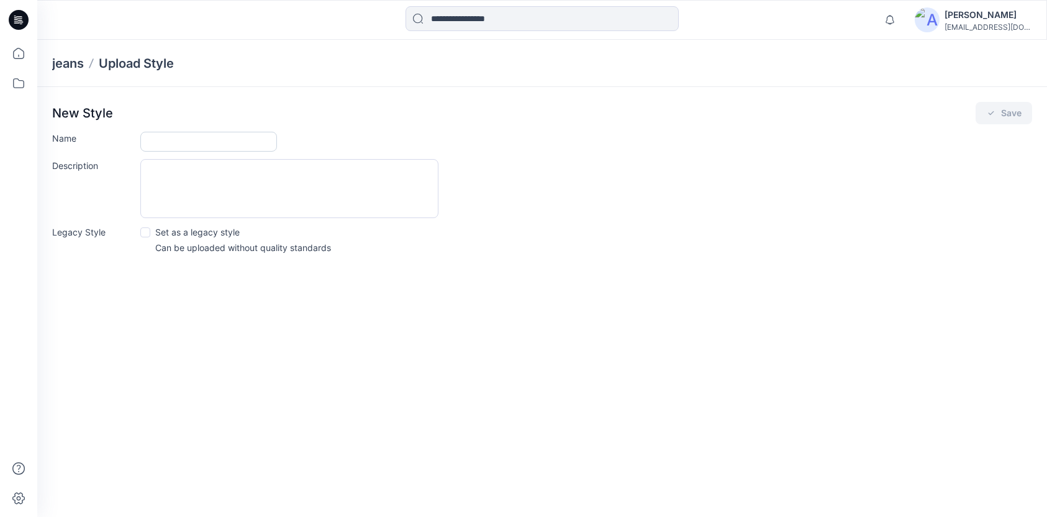
click at [213, 139] on input "Name" at bounding box center [208, 142] width 137 height 20
type input "***"
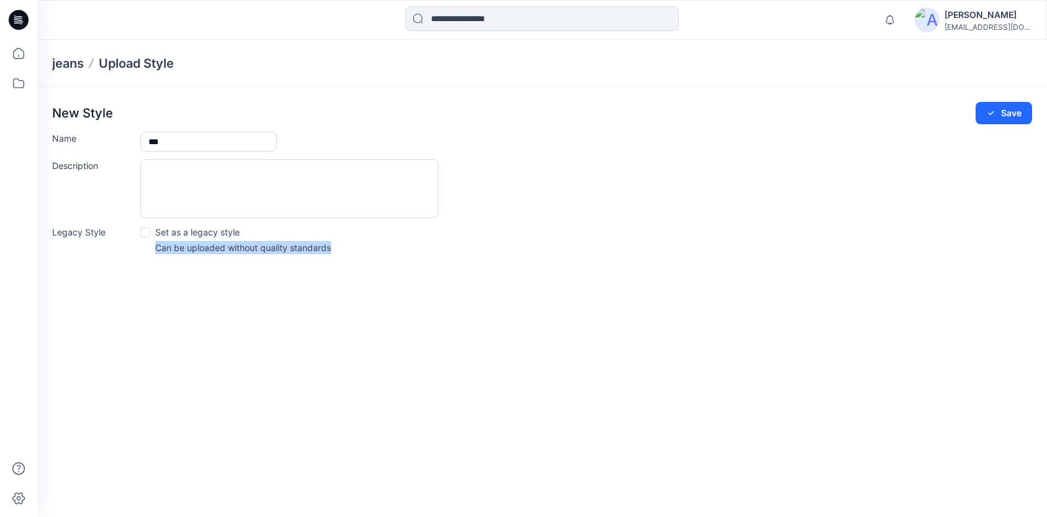
drag, startPoint x: 366, startPoint y: 257, endPoint x: 167, endPoint y: 231, distance: 200.5
click at [166, 231] on div "New Style Save Name *** Description Legacy Style Set as a legacy style Can be u…" at bounding box center [542, 181] width 1010 height 189
drag, startPoint x: 139, startPoint y: 229, endPoint x: 279, endPoint y: 239, distance: 140.7
click at [273, 238] on div "Legacy Style Set as a legacy style Can be uploaded without quality standards" at bounding box center [542, 239] width 980 height 29
drag, startPoint x: 352, startPoint y: 248, endPoint x: 186, endPoint y: 218, distance: 168.0
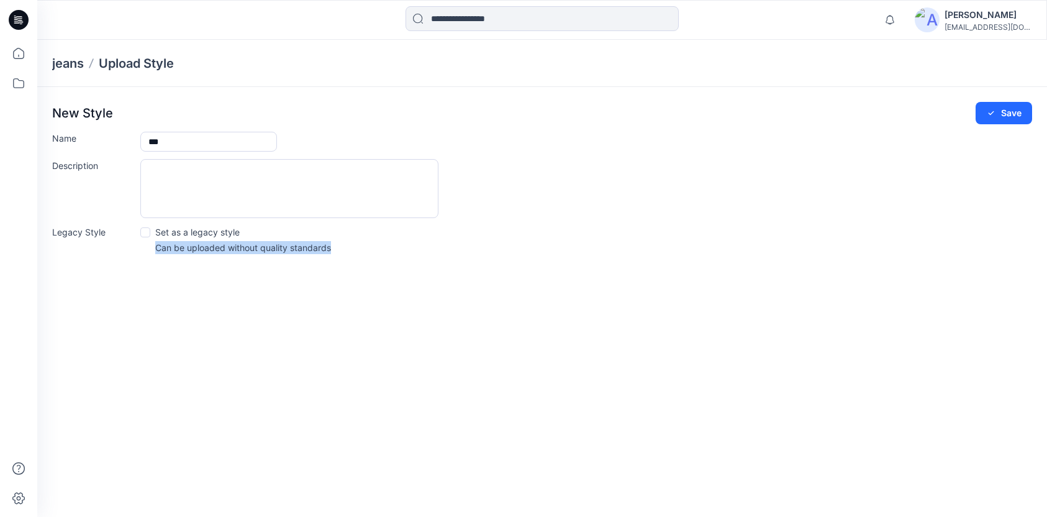
click at [160, 228] on div "Legacy Style Set as a legacy style Can be uploaded without quality standards" at bounding box center [542, 239] width 980 height 29
copy p "Can be uploaded without quality standards"
click at [492, 251] on div "Legacy Style Set as a legacy style Can be uploaded without quality standards" at bounding box center [542, 239] width 980 height 29
click at [144, 233] on span at bounding box center [145, 232] width 10 height 10
drag, startPoint x: 153, startPoint y: 232, endPoint x: 221, endPoint y: 234, distance: 67.7
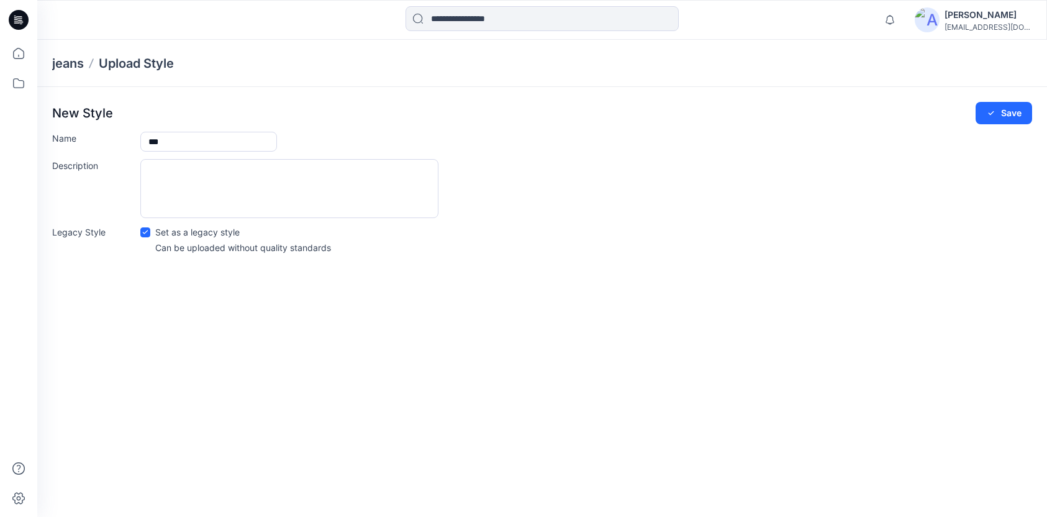
click at [221, 234] on label "Set as a legacy style" at bounding box center [189, 231] width 99 height 13
click at [69, 229] on label "Legacy Style" at bounding box center [92, 231] width 81 height 13
drag, startPoint x: 50, startPoint y: 232, endPoint x: 126, endPoint y: 234, distance: 76.4
click at [126, 234] on div "New Style Save Name *** Description Legacy Style Set as a legacy style Can be u…" at bounding box center [542, 181] width 1010 height 189
copy label "Legacy Style"
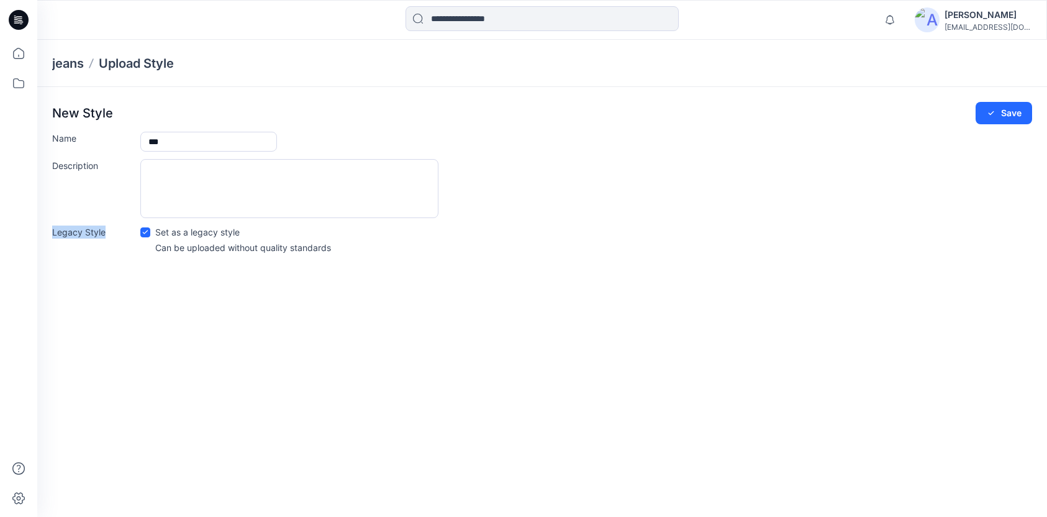
click at [144, 232] on icon at bounding box center [145, 232] width 6 height 4
click at [544, 244] on div "Legacy Style Set as a legacy style Can be uploaded without quality standards" at bounding box center [542, 239] width 980 height 29
click at [1013, 115] on button "Save" at bounding box center [1004, 113] width 57 height 22
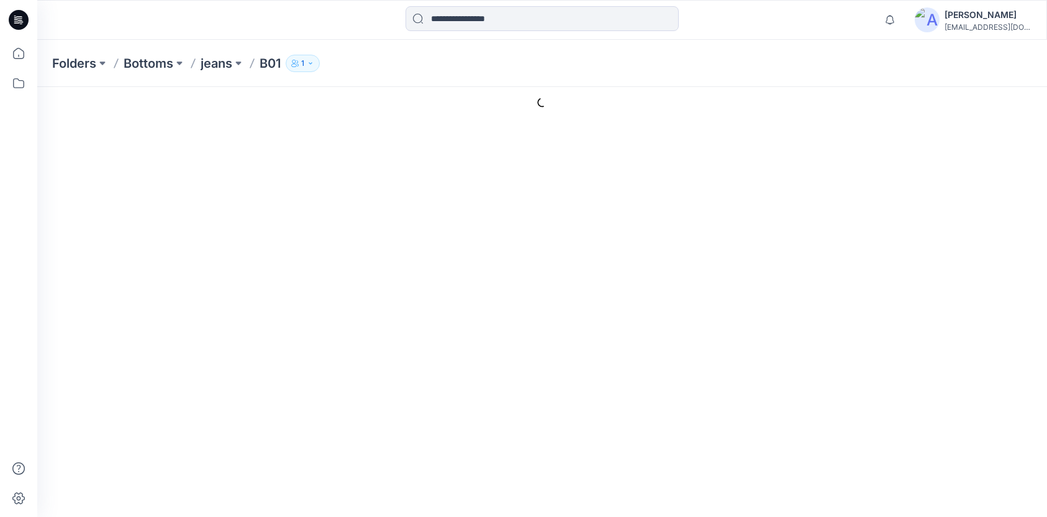
click at [245, 303] on div "Description" at bounding box center [604, 285] width 846 height 61
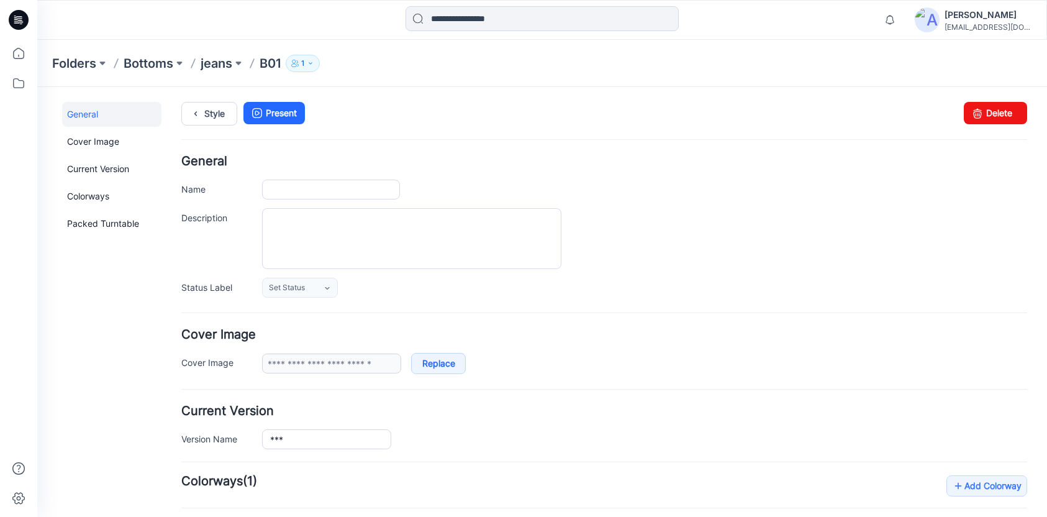
type input "***"
type input "**********"
click at [312, 65] on icon "button" at bounding box center [310, 63] width 7 height 7
click at [638, 137] on div "Style Present Changes Saved Delete" at bounding box center [604, 128] width 846 height 53
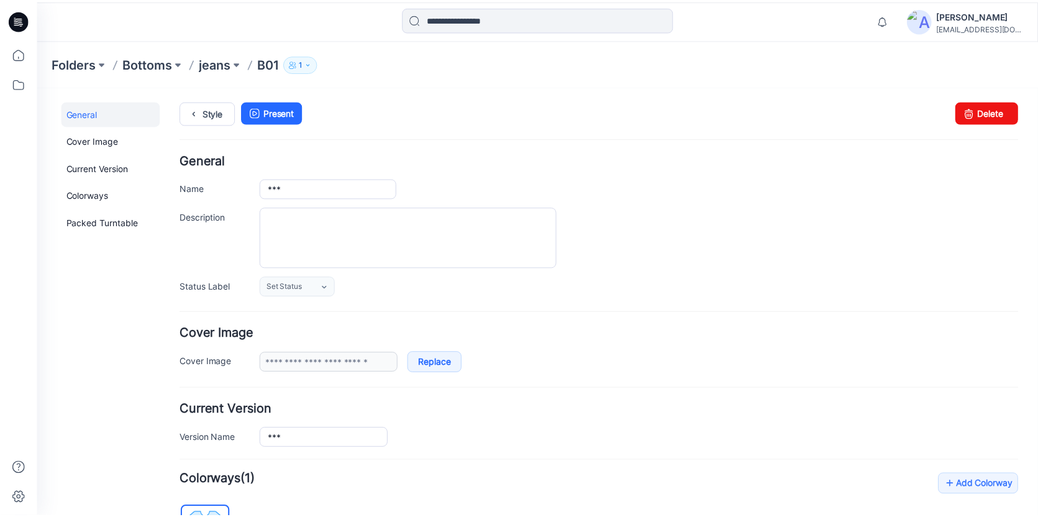
scroll to position [2, 0]
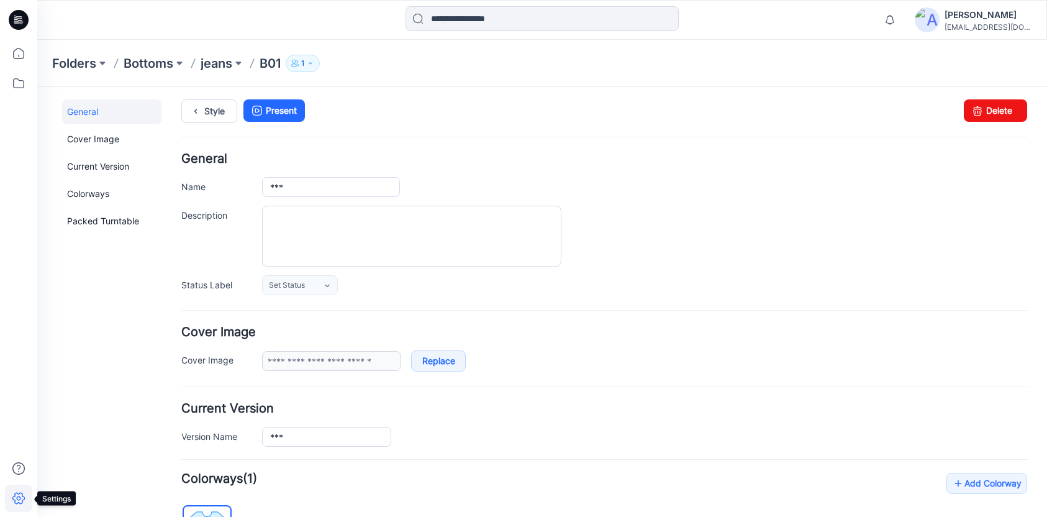
click at [17, 494] on icon at bounding box center [18, 497] width 27 height 27
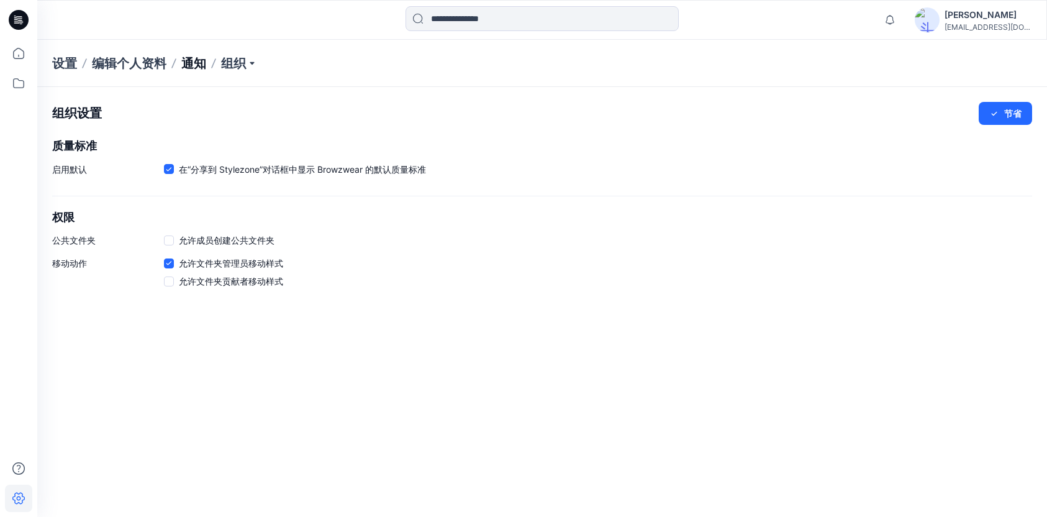
click at [189, 63] on font "通知" at bounding box center [193, 63] width 25 height 15
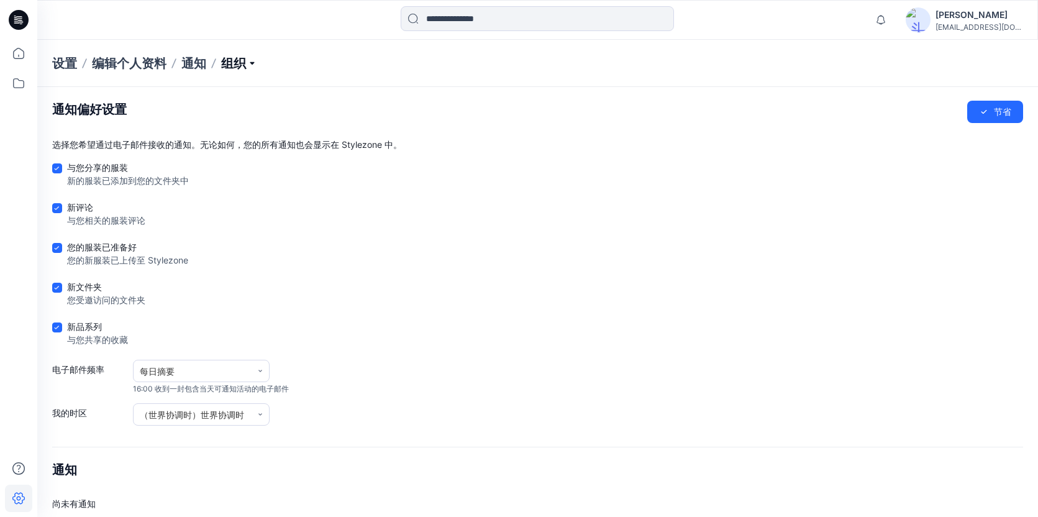
scroll to position [2, 0]
click at [250, 63] on p "组织" at bounding box center [239, 63] width 36 height 17
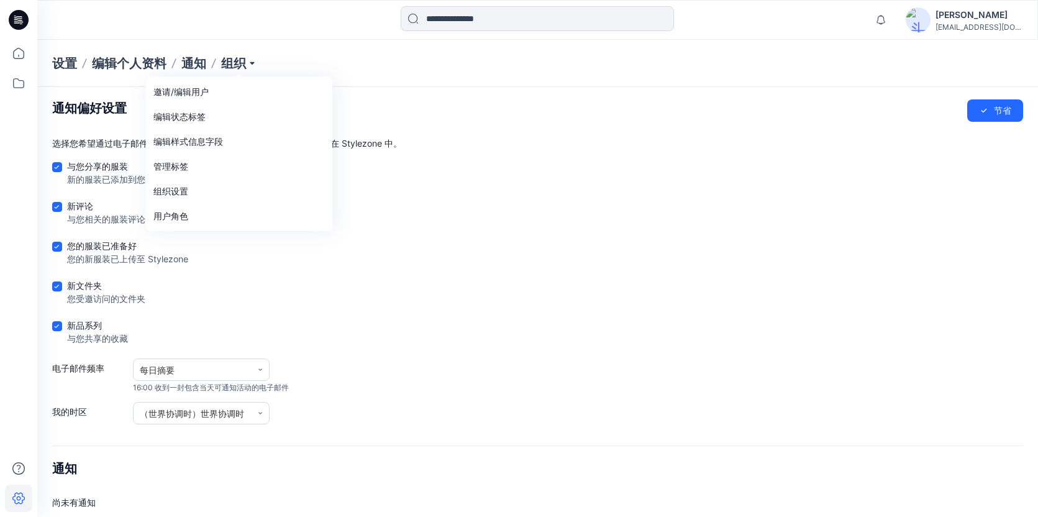
click at [271, 36] on div "通知 全部标记为已读 查看所有通知 [PERSON_NAME] [EMAIL_ADDRESS][DOMAIN_NAME]" at bounding box center [537, 20] width 1001 height 40
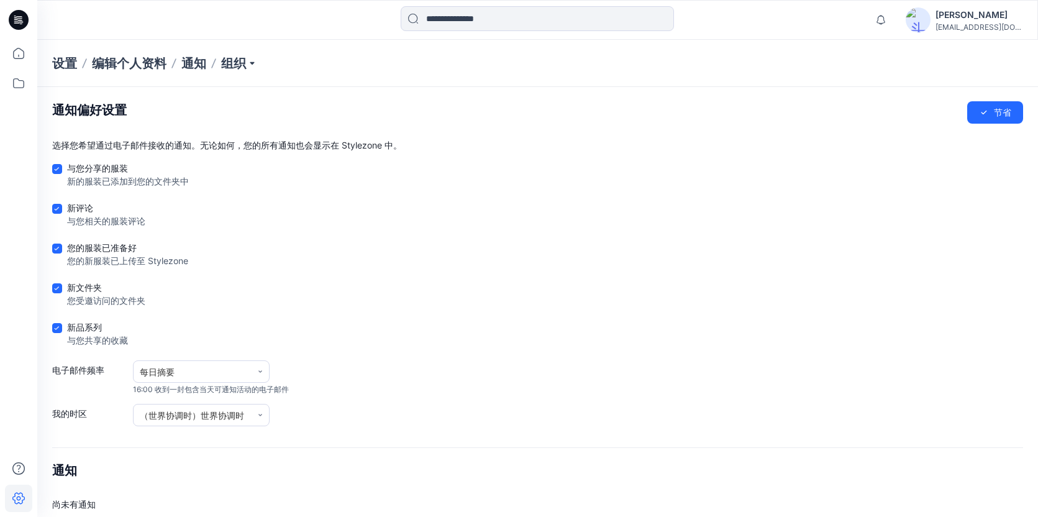
scroll to position [0, 0]
click at [943, 5] on div "通知 全部标记为已读 查看所有通知 [PERSON_NAME] [EMAIL_ADDRESS][DOMAIN_NAME]" at bounding box center [537, 20] width 1001 height 40
click at [949, 19] on font "[PERSON_NAME]" at bounding box center [971, 14] width 72 height 11
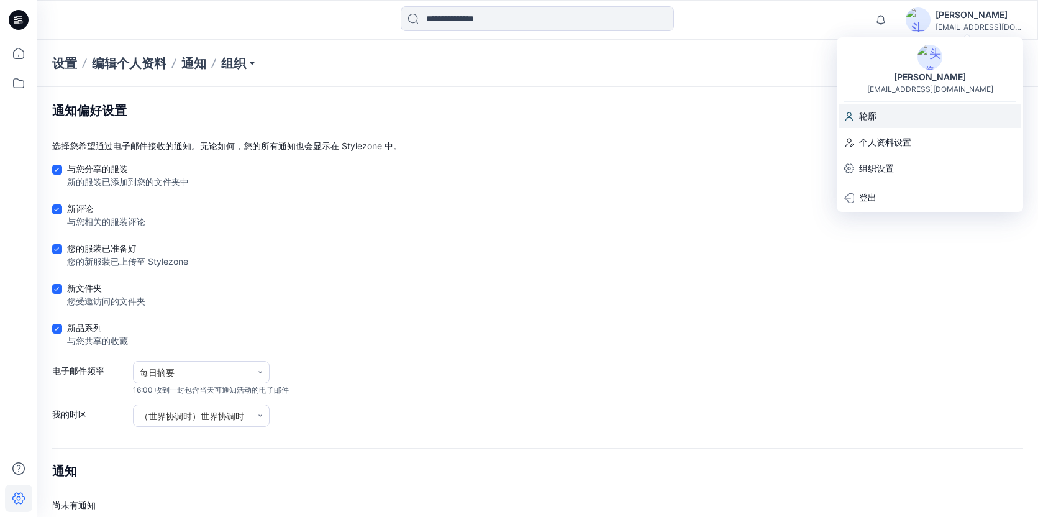
click at [907, 121] on div "轮廓" at bounding box center [929, 116] width 181 height 24
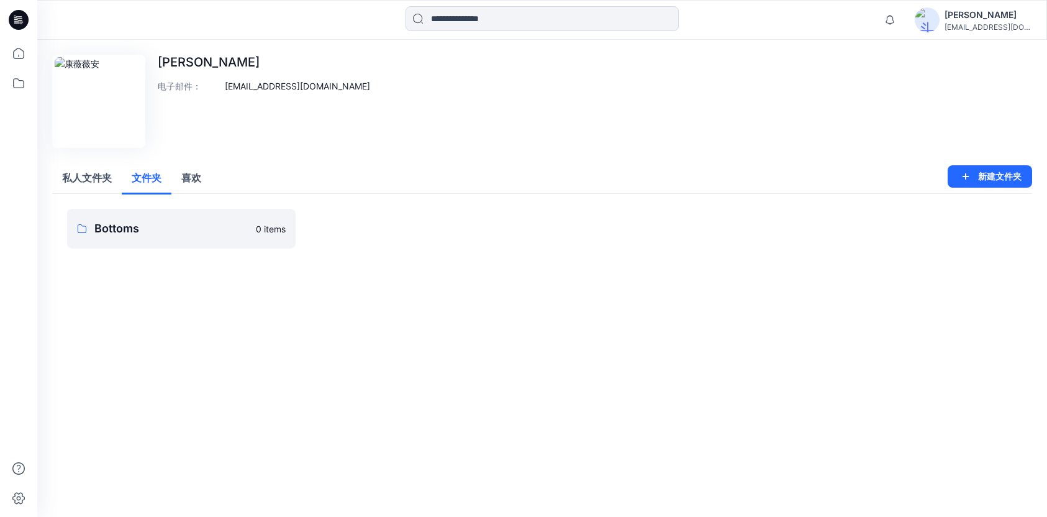
click at [156, 178] on font "文件夹" at bounding box center [147, 177] width 30 height 12
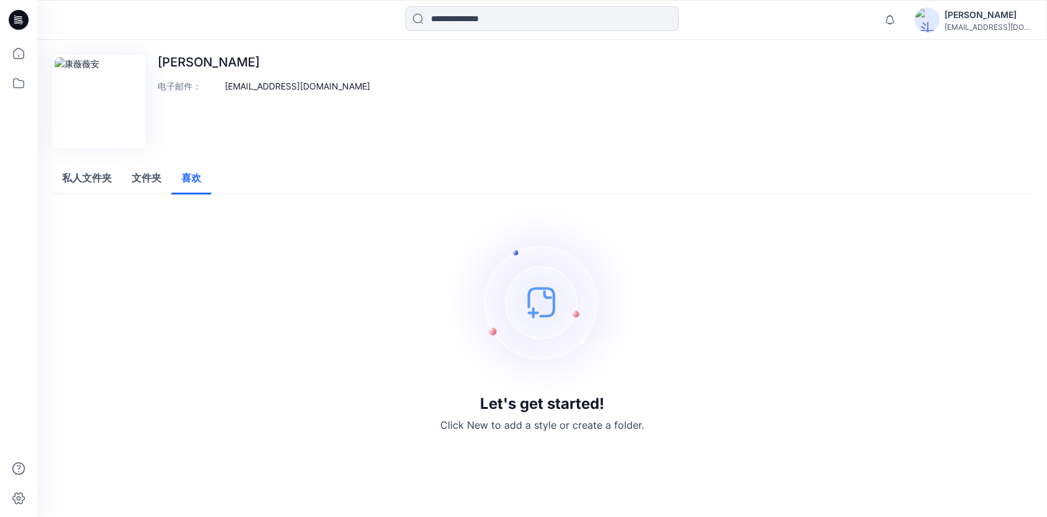
click at [192, 175] on font "喜欢" at bounding box center [191, 177] width 20 height 12
click at [979, 26] on font "[EMAIL_ADDRESS][DOMAIN_NAME]" at bounding box center [1008, 26] width 126 height 9
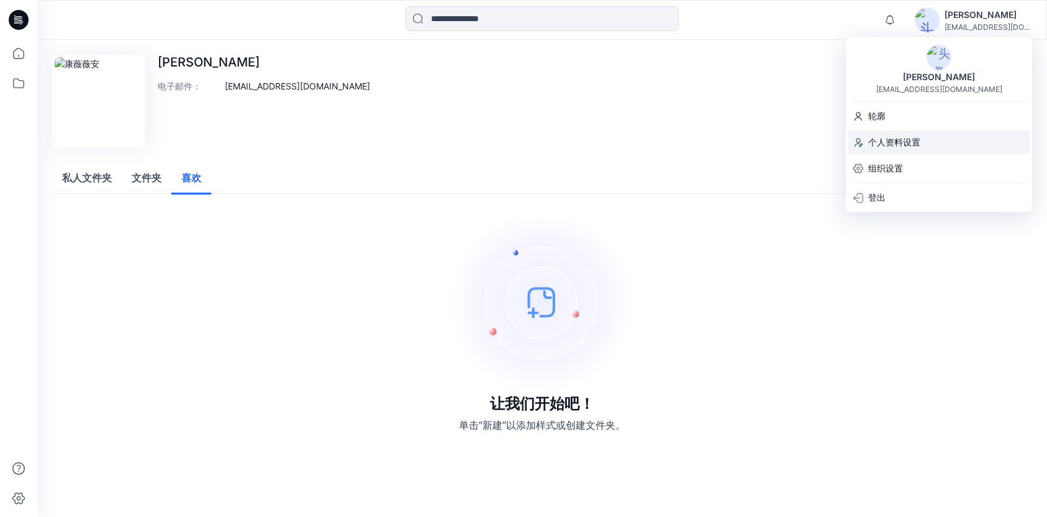
click at [920, 143] on font "个人资料设置" at bounding box center [894, 142] width 52 height 11
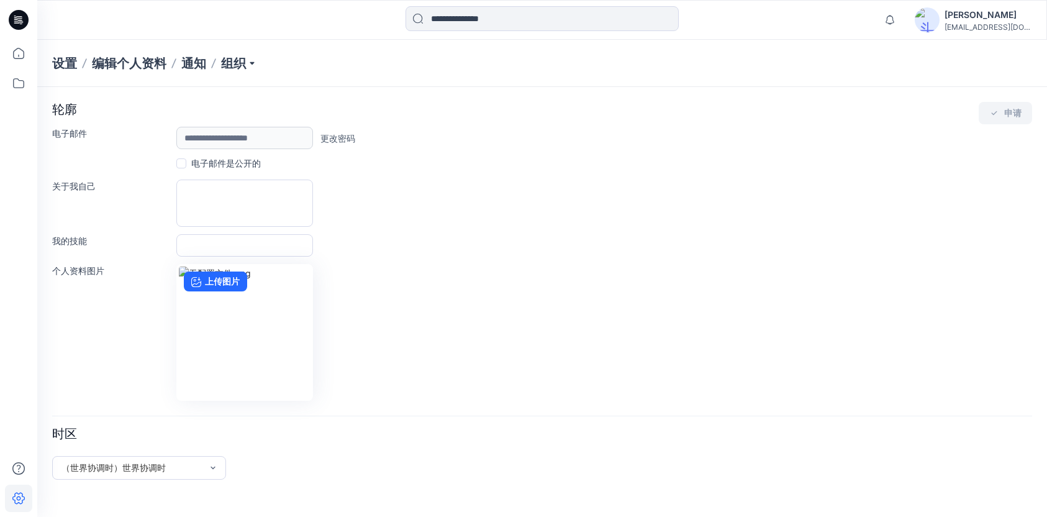
click at [179, 165] on span at bounding box center [181, 163] width 10 height 10
click at [1011, 112] on font "申请" at bounding box center [1012, 113] width 17 height 11
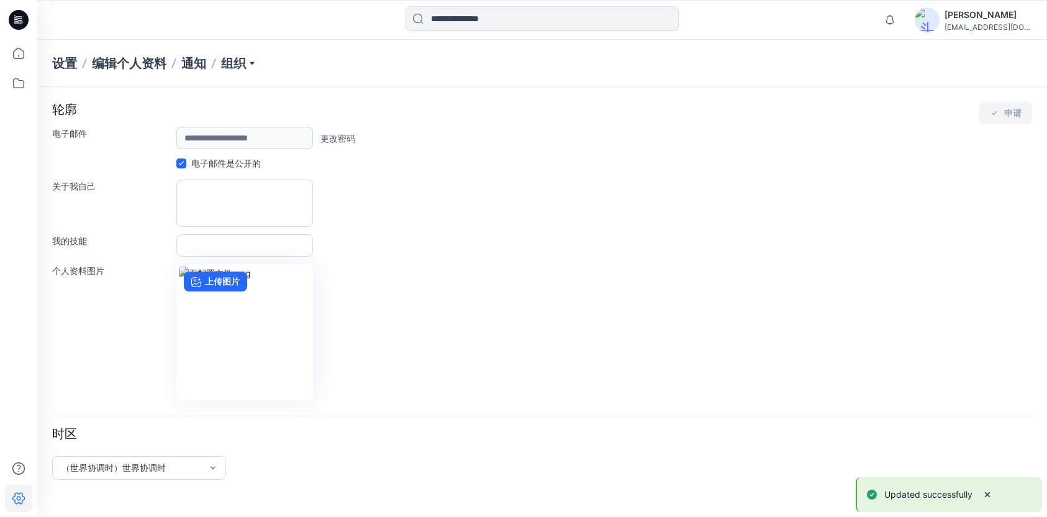
click at [953, 26] on font "[EMAIL_ADDRESS][DOMAIN_NAME]" at bounding box center [1008, 26] width 126 height 9
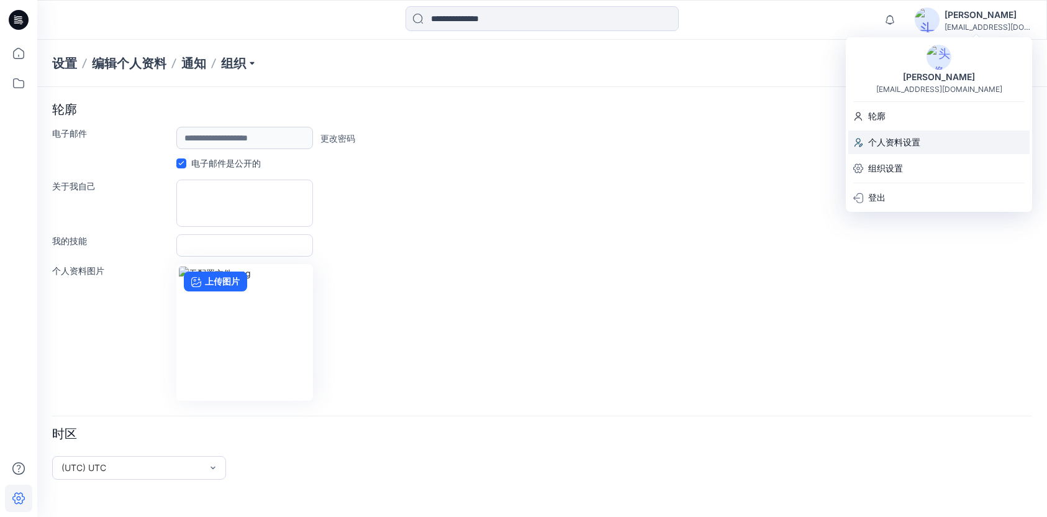
click at [928, 147] on div "个人资料设置" at bounding box center [938, 142] width 181 height 24
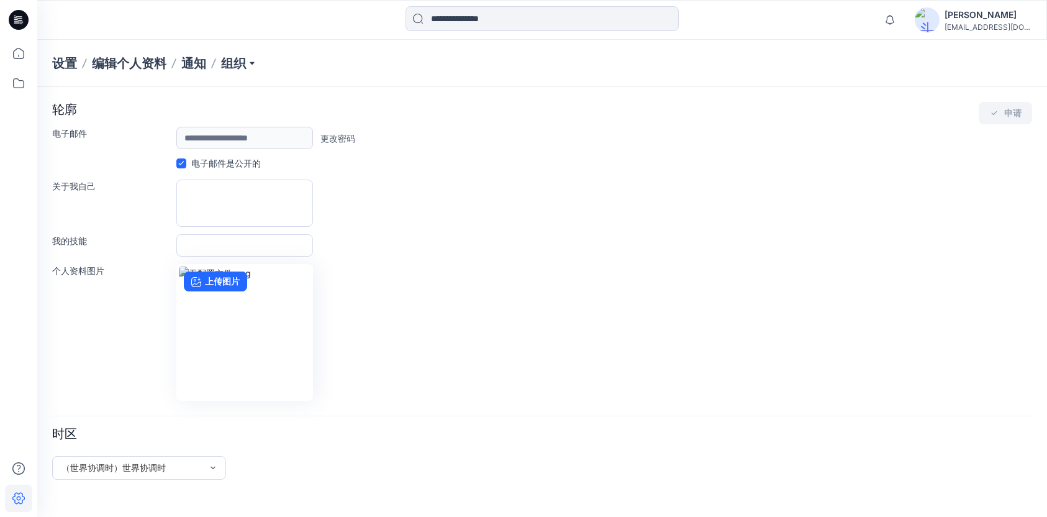
click at [932, 19] on img at bounding box center [927, 19] width 25 height 25
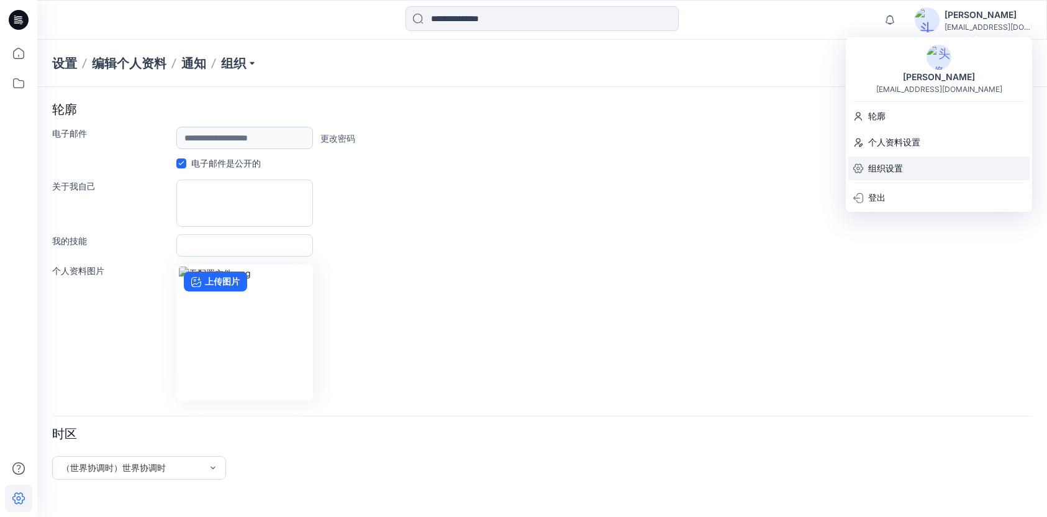
click at [922, 167] on div "组织设置" at bounding box center [938, 169] width 181 height 24
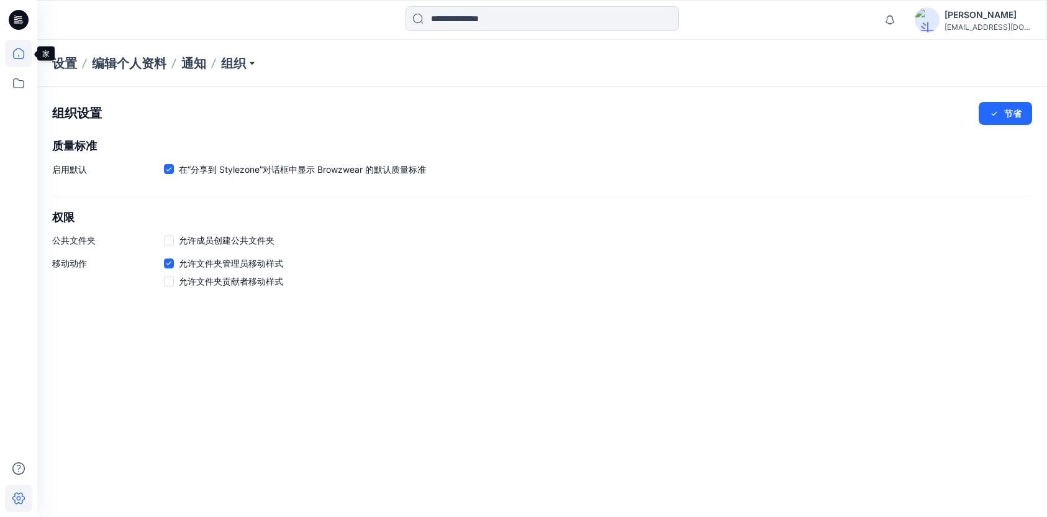
click at [19, 56] on icon at bounding box center [18, 53] width 11 height 11
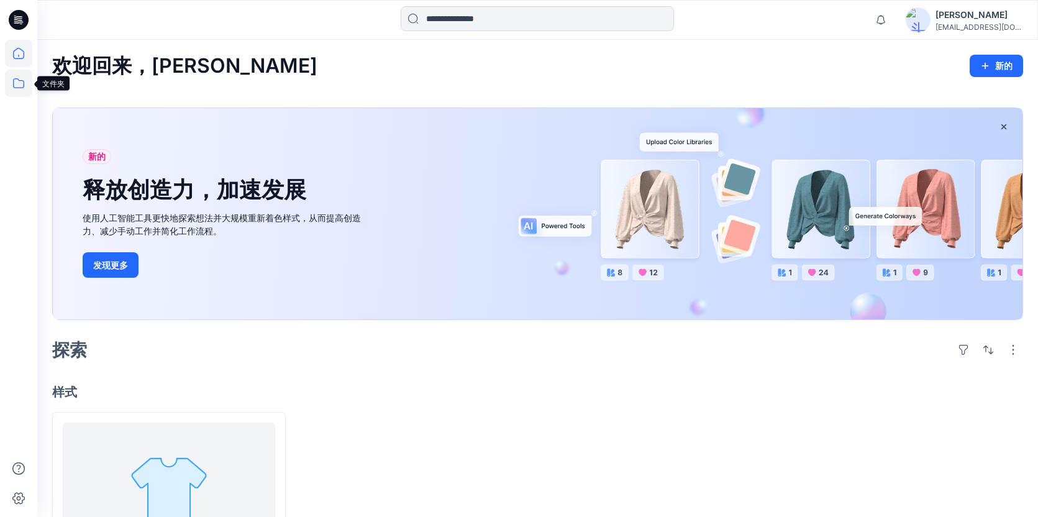
click at [16, 87] on icon at bounding box center [18, 83] width 27 height 27
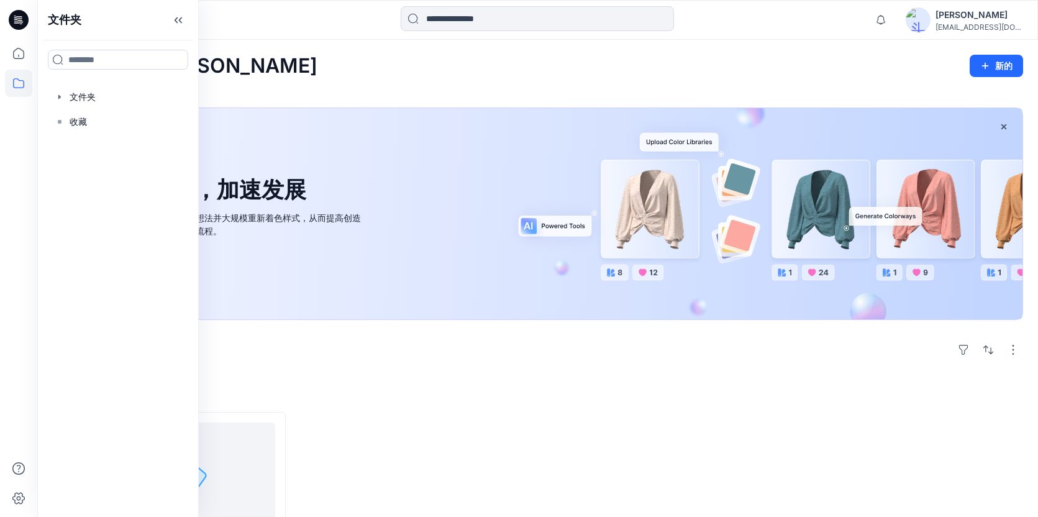
click at [405, 62] on div "欢迎回来，[PERSON_NAME] 新的" at bounding box center [537, 66] width 971 height 23
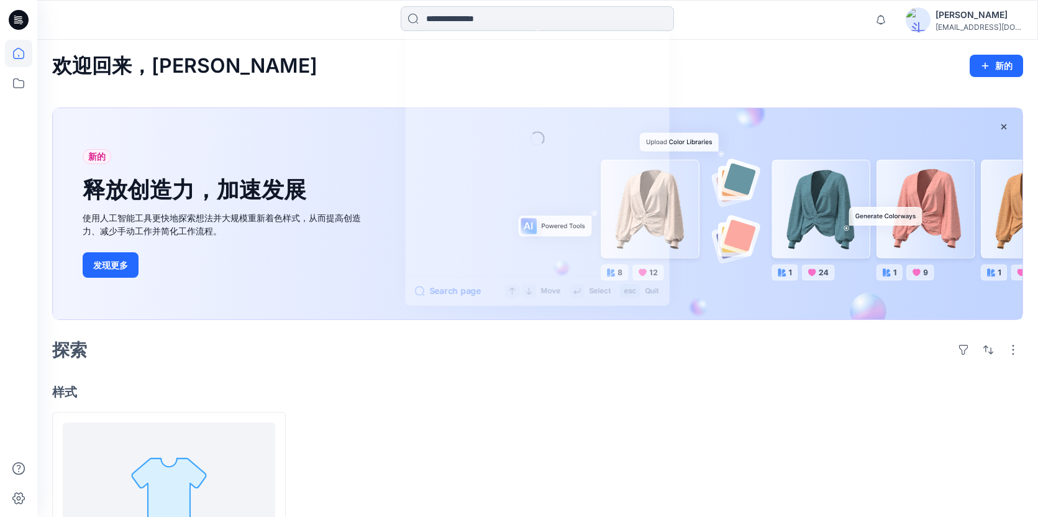
click at [448, 16] on input at bounding box center [537, 18] width 273 height 25
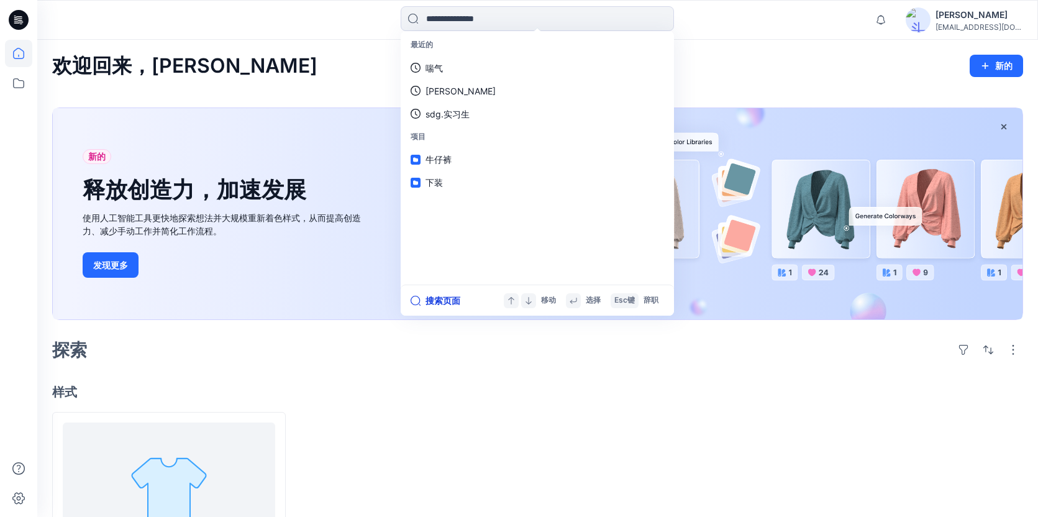
click at [447, 304] on font "搜索页面" at bounding box center [442, 300] width 35 height 11
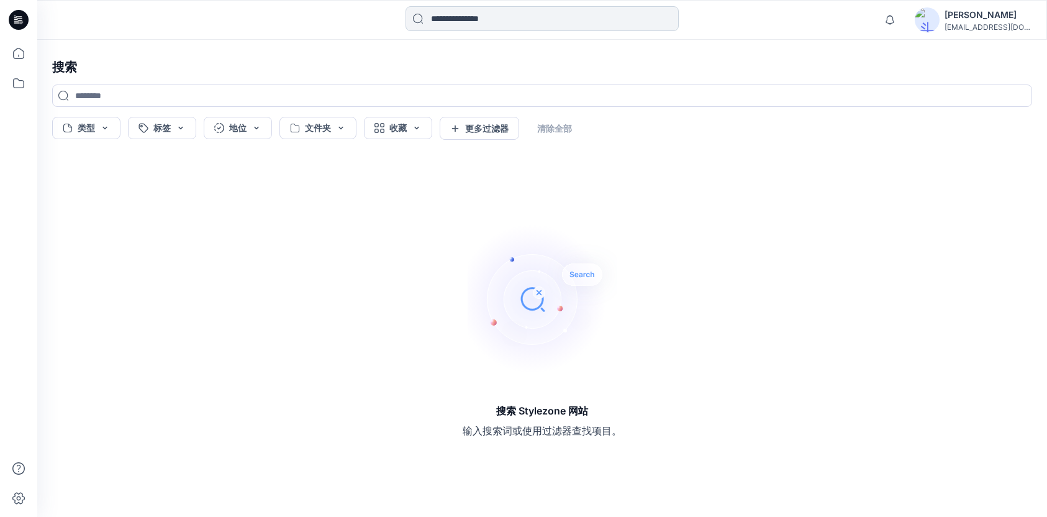
click at [519, 14] on input at bounding box center [542, 18] width 273 height 25
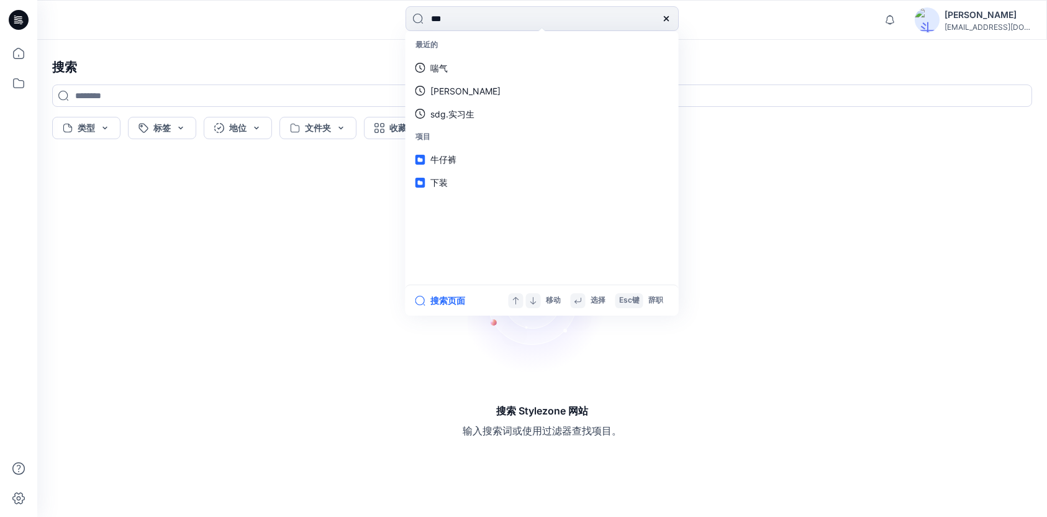
type input "*"
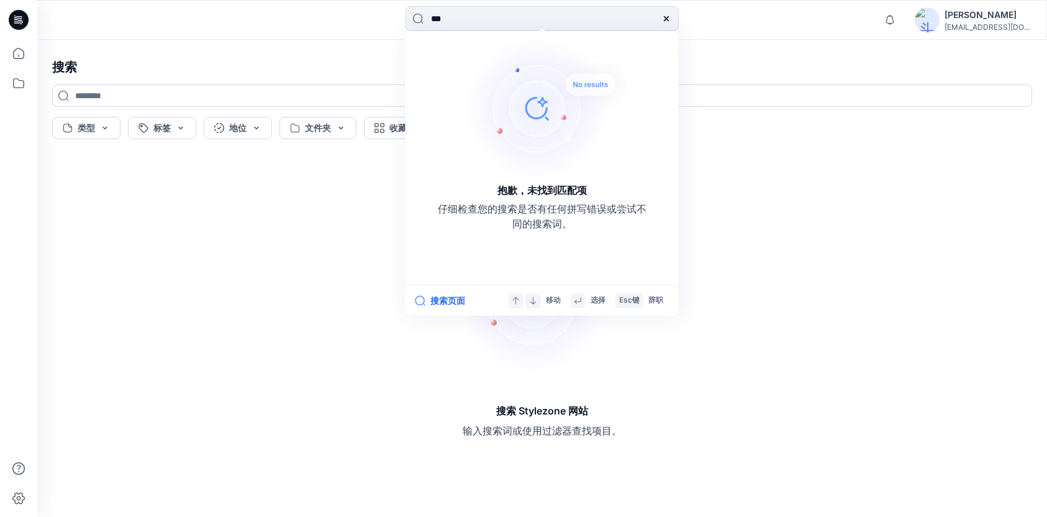
type input "****"
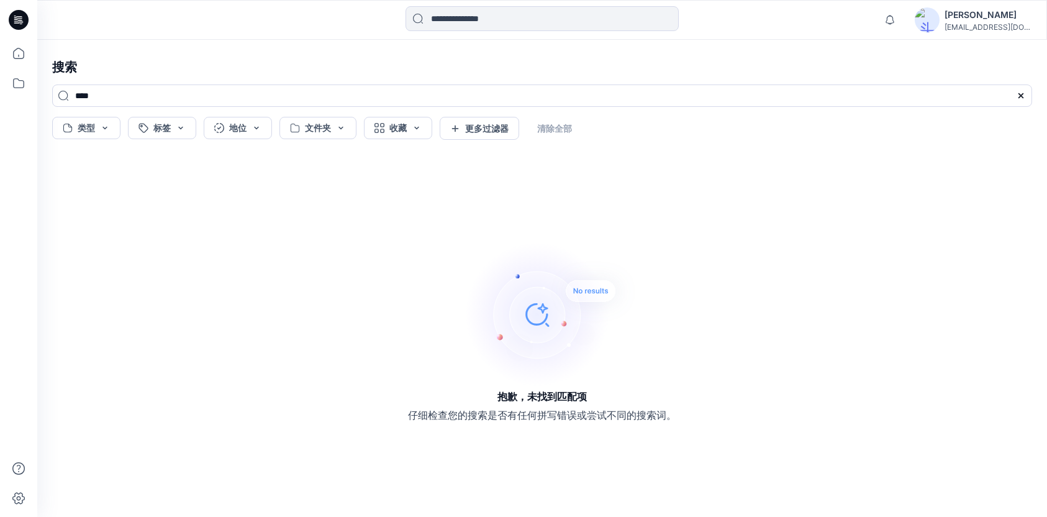
click at [1019, 95] on icon at bounding box center [1021, 96] width 10 height 10
click at [529, 27] on input at bounding box center [542, 18] width 273 height 25
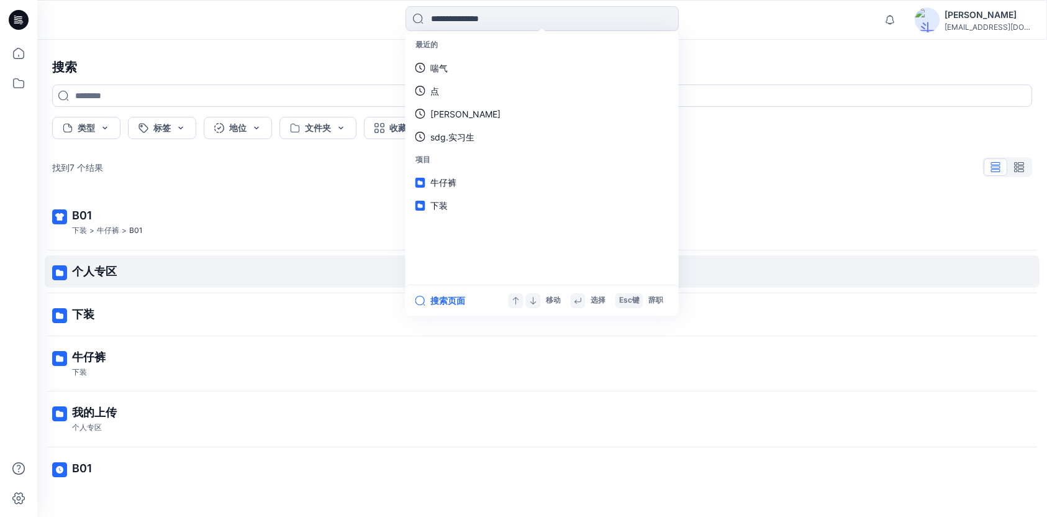
click at [244, 267] on p "个人专区" at bounding box center [541, 271] width 938 height 17
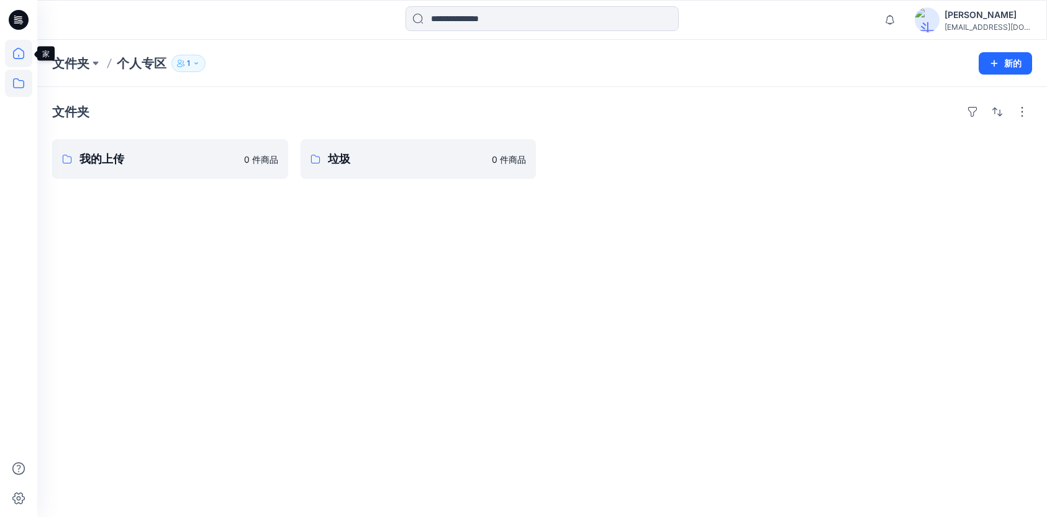
click at [25, 57] on icon at bounding box center [18, 53] width 27 height 27
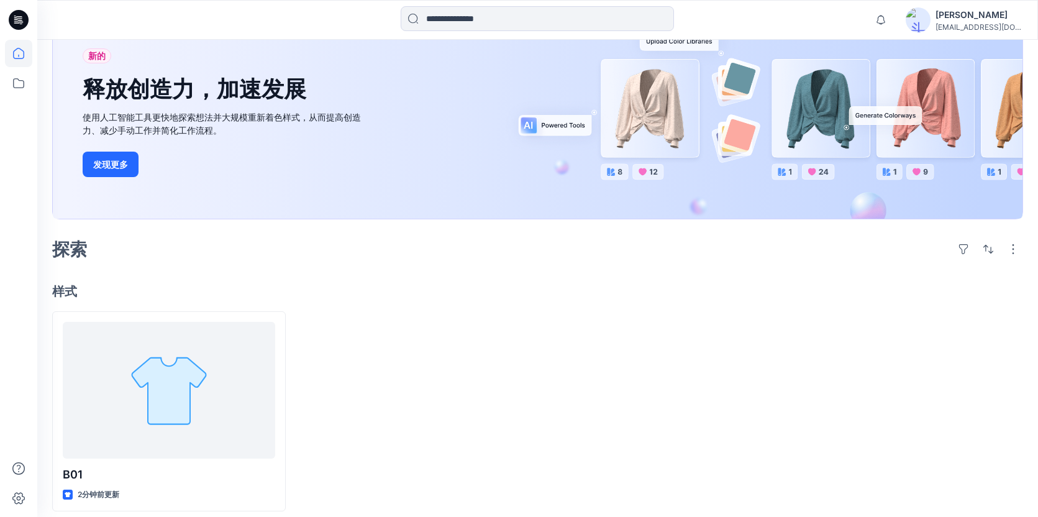
scroll to position [110, 0]
